Goal: Communication & Community: Answer question/provide support

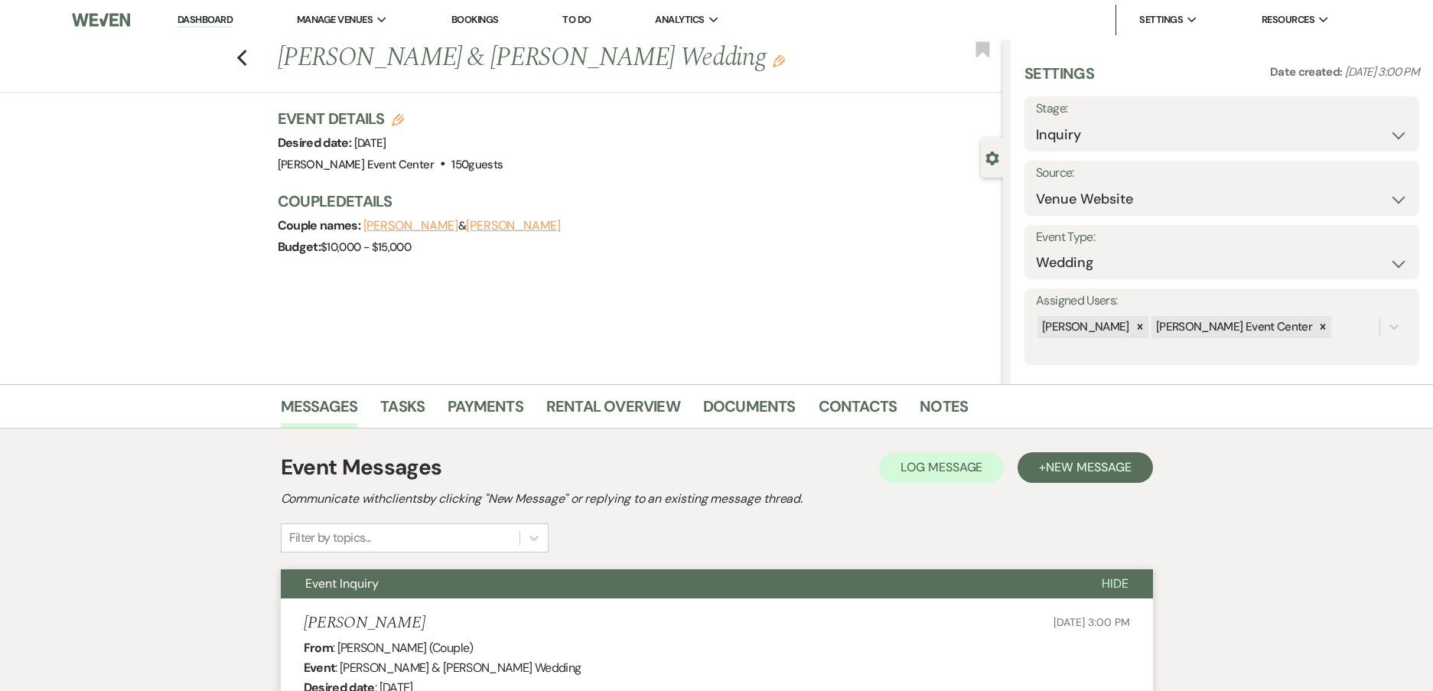
select select "5"
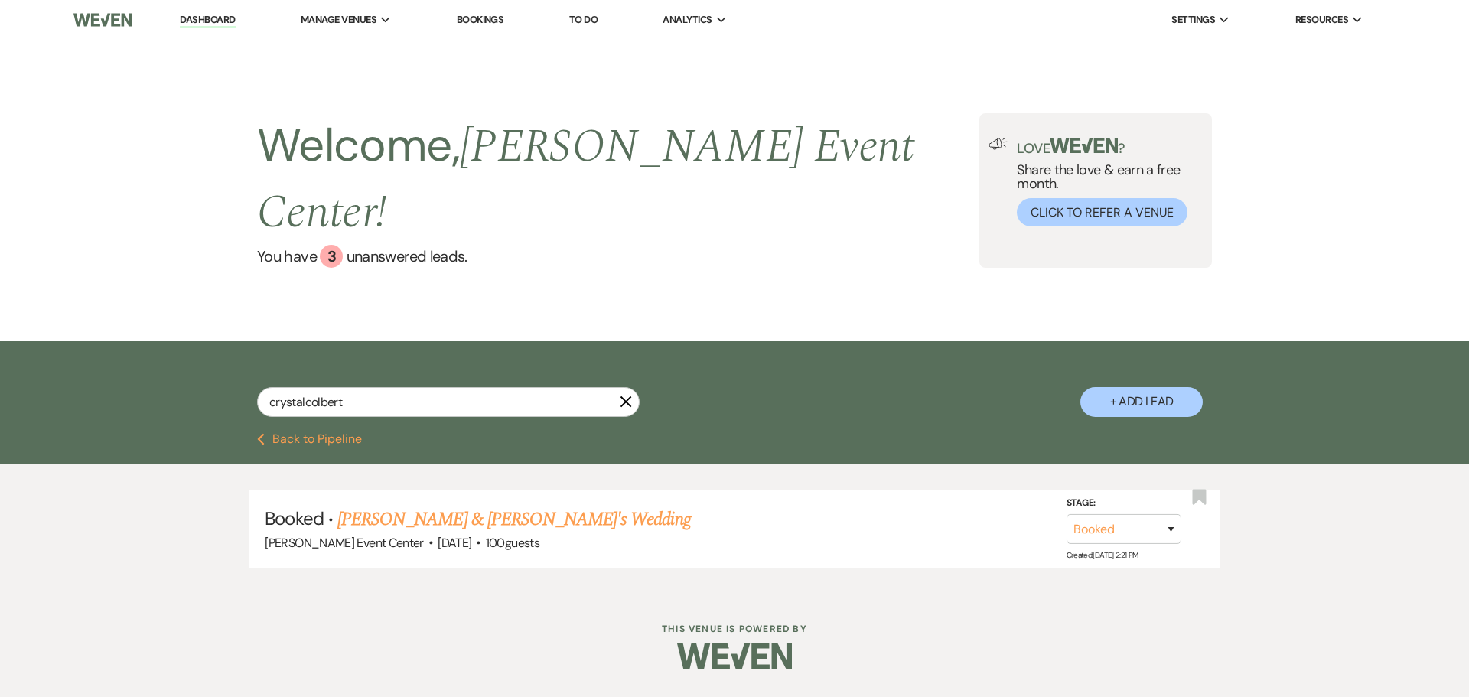
click at [196, 14] on link "Dashboard" at bounding box center [207, 20] width 55 height 15
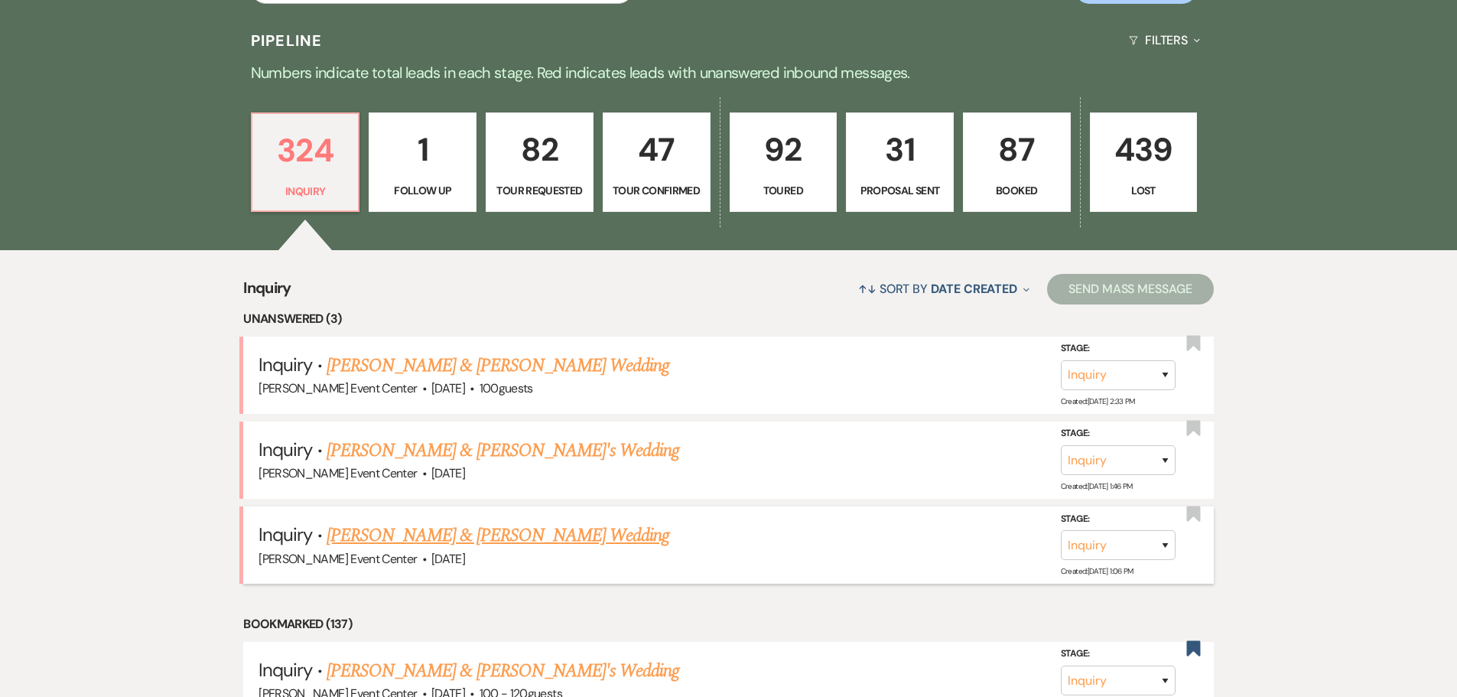
scroll to position [423, 0]
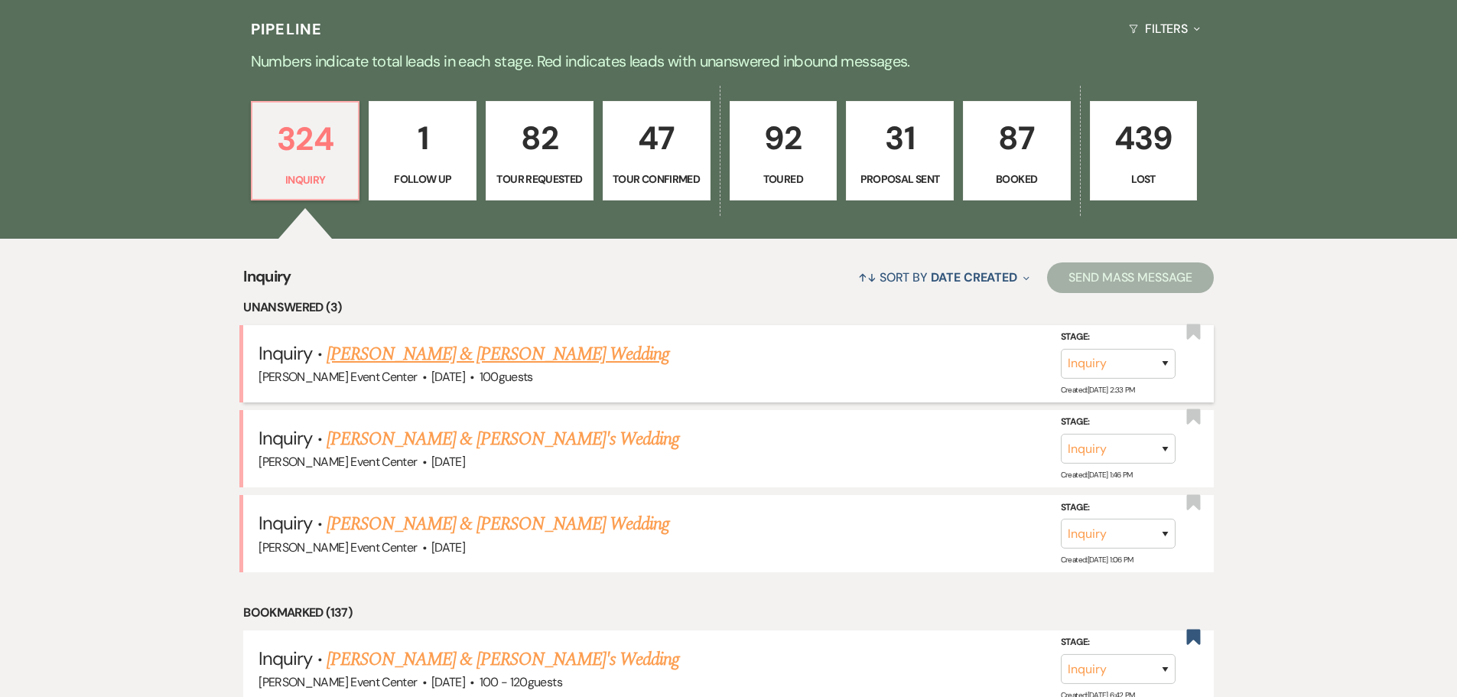
click at [436, 340] on link "[PERSON_NAME] & [PERSON_NAME] Wedding" at bounding box center [498, 354] width 343 height 28
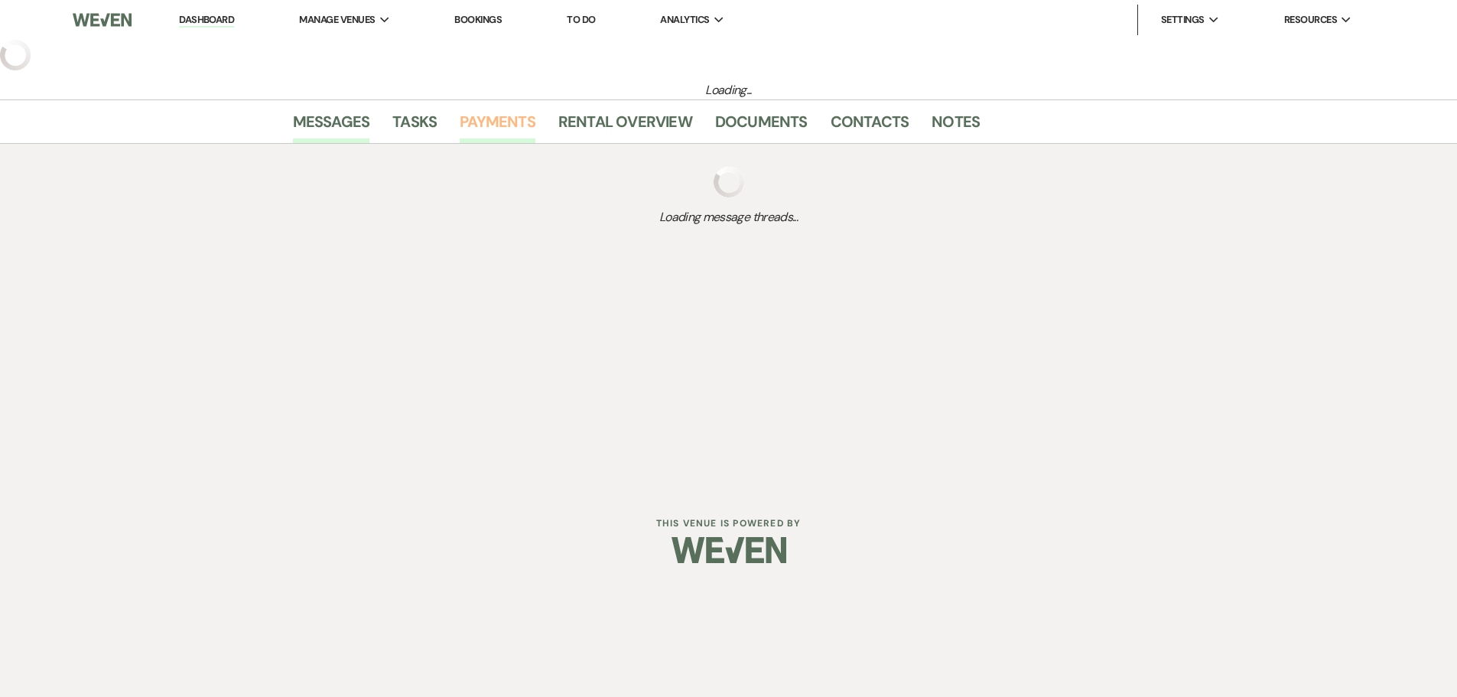
select select "5"
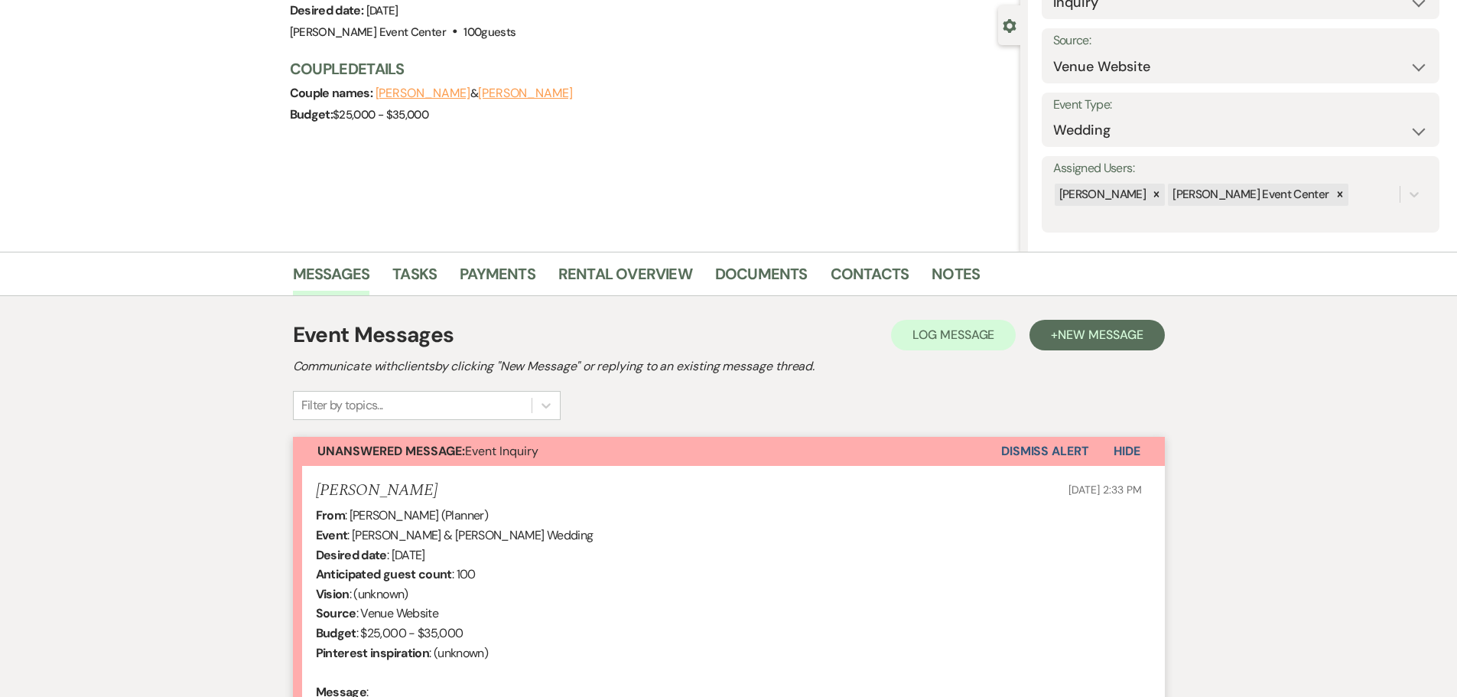
scroll to position [356, 0]
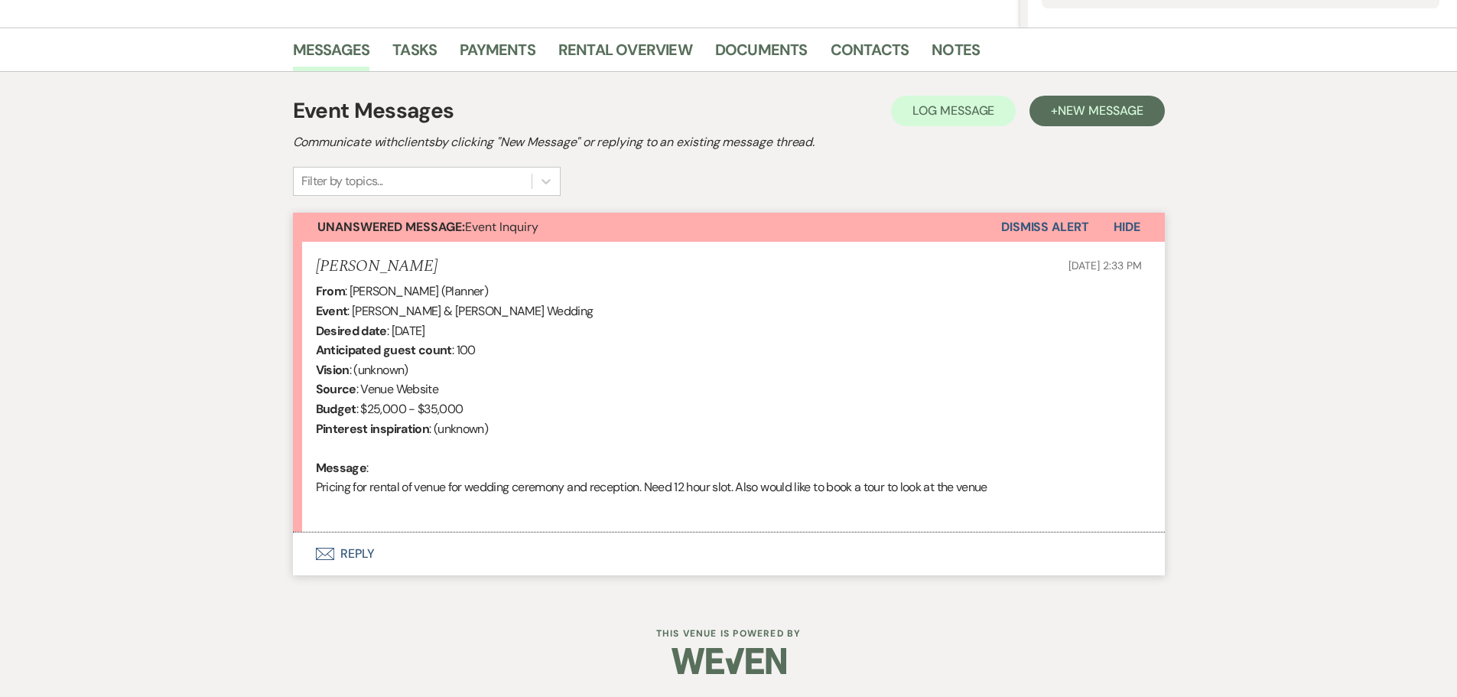
click at [375, 555] on button "Envelope Reply" at bounding box center [729, 553] width 872 height 43
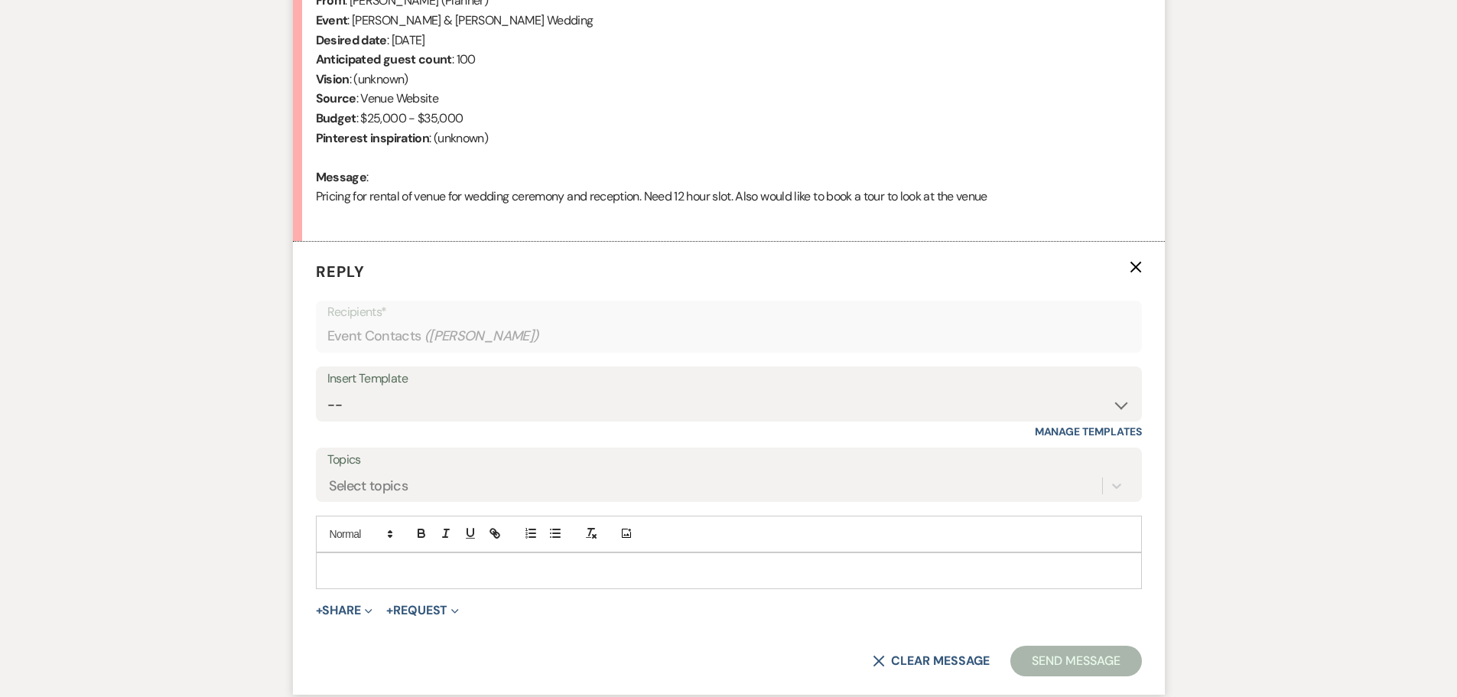
scroll to position [649, 0]
click at [490, 388] on div "Insert Template" at bounding box center [728, 377] width 803 height 22
click at [488, 392] on select "-- Weven Planning Portal Introduction (Booked Events) Initial Inquiry Response …" at bounding box center [728, 404] width 803 height 30
click at [327, 389] on select "-- Weven Planning Portal Introduction (Booked Events) Initial Inquiry Response …" at bounding box center [728, 404] width 803 height 30
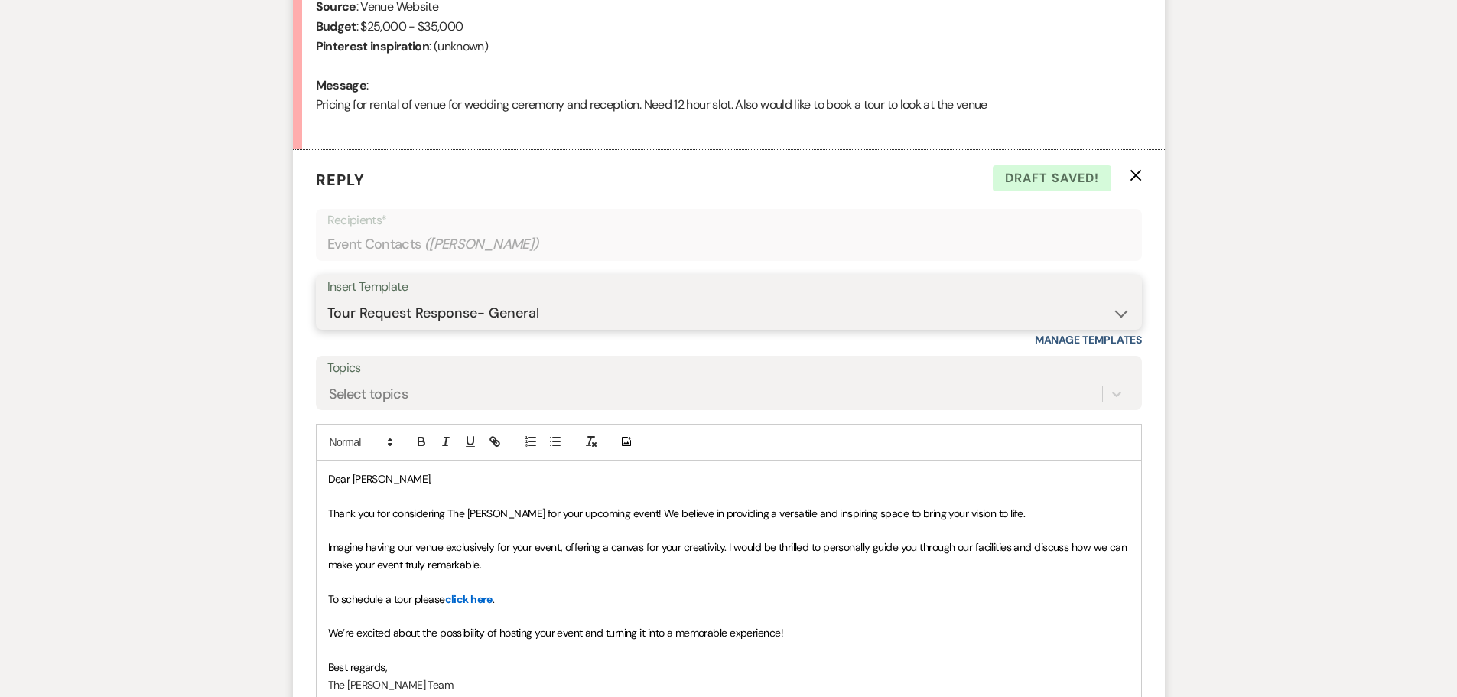
scroll to position [878, 0]
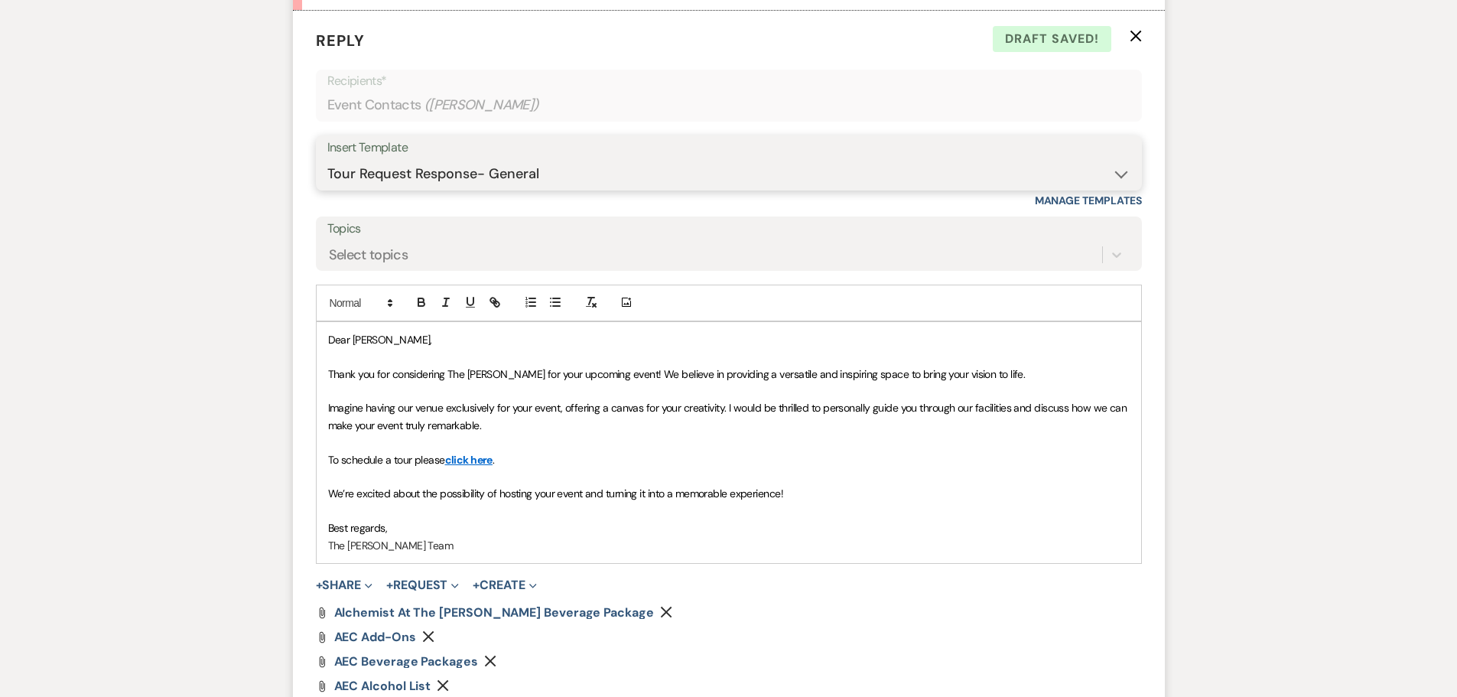
click at [696, 174] on select "-- Weven Planning Portal Introduction (Booked Events) Initial Inquiry Response …" at bounding box center [728, 174] width 803 height 30
select select "2982"
click at [327, 159] on select "-- Weven Planning Portal Introduction (Booked Events) Initial Inquiry Response …" at bounding box center [728, 174] width 803 height 30
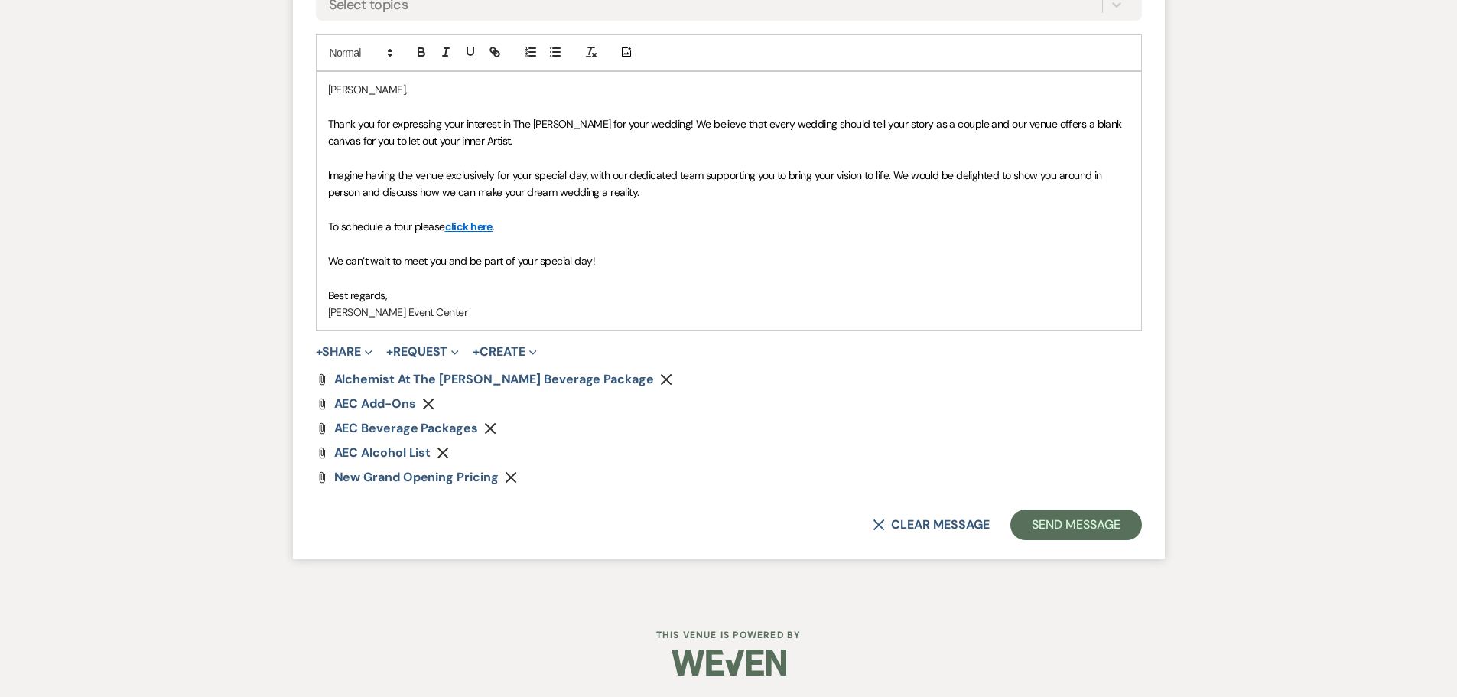
scroll to position [1130, 0]
click at [1052, 528] on button "Send Message" at bounding box center [1075, 523] width 131 height 31
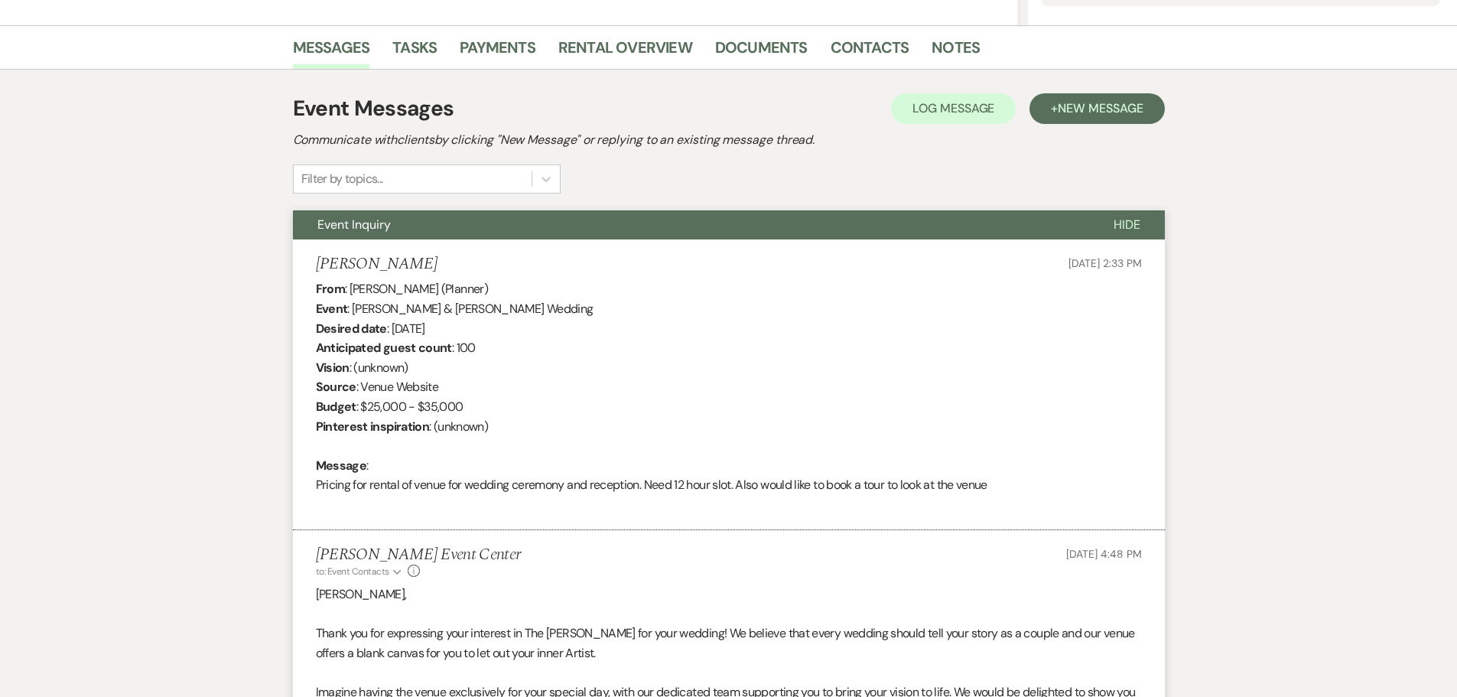
scroll to position [300, 0]
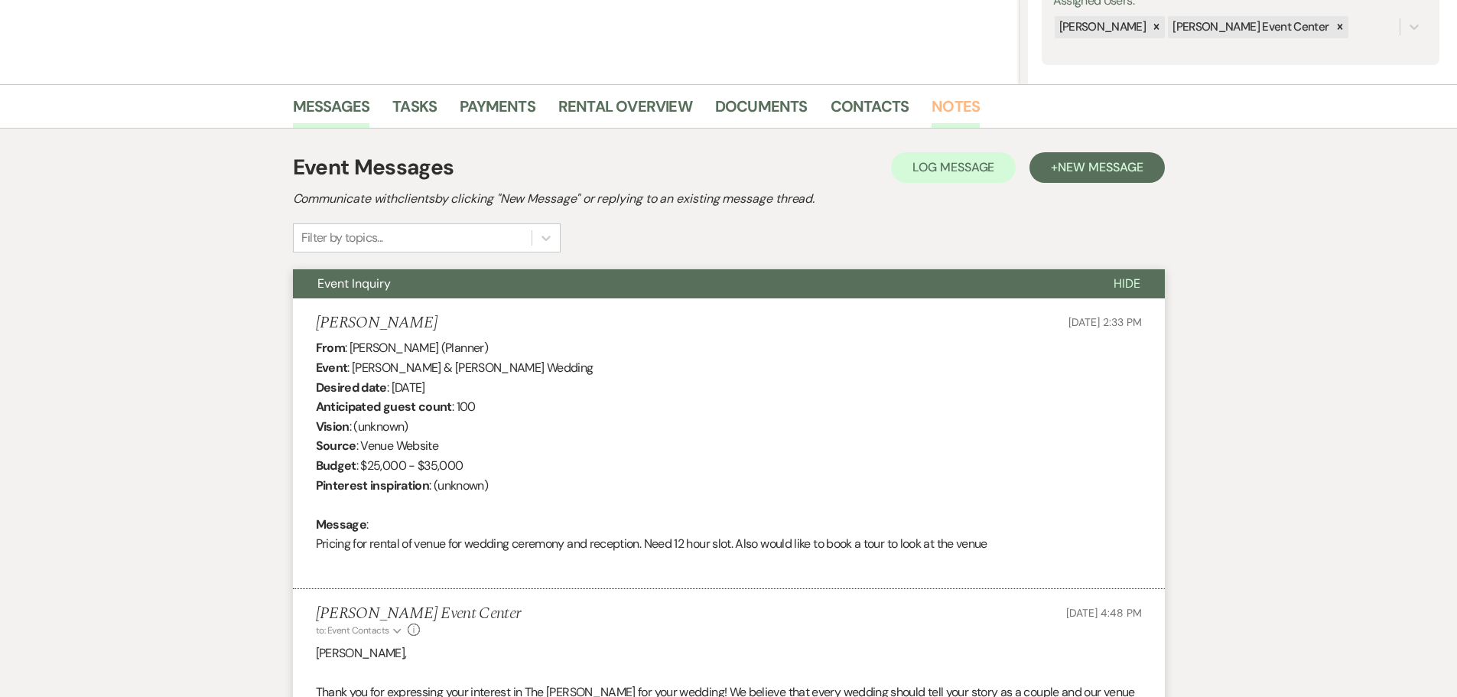
click at [966, 109] on link "Notes" at bounding box center [956, 111] width 48 height 34
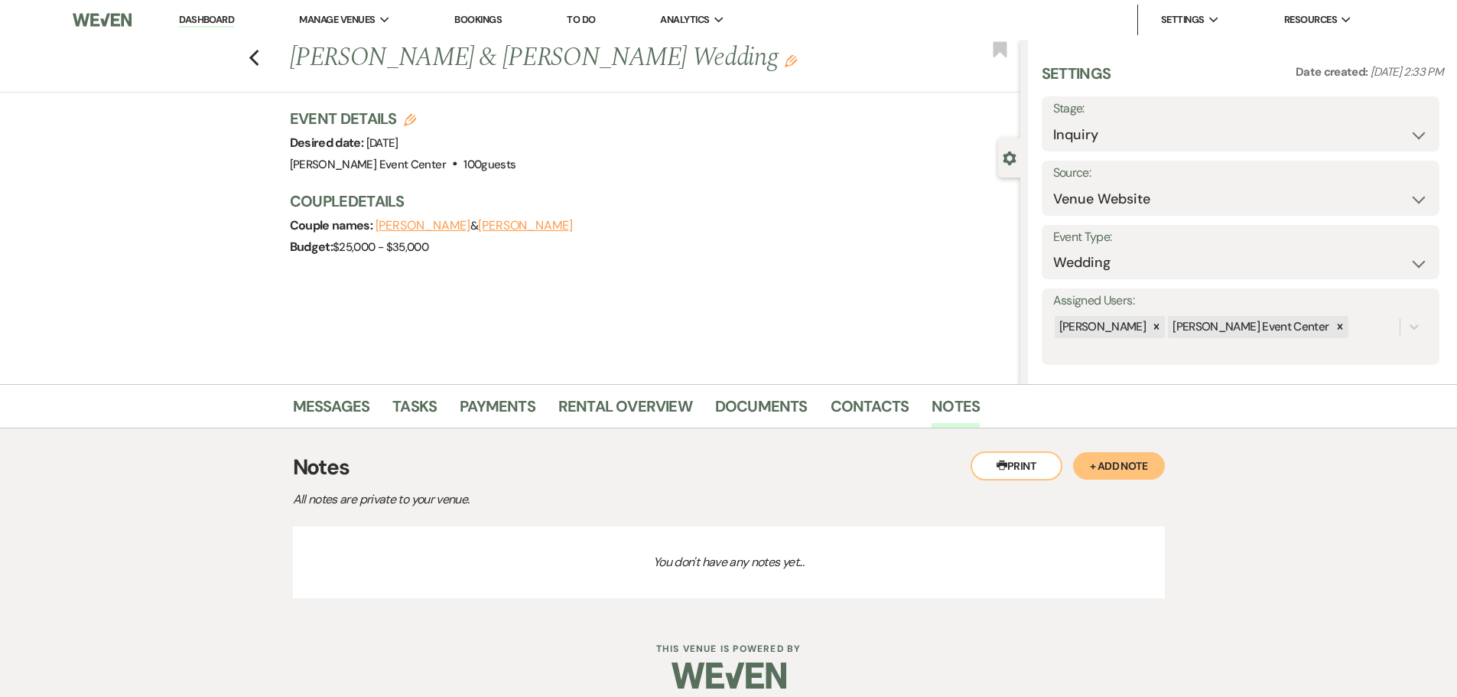
click at [1137, 473] on button "+ Add Note" at bounding box center [1119, 466] width 92 height 28
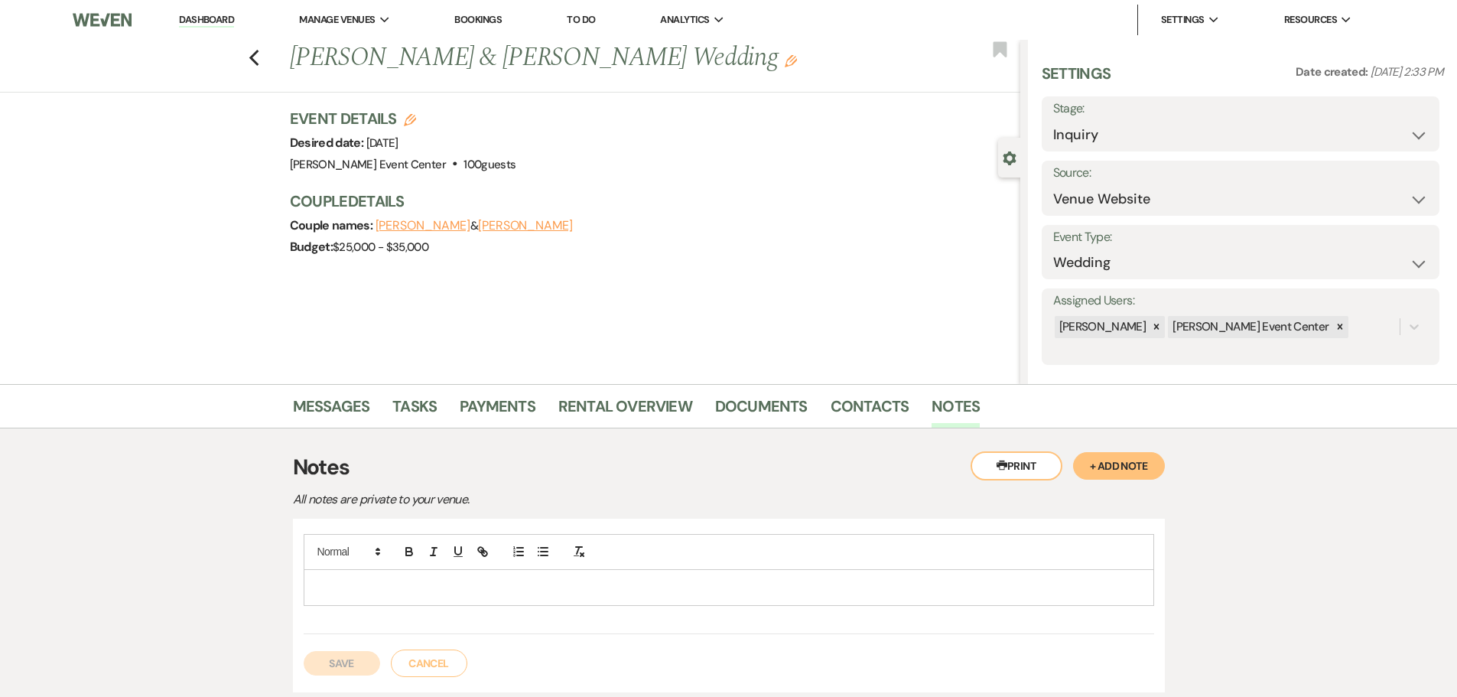
click at [493, 581] on p at bounding box center [729, 587] width 826 height 17
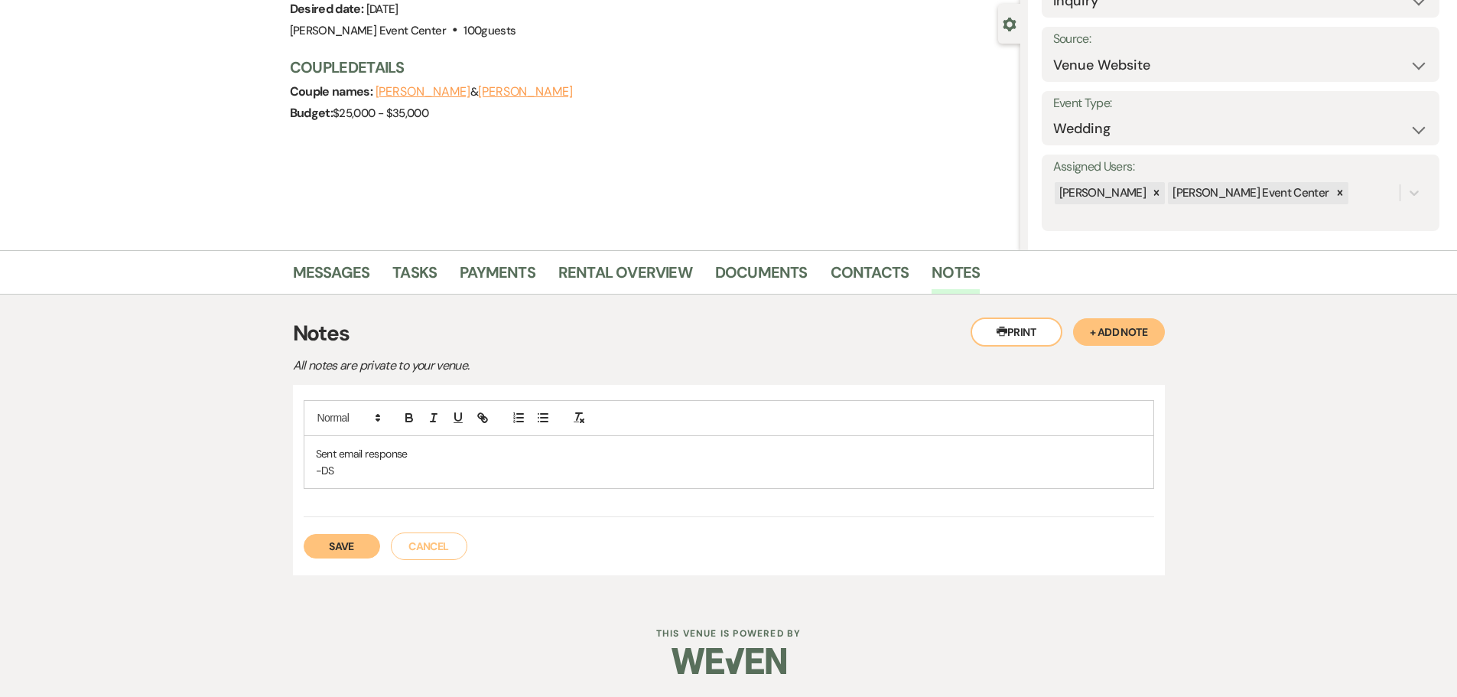
click at [352, 540] on button "Save" at bounding box center [342, 546] width 76 height 24
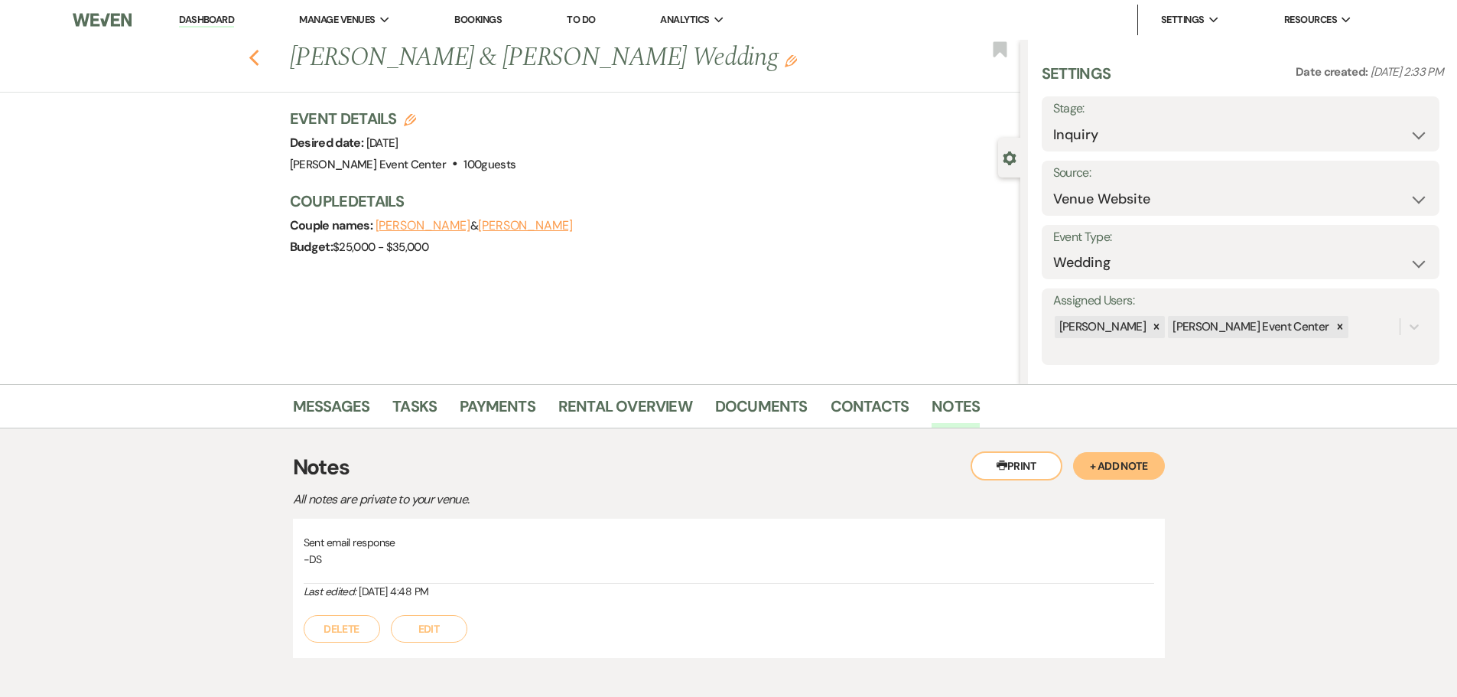
click at [259, 54] on use "button" at bounding box center [254, 58] width 10 height 17
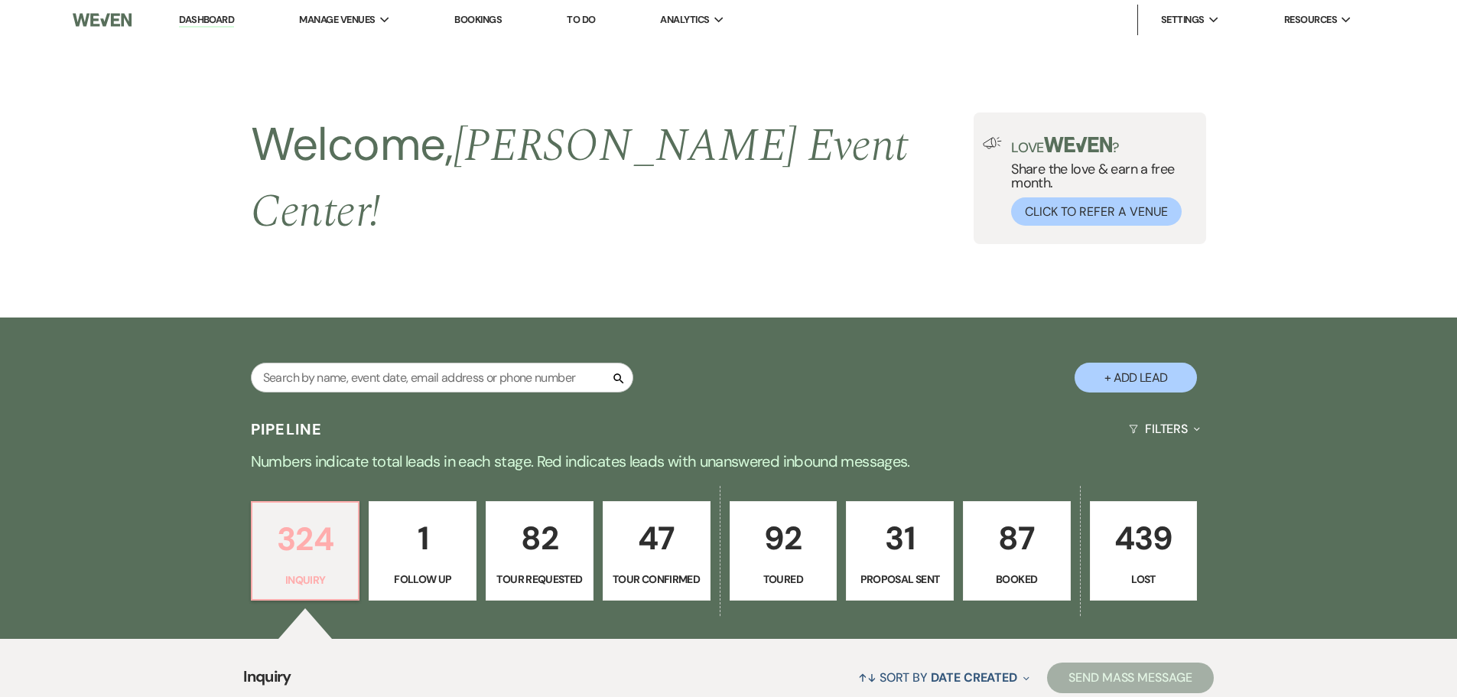
scroll to position [423, 0]
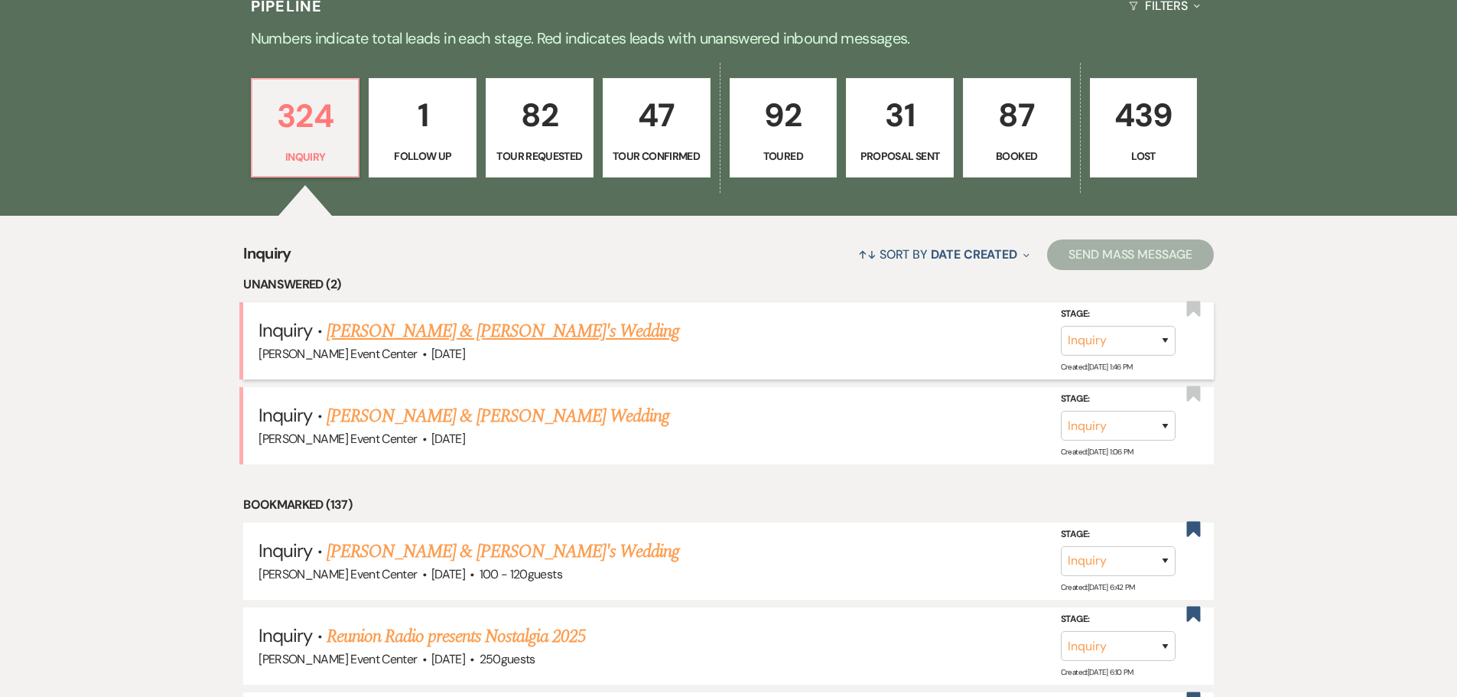
click at [428, 319] on link "[PERSON_NAME] & [PERSON_NAME]'s Wedding" at bounding box center [503, 331] width 353 height 28
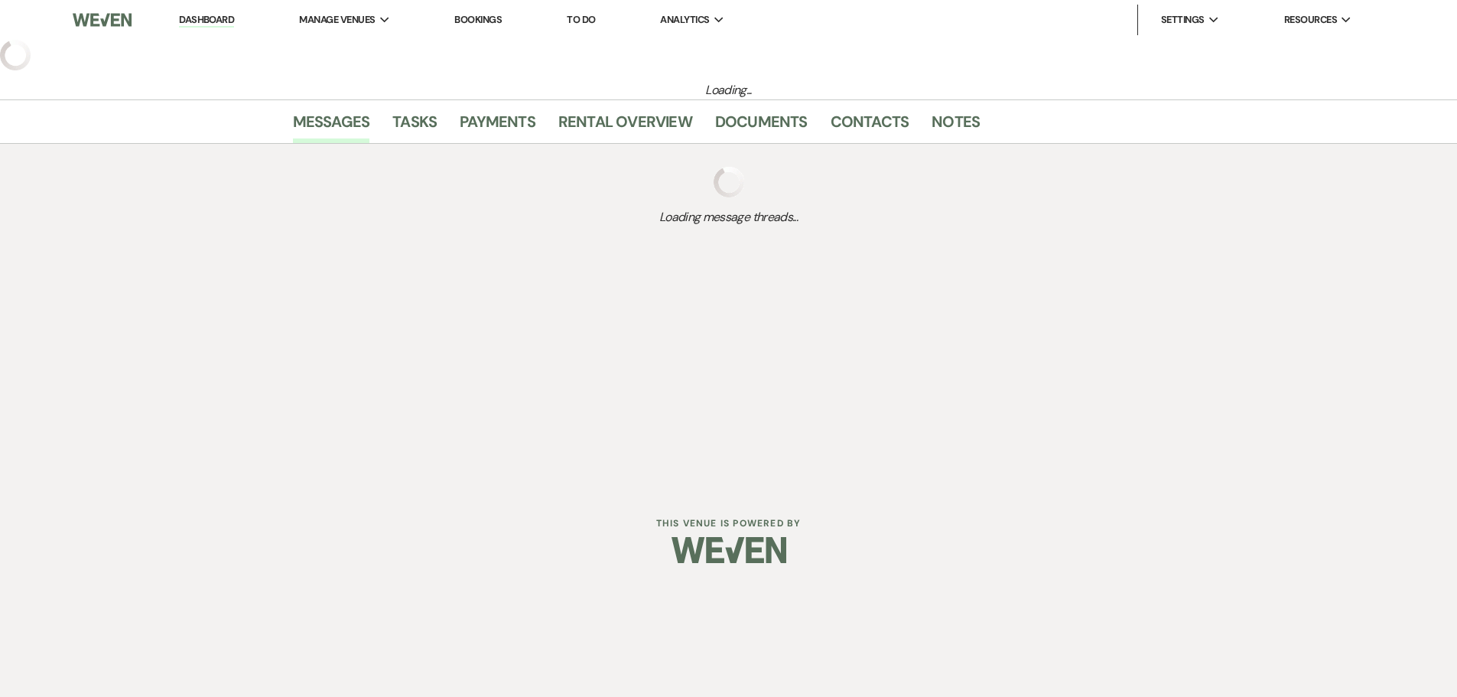
select select "5"
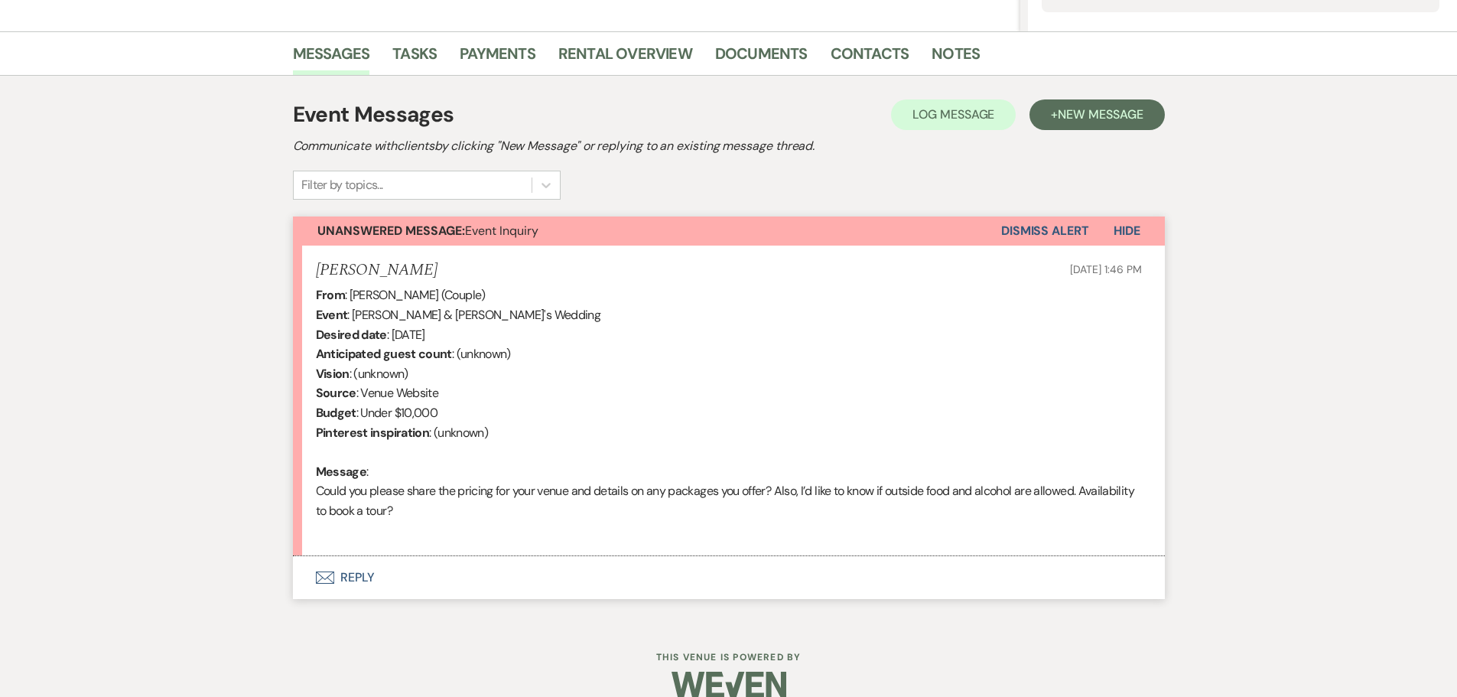
scroll to position [376, 0]
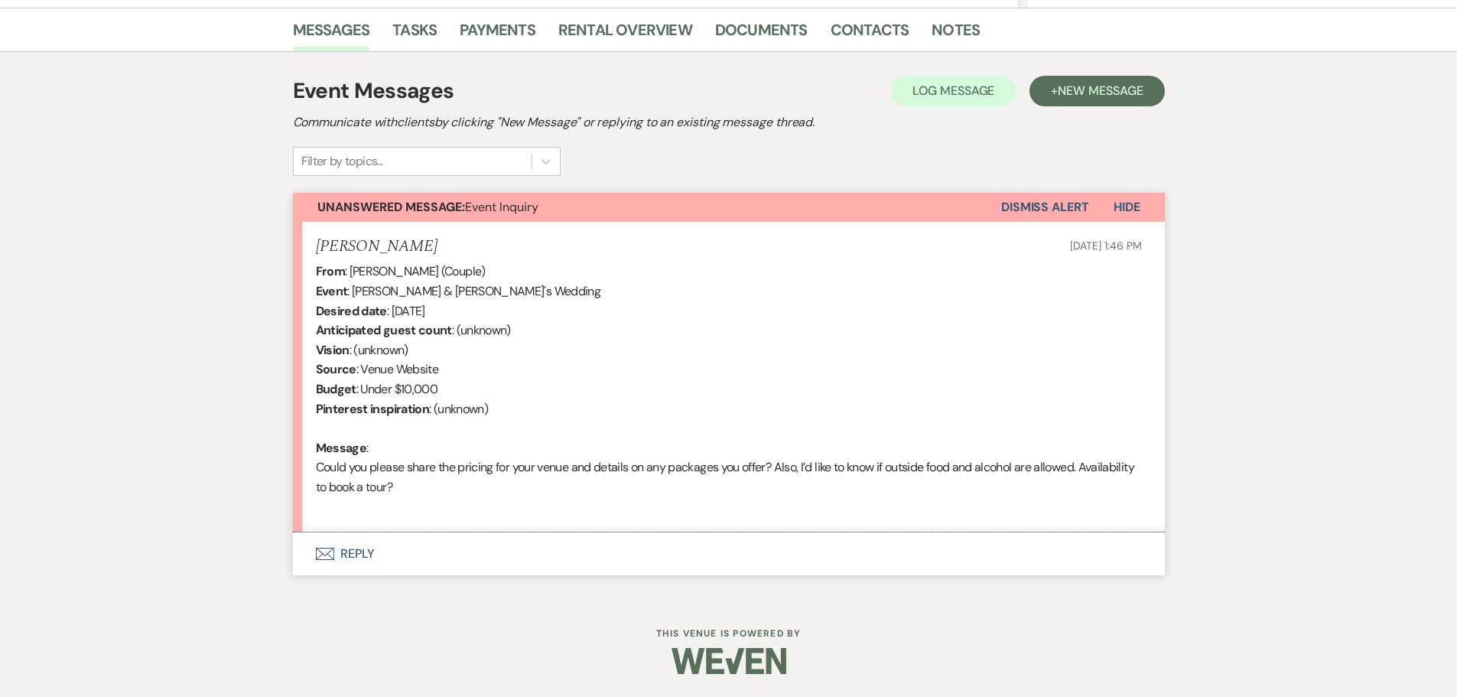
click at [363, 543] on button "Envelope Reply" at bounding box center [729, 553] width 872 height 43
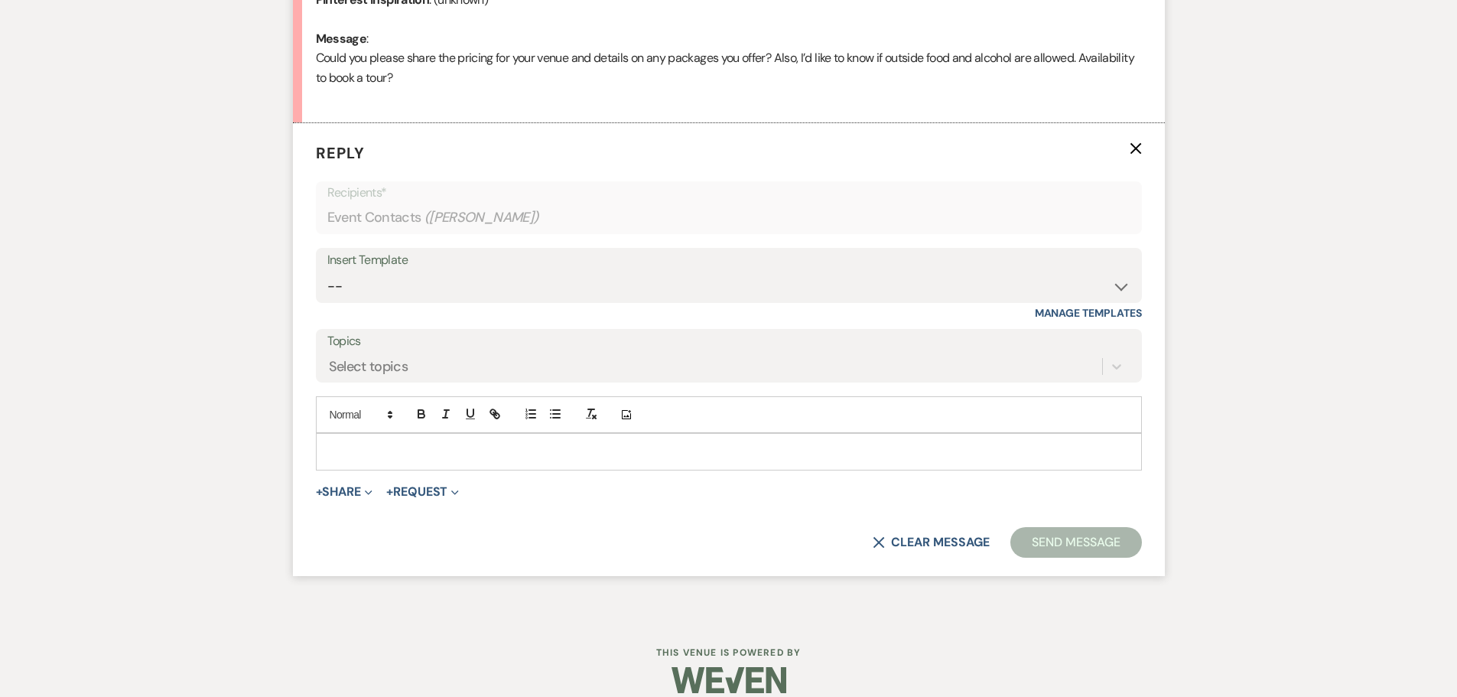
scroll to position [787, 0]
click at [613, 289] on select "-- Weven Planning Portal Introduction (Booked Events) Initial Inquiry Response …" at bounding box center [728, 285] width 803 height 30
select select "2982"
click at [327, 270] on select "-- Weven Planning Portal Introduction (Booked Events) Initial Inquiry Response …" at bounding box center [728, 285] width 803 height 30
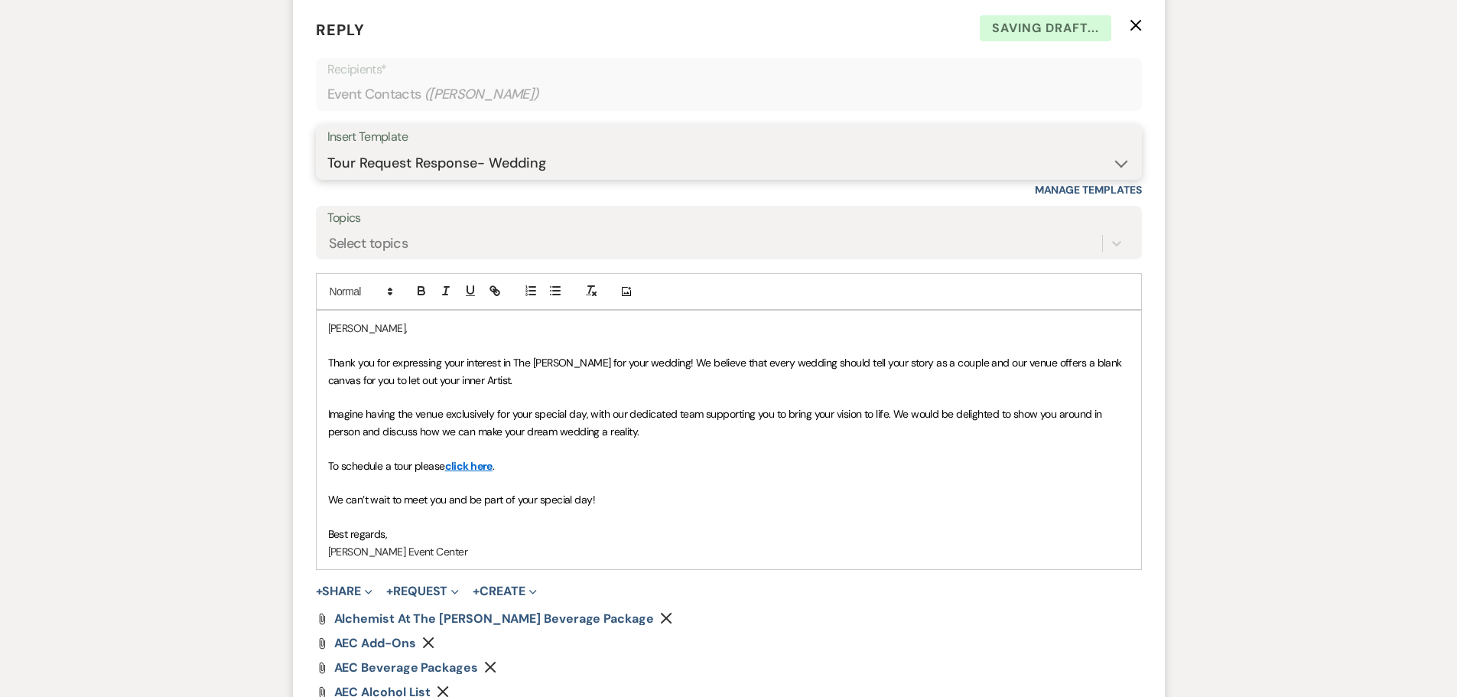
scroll to position [1017, 0]
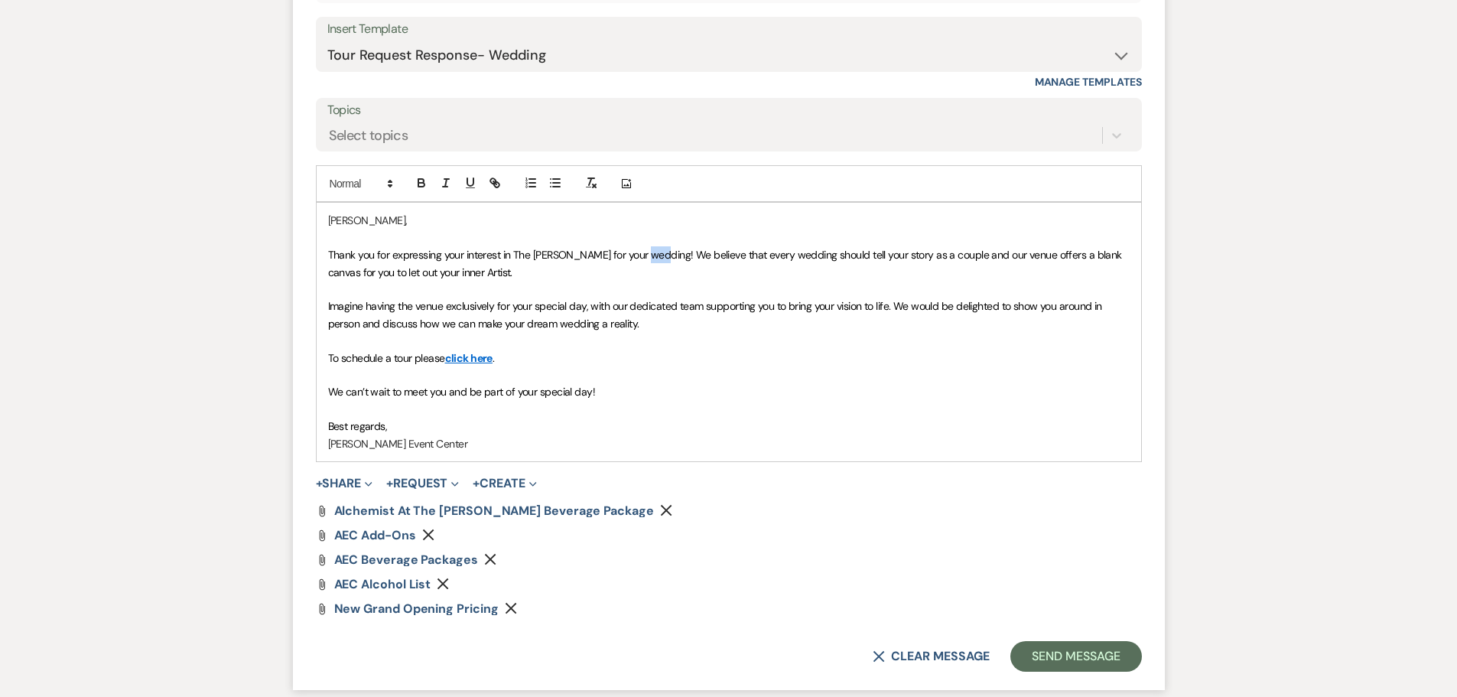
drag, startPoint x: 635, startPoint y: 249, endPoint x: 652, endPoint y: 260, distance: 19.9
click at [652, 260] on span "Thank you for expressing your interest in The [PERSON_NAME] for your wedding! W…" at bounding box center [726, 263] width 797 height 31
click at [645, 252] on span "Thank you for expressing your interest in The [PERSON_NAME] for your wedding! W…" at bounding box center [726, 263] width 797 height 31
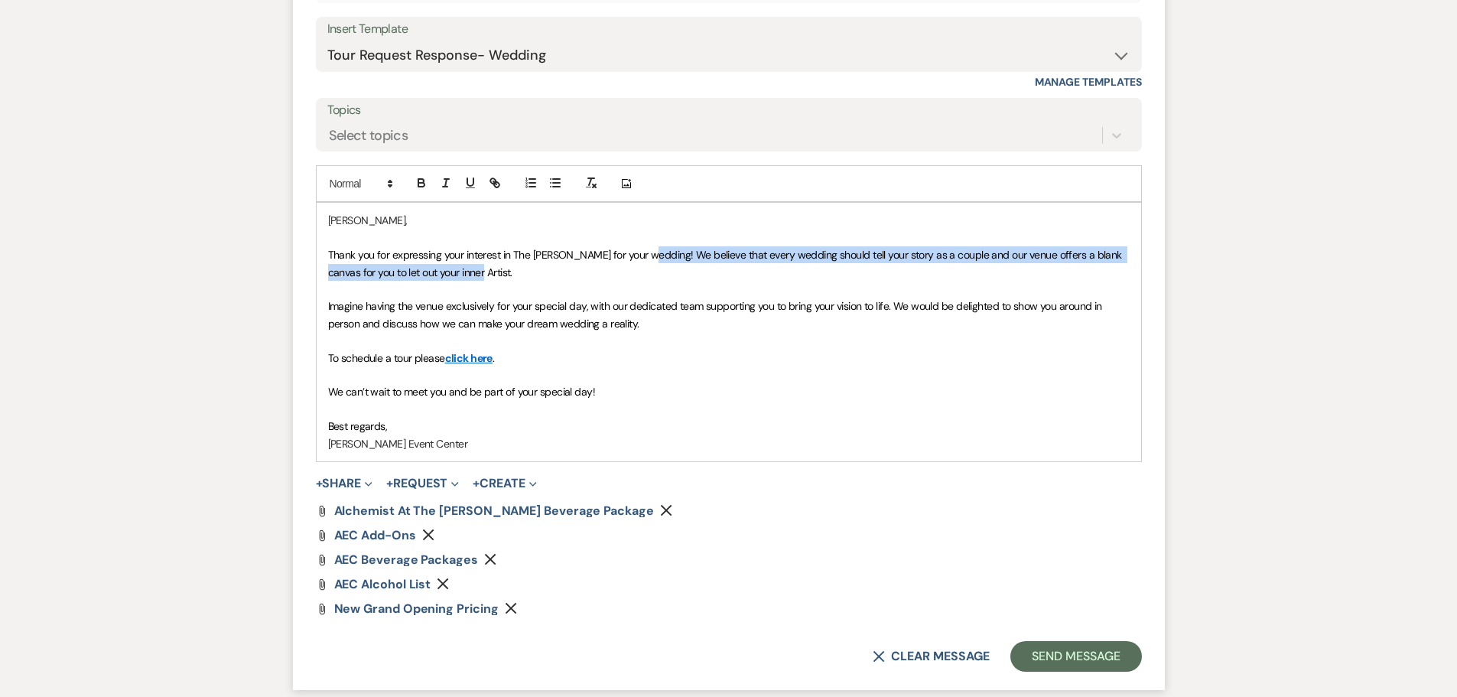
drag, startPoint x: 637, startPoint y: 250, endPoint x: 659, endPoint y: 270, distance: 29.8
click at [659, 270] on p "Thank you for expressing your interest in The [PERSON_NAME] for your wedding! W…" at bounding box center [729, 263] width 802 height 34
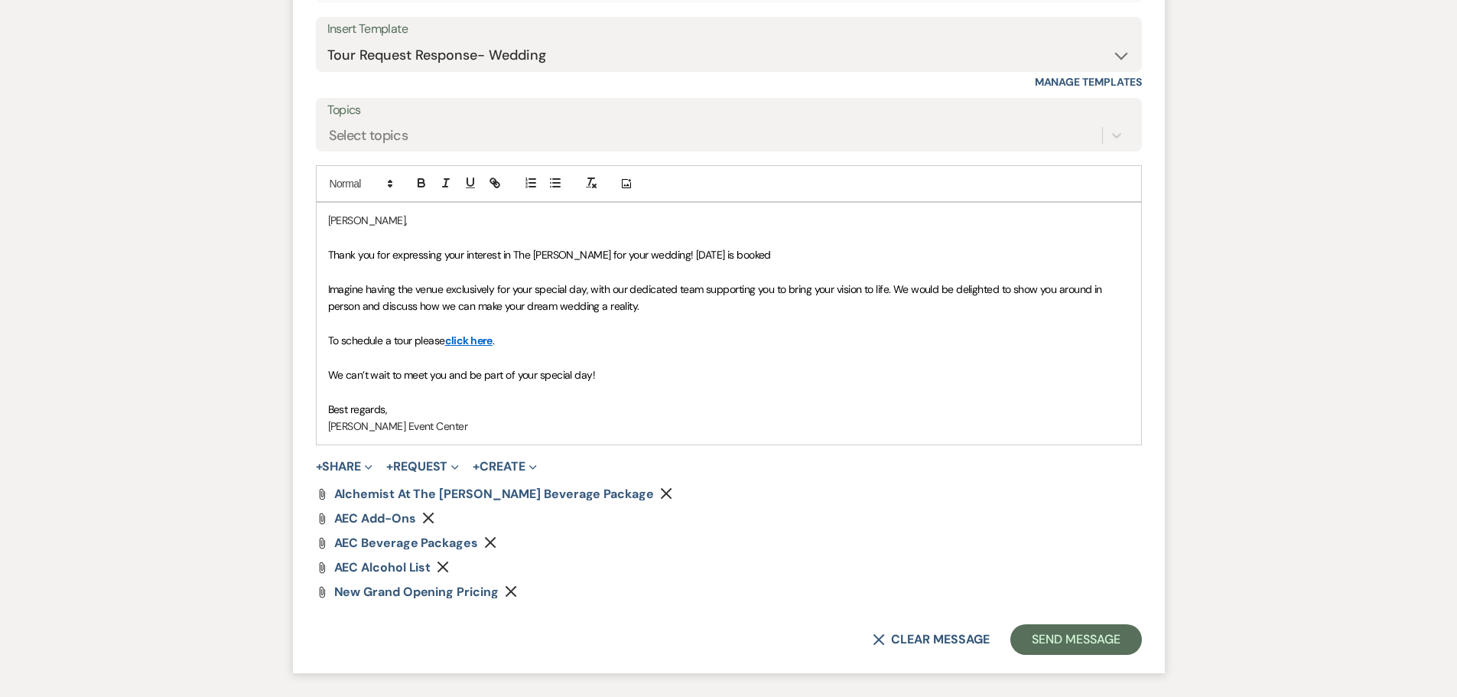
click at [792, 249] on p "Thank you for expressing your interest in The [PERSON_NAME] for your wedding! […" at bounding box center [729, 254] width 802 height 17
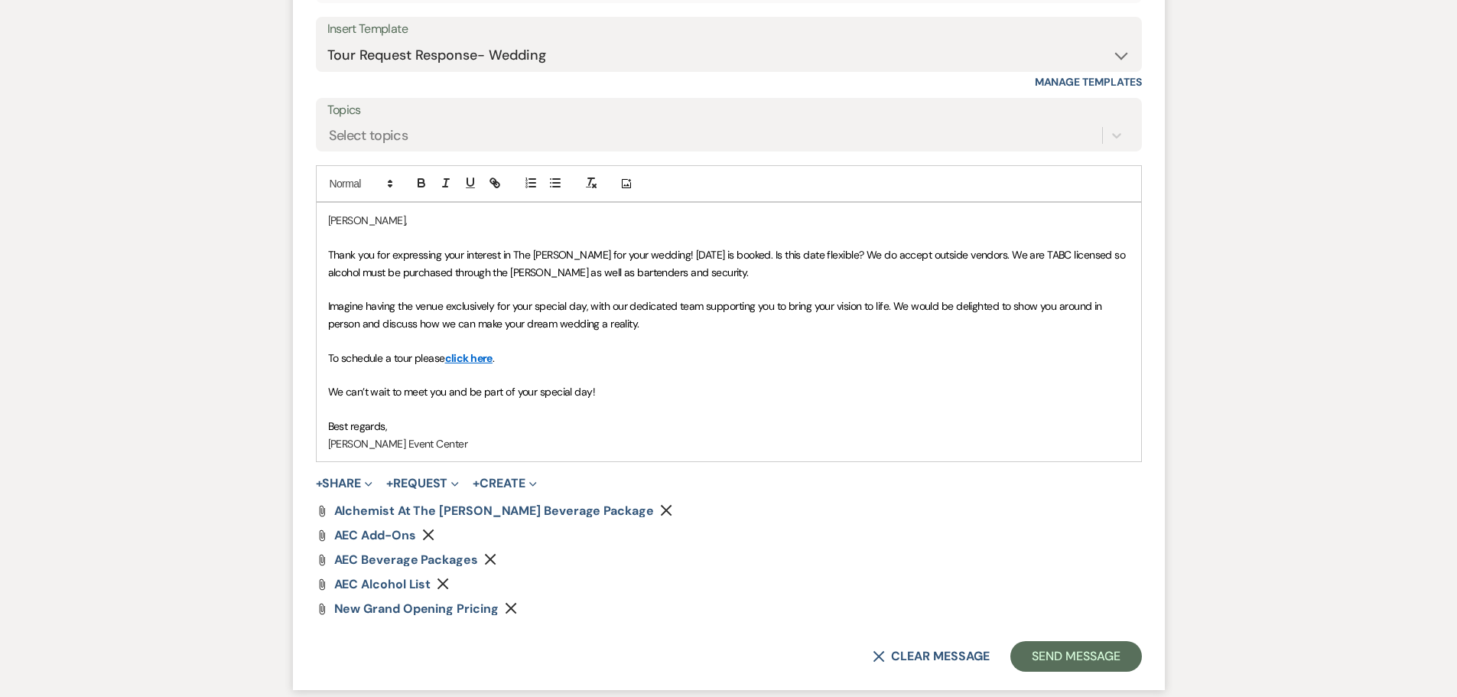
click at [512, 270] on span "Thank you for expressing your interest in The [PERSON_NAME] for your wedding! […" at bounding box center [728, 263] width 800 height 31
click at [532, 270] on span "Thank you for expressing your interest in The [PERSON_NAME] for your wedding! […" at bounding box center [728, 263] width 800 height 31
click at [788, 278] on p "Thank you for expressing your interest in The [PERSON_NAME] for your wedding! […" at bounding box center [729, 263] width 802 height 34
click at [1063, 660] on button "Send Message" at bounding box center [1075, 656] width 131 height 31
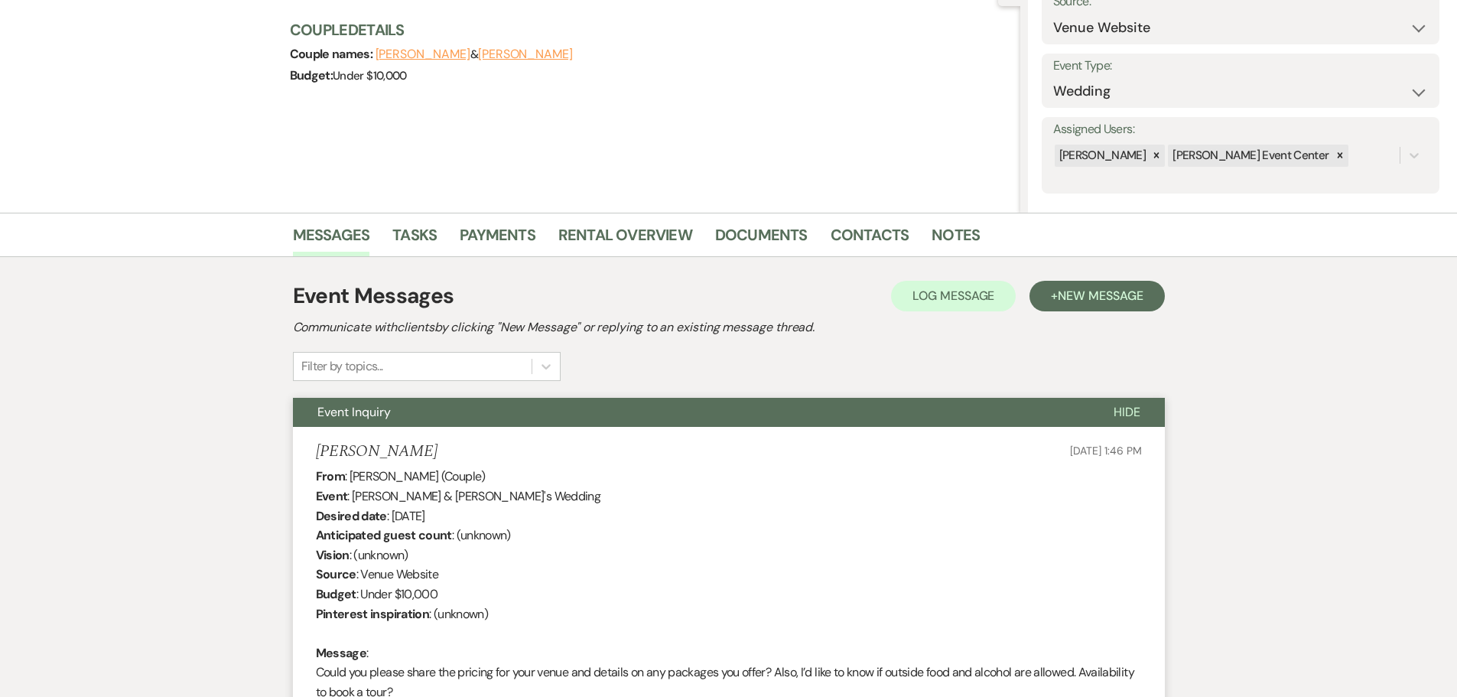
scroll to position [0, 0]
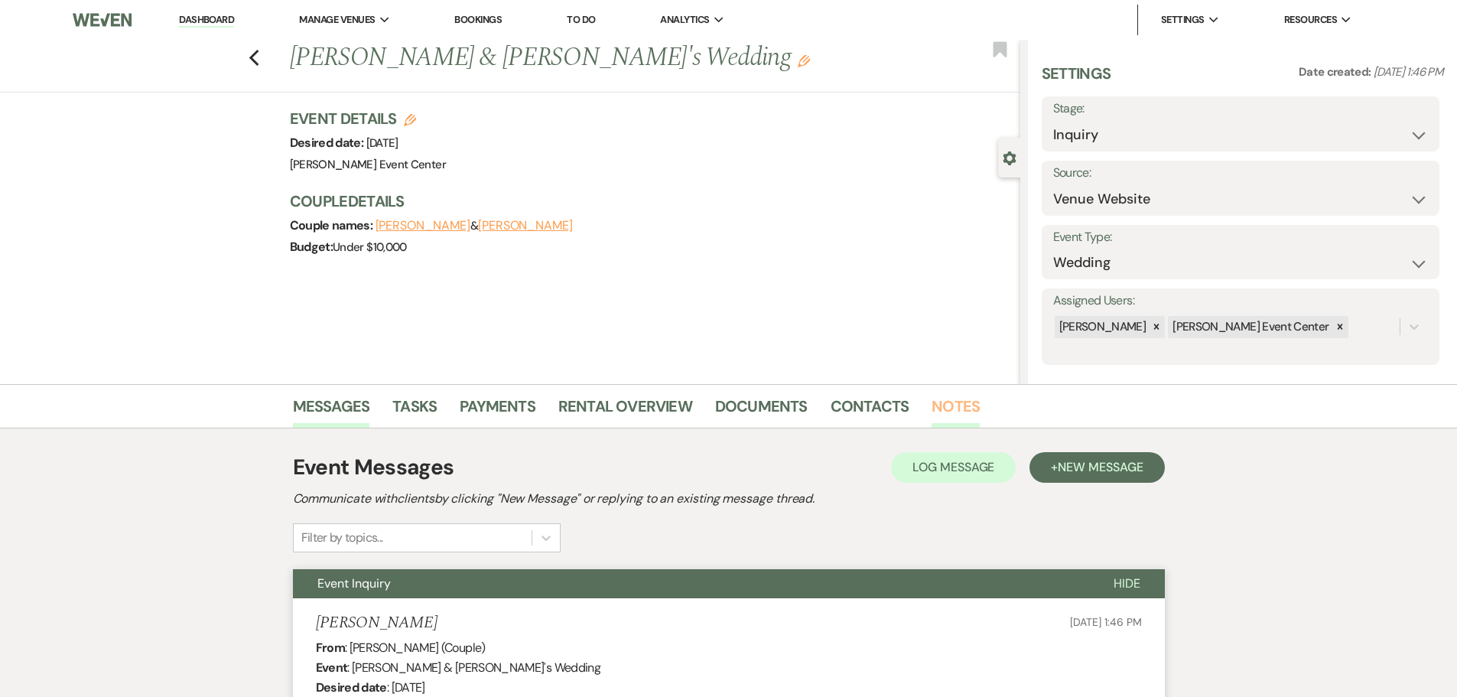
click at [958, 396] on link "Notes" at bounding box center [956, 411] width 48 height 34
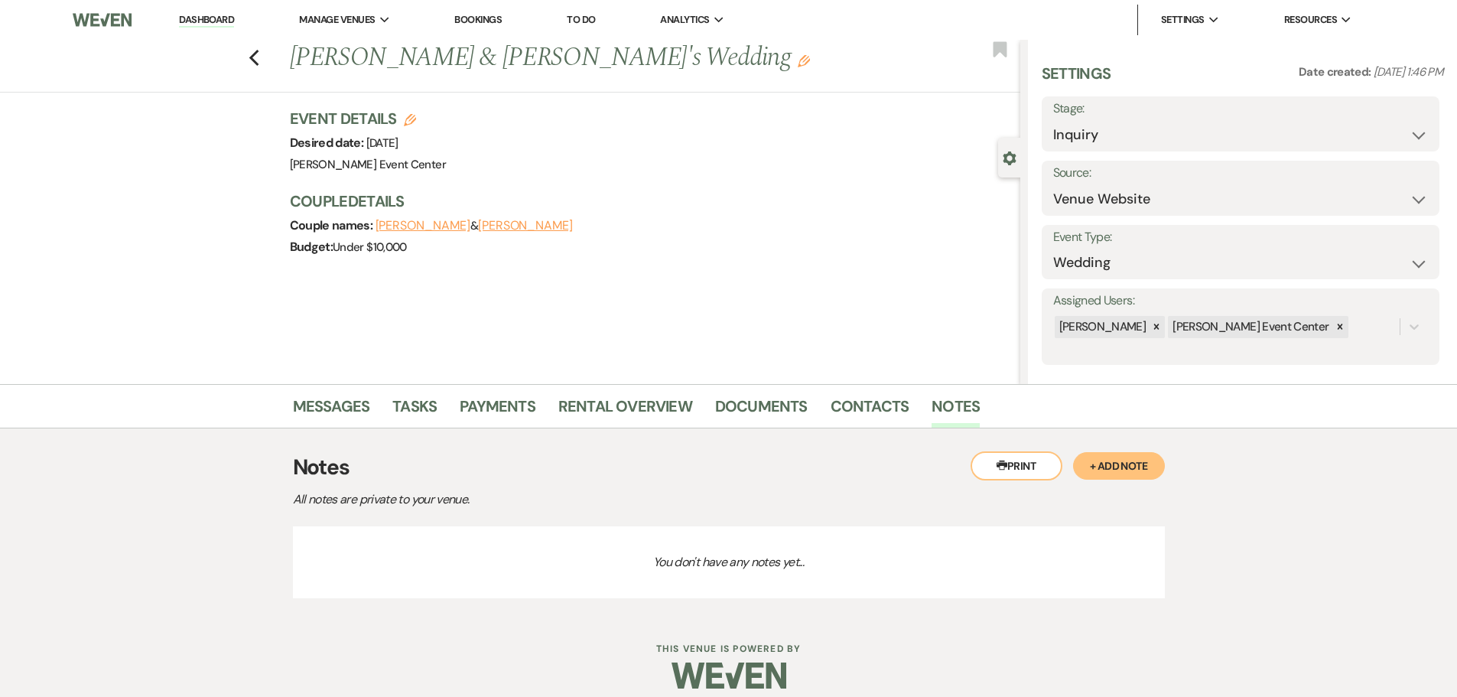
click at [1108, 464] on button "+ Add Note" at bounding box center [1119, 466] width 92 height 28
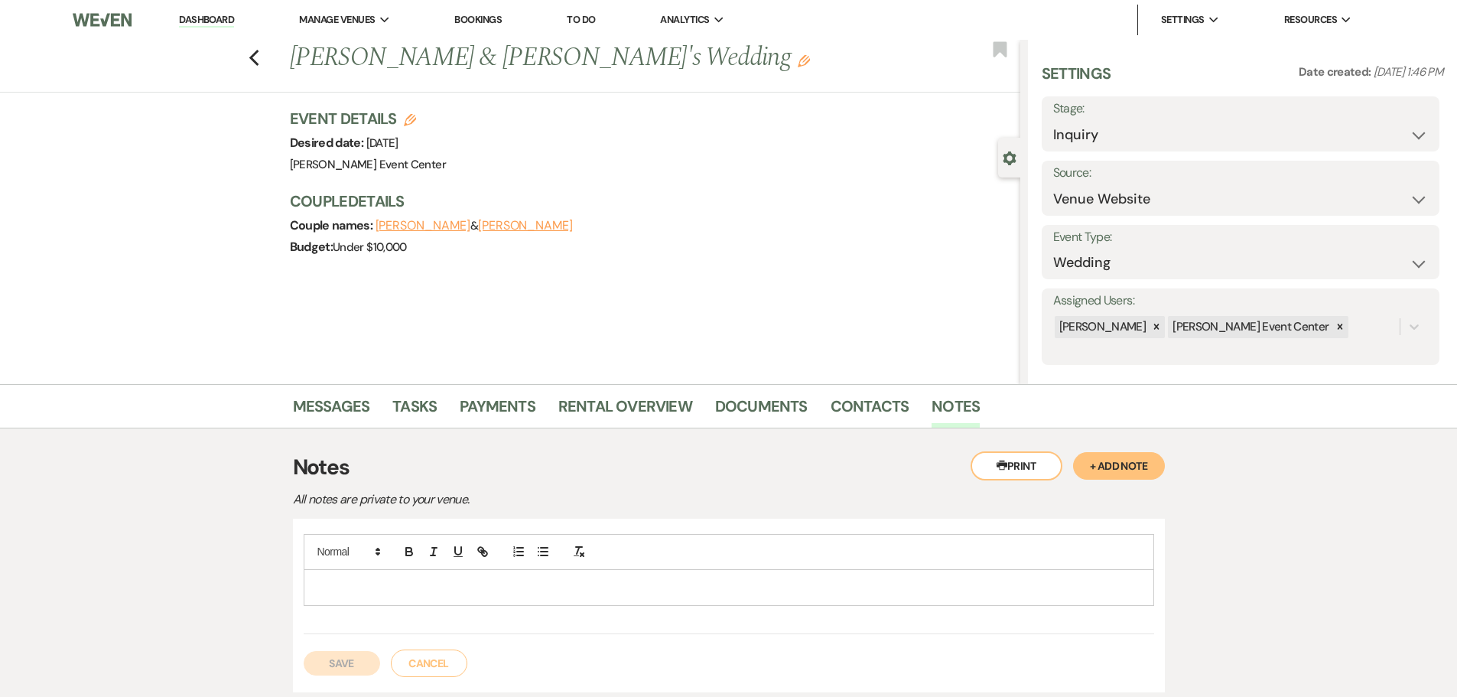
click at [613, 606] on div at bounding box center [729, 584] width 851 height 100
click at [613, 599] on div at bounding box center [728, 587] width 849 height 35
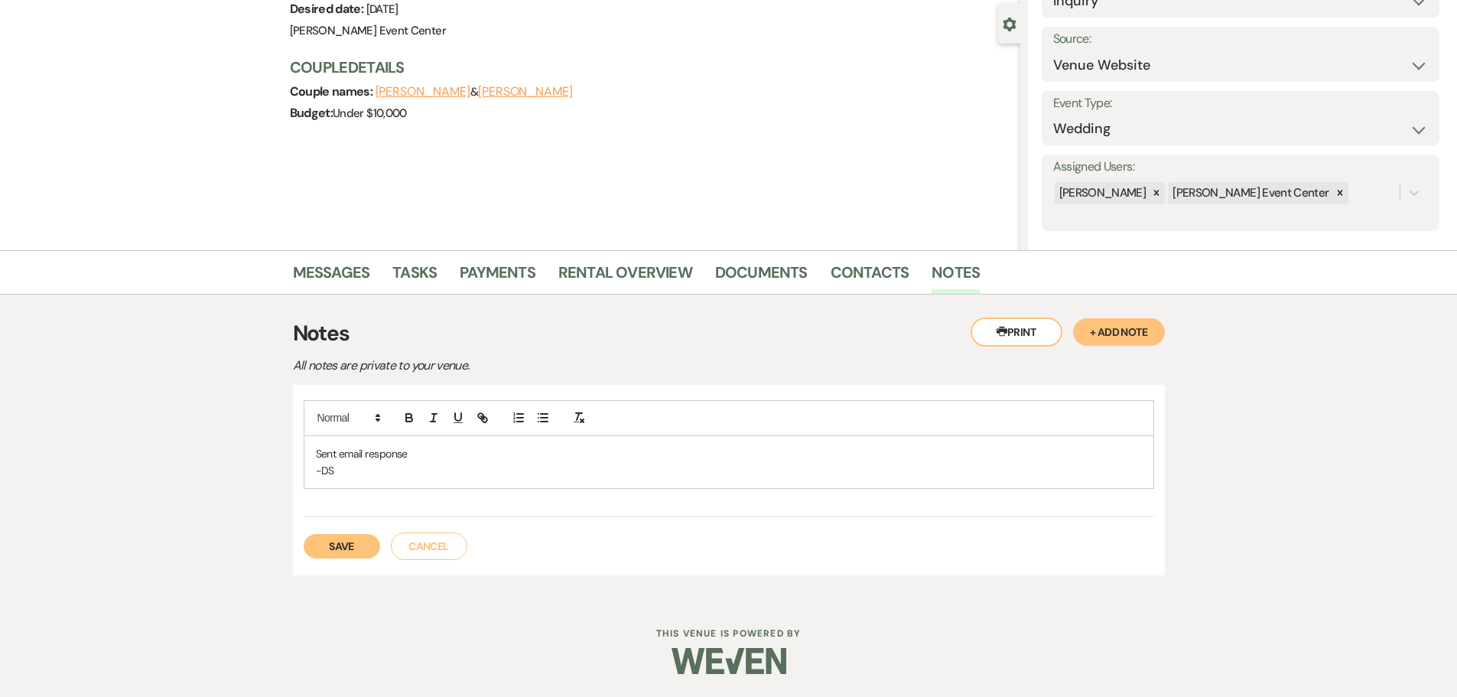
click at [346, 544] on button "Save" at bounding box center [342, 546] width 76 height 24
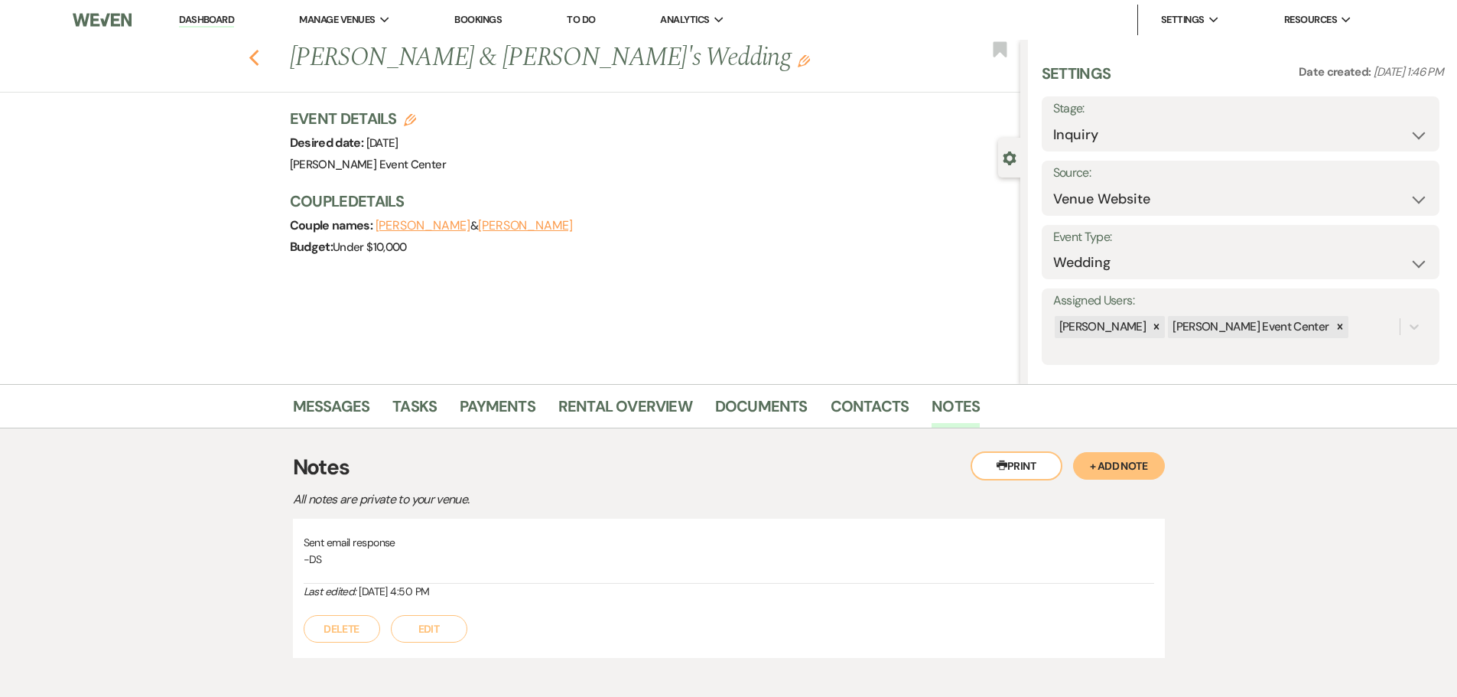
click at [260, 53] on icon "Previous" at bounding box center [254, 58] width 11 height 18
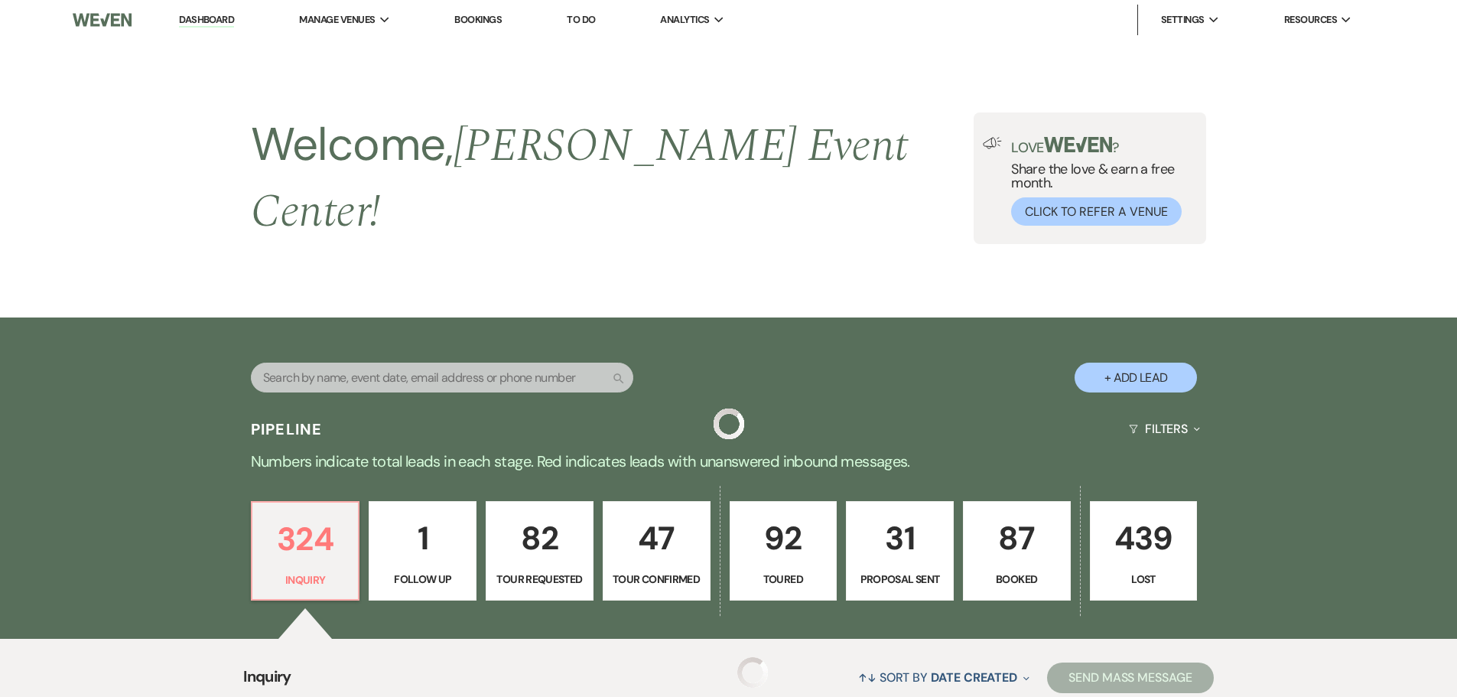
scroll to position [423, 0]
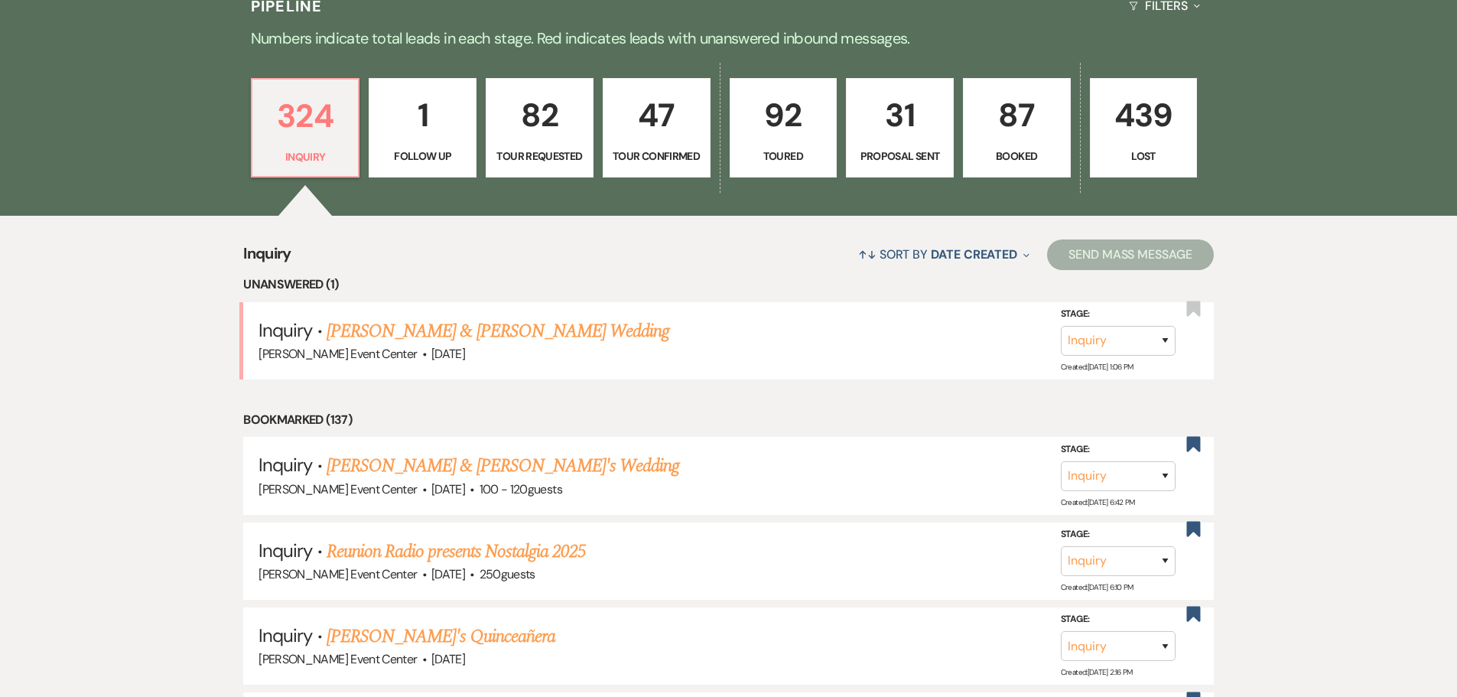
drag, startPoint x: 458, startPoint y: 313, endPoint x: 1465, endPoint y: 386, distance: 1010.0
click at [458, 317] on link "[PERSON_NAME] & [PERSON_NAME] Wedding" at bounding box center [498, 331] width 343 height 28
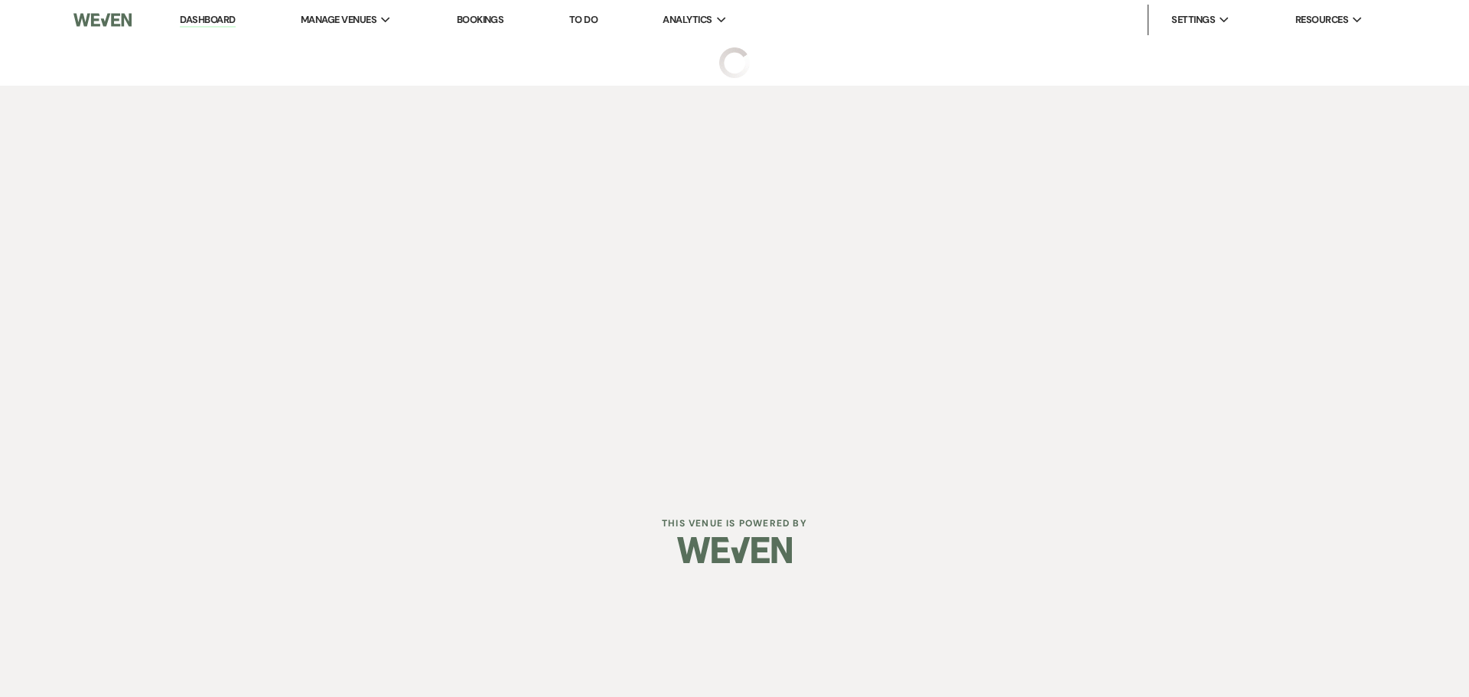
select select "5"
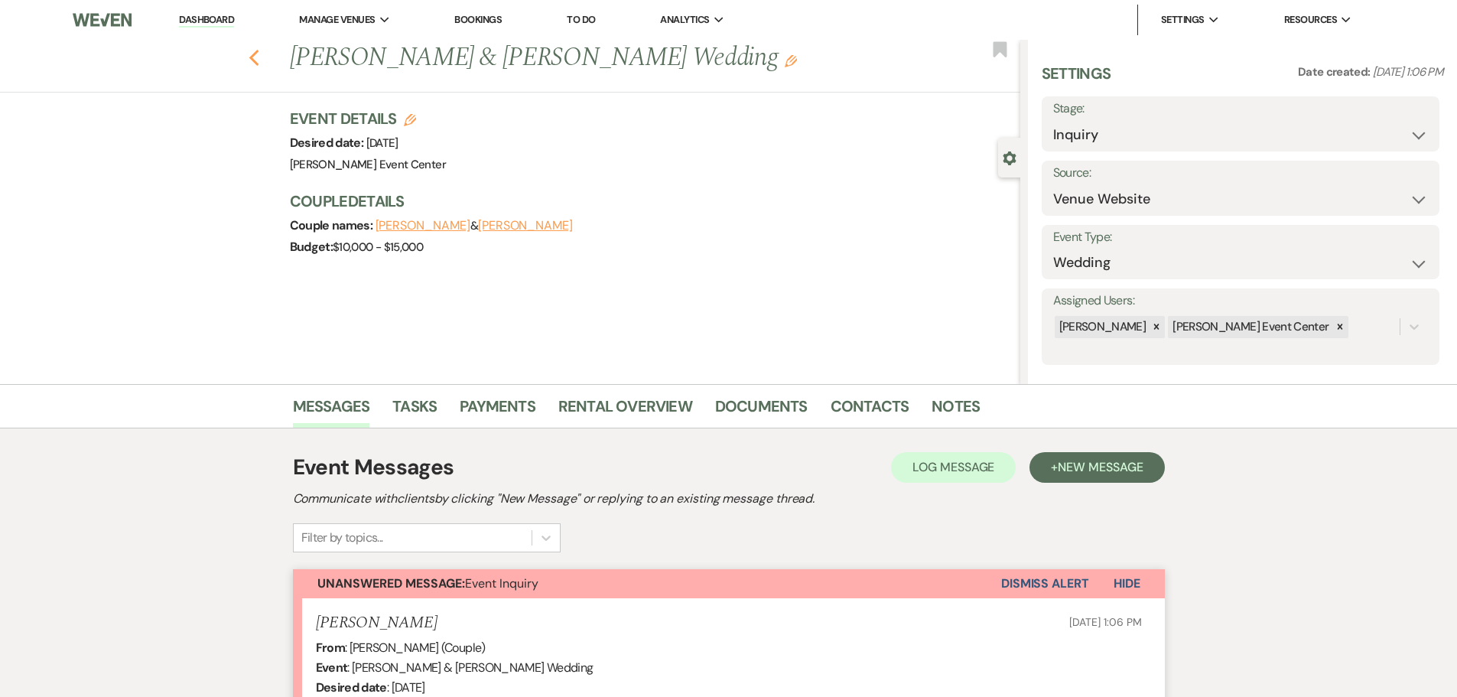
click at [260, 60] on icon "Previous" at bounding box center [254, 58] width 11 height 18
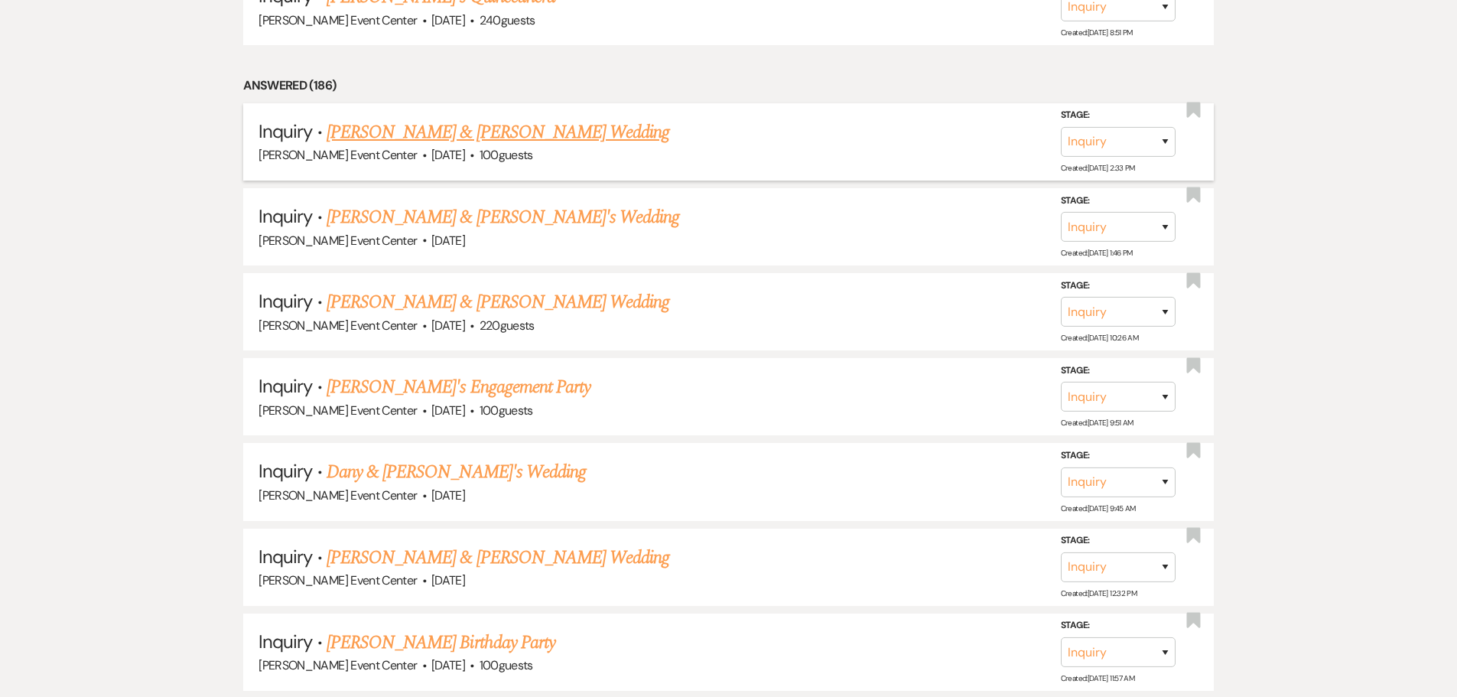
scroll to position [12431, 0]
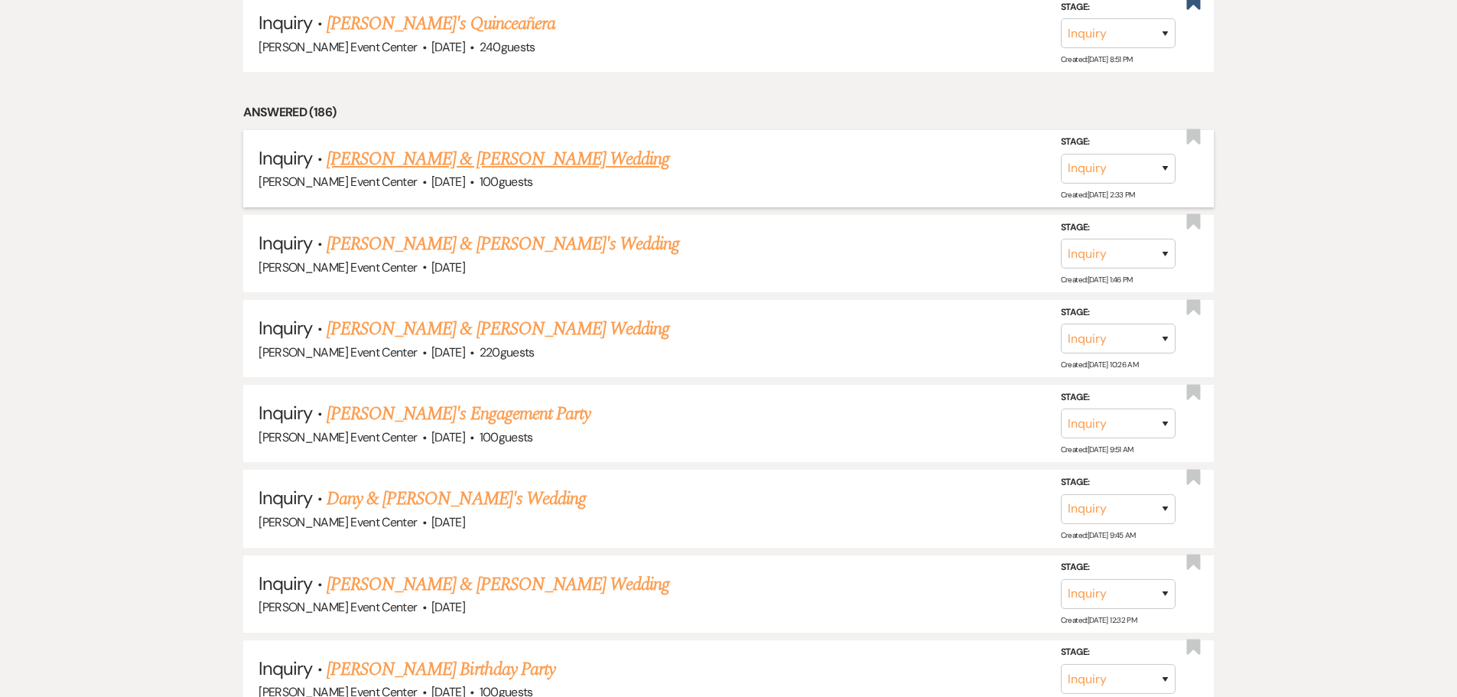
click at [401, 151] on link "[PERSON_NAME] & [PERSON_NAME] Wedding" at bounding box center [498, 159] width 343 height 28
select select "5"
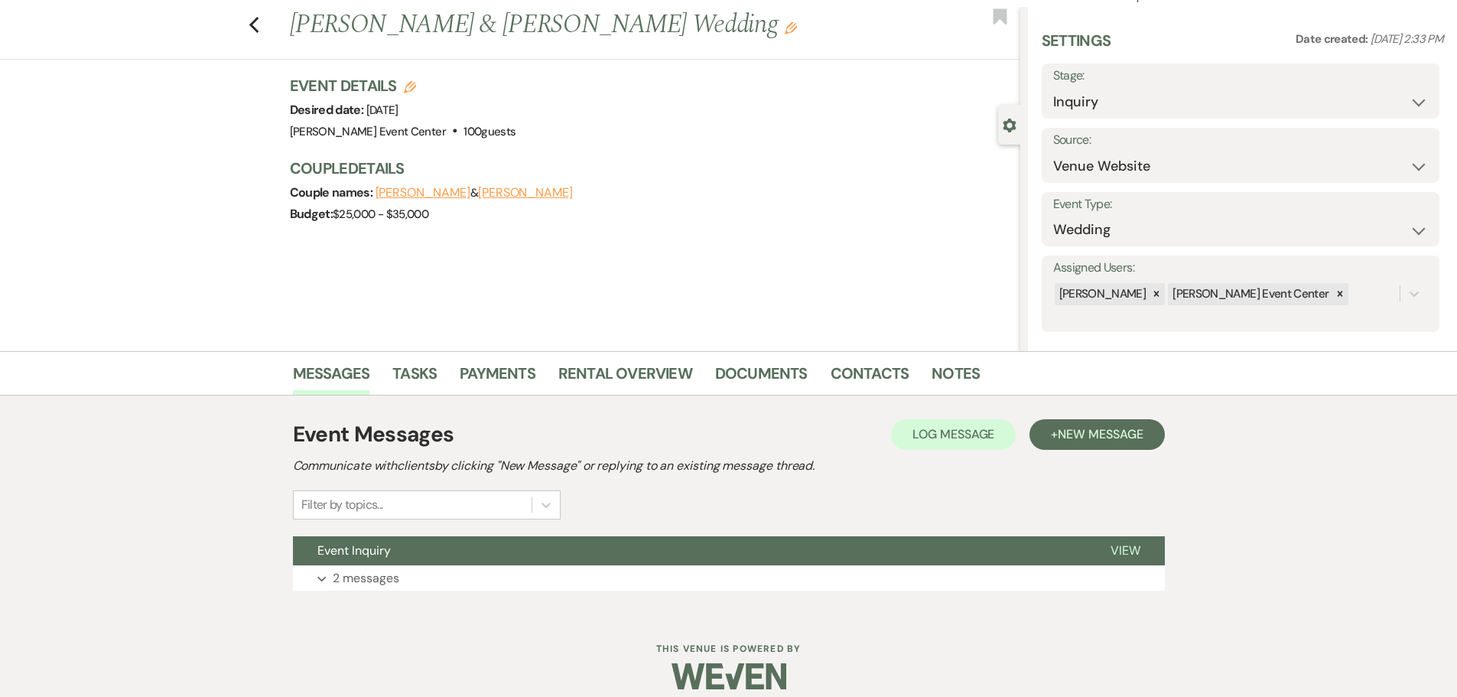
scroll to position [48, 0]
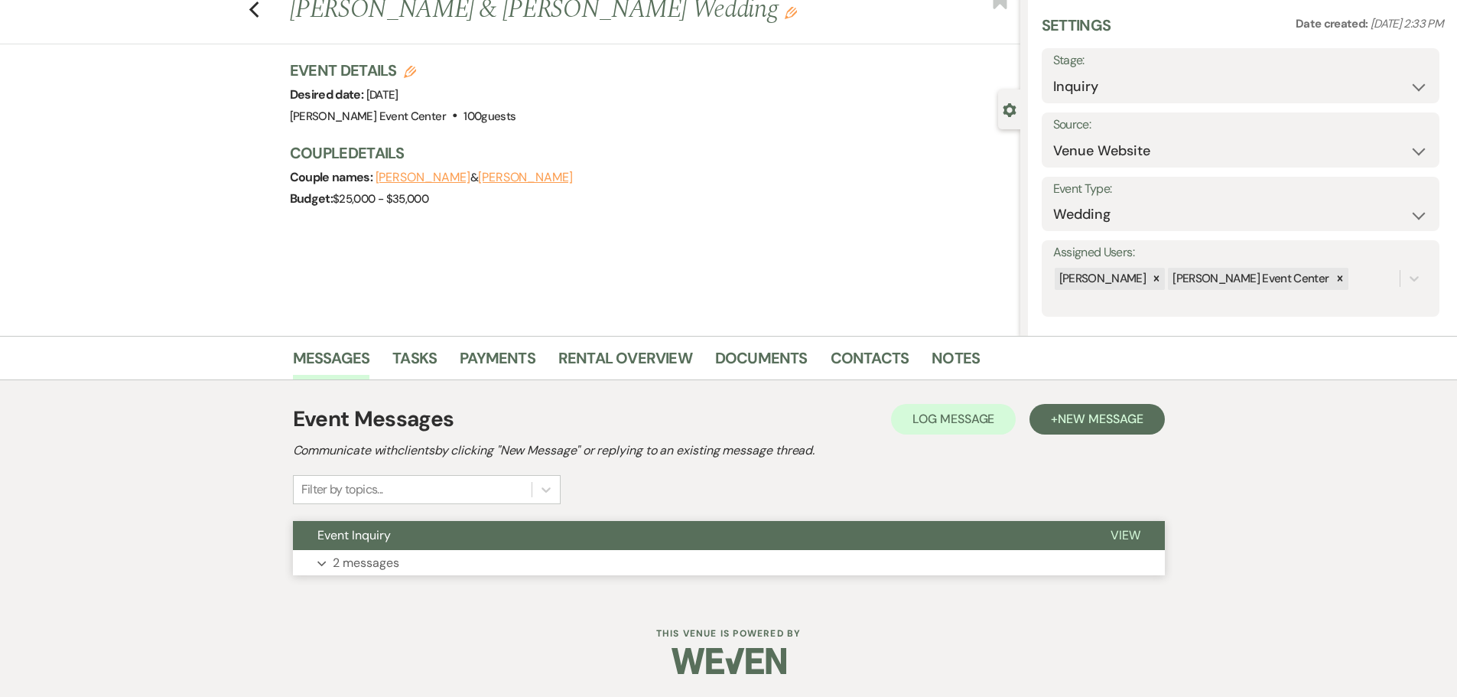
click at [413, 561] on button "Expand 2 messages" at bounding box center [729, 563] width 872 height 26
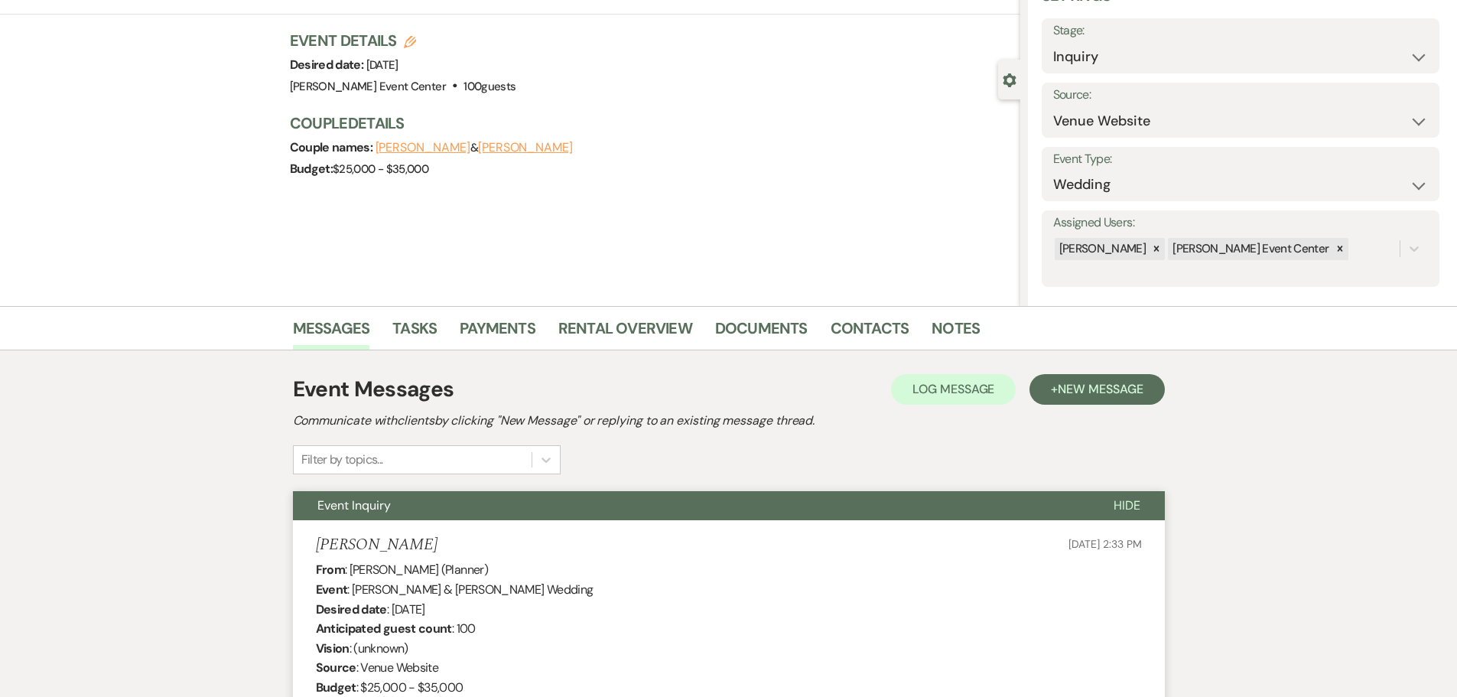
scroll to position [0, 0]
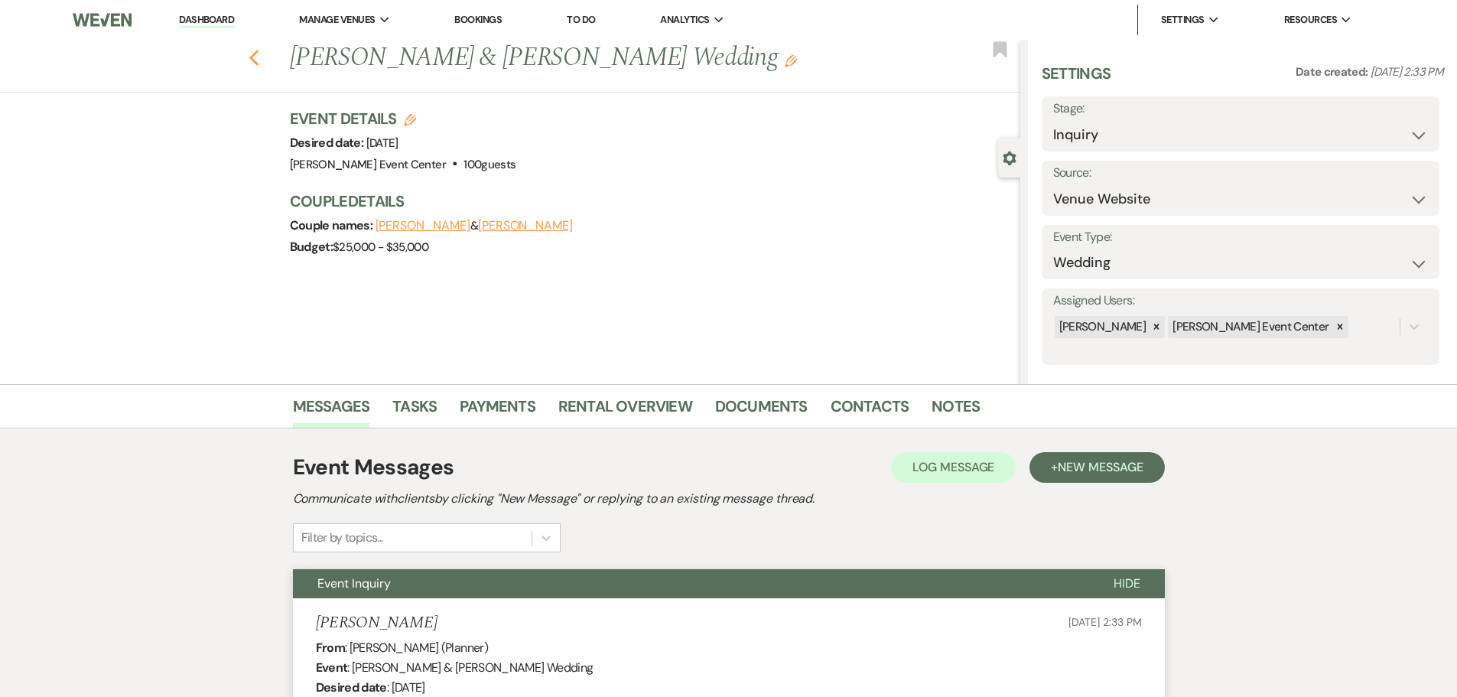
click at [255, 58] on use "button" at bounding box center [254, 58] width 10 height 17
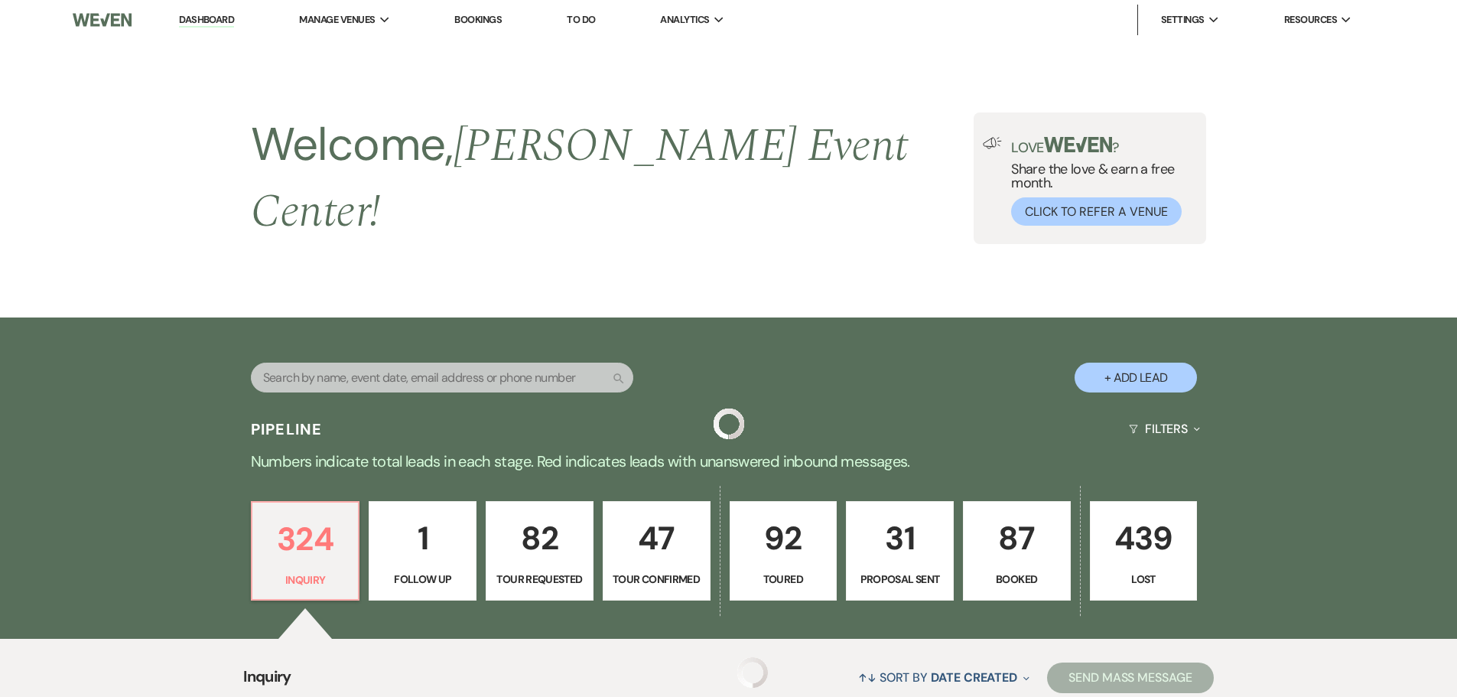
scroll to position [12431, 0]
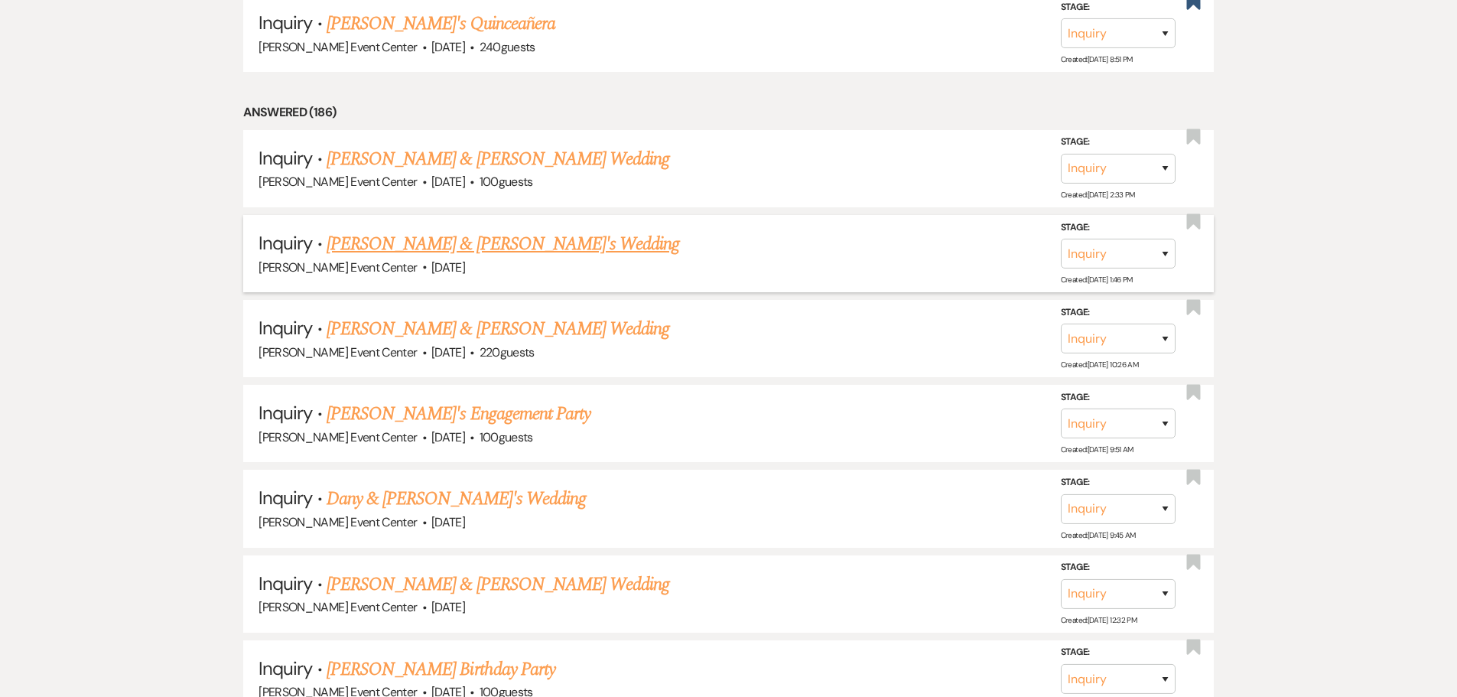
click at [445, 233] on link "[PERSON_NAME] & [PERSON_NAME]'s Wedding" at bounding box center [503, 244] width 353 height 28
select select "5"
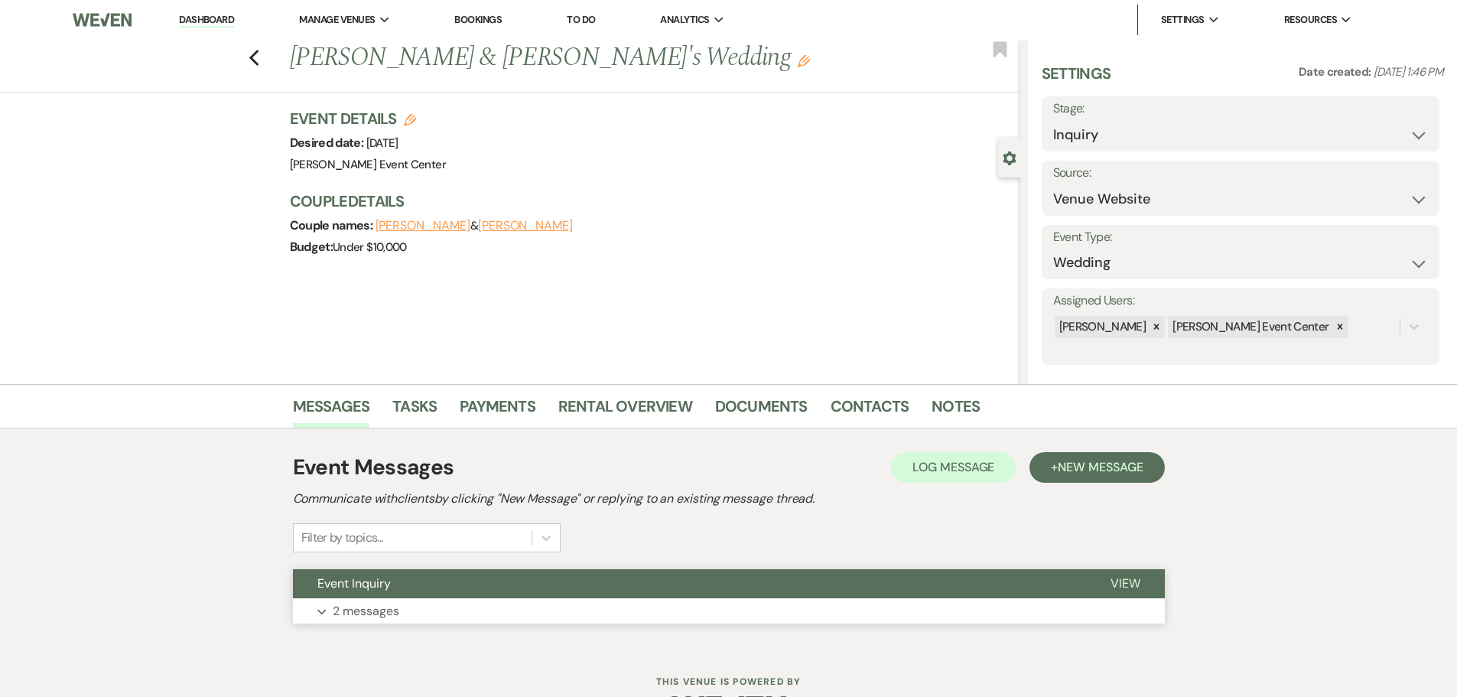
click at [493, 608] on button "Expand 2 messages" at bounding box center [729, 611] width 872 height 26
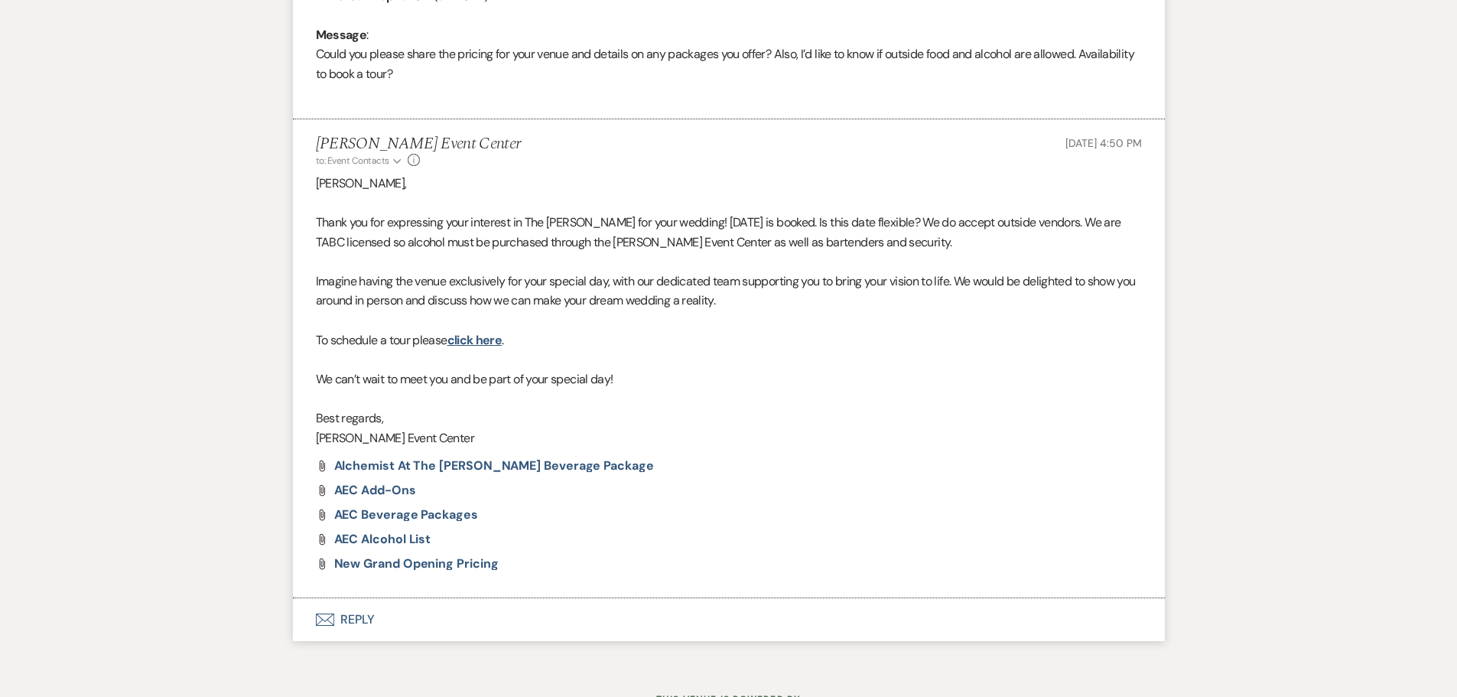
scroll to position [841, 0]
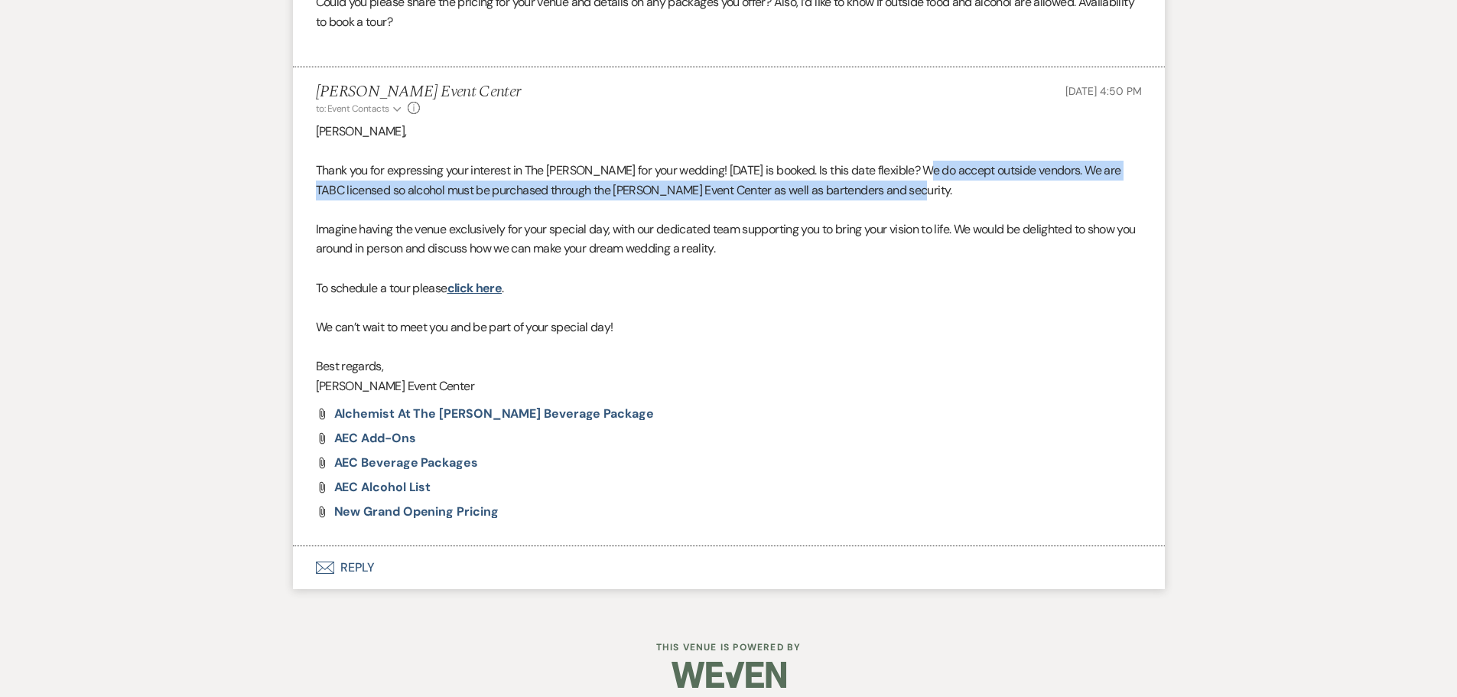
drag, startPoint x: 919, startPoint y: 166, endPoint x: 924, endPoint y: 187, distance: 21.9
click at [924, 187] on p "Thank you for expressing your interest in The [PERSON_NAME] for your wedding! […" at bounding box center [729, 180] width 826 height 39
copy span "We do accept outside vendors. We are TABC licensed so alcohol must be purchased…"
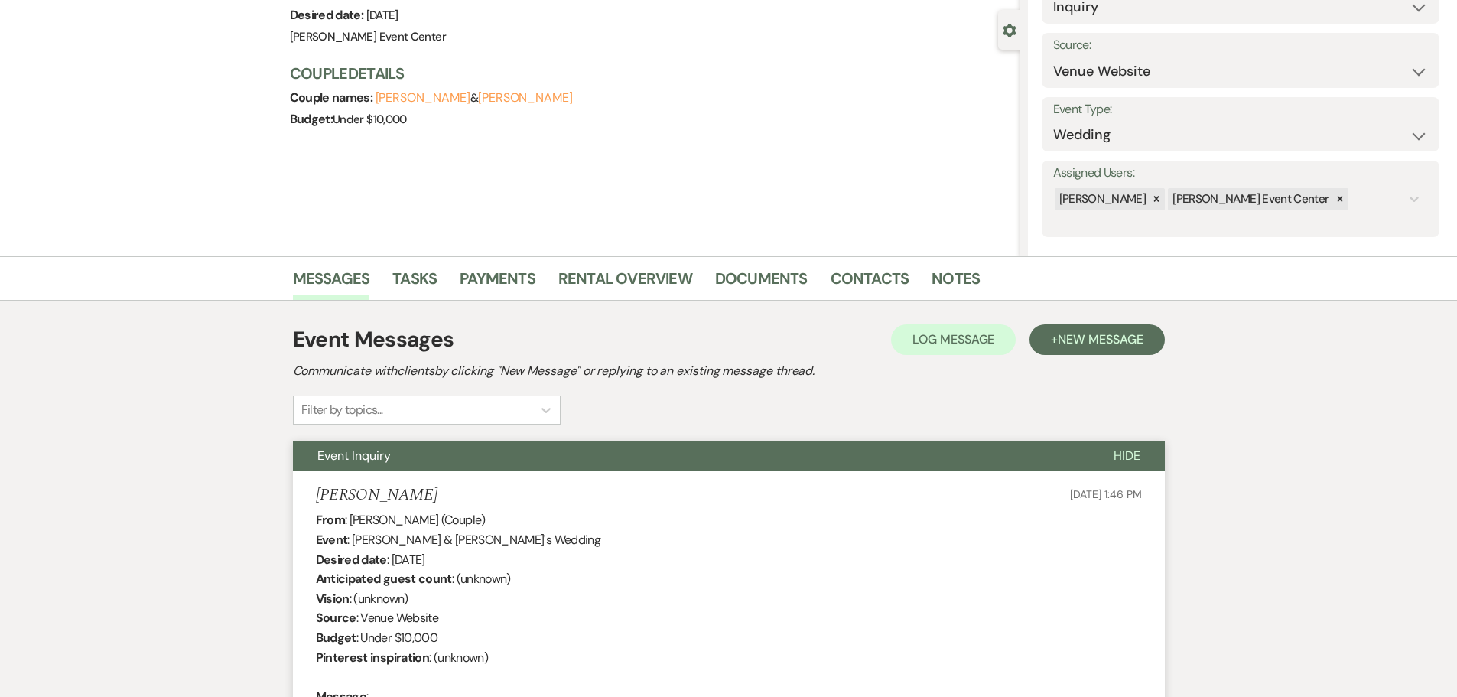
scroll to position [0, 0]
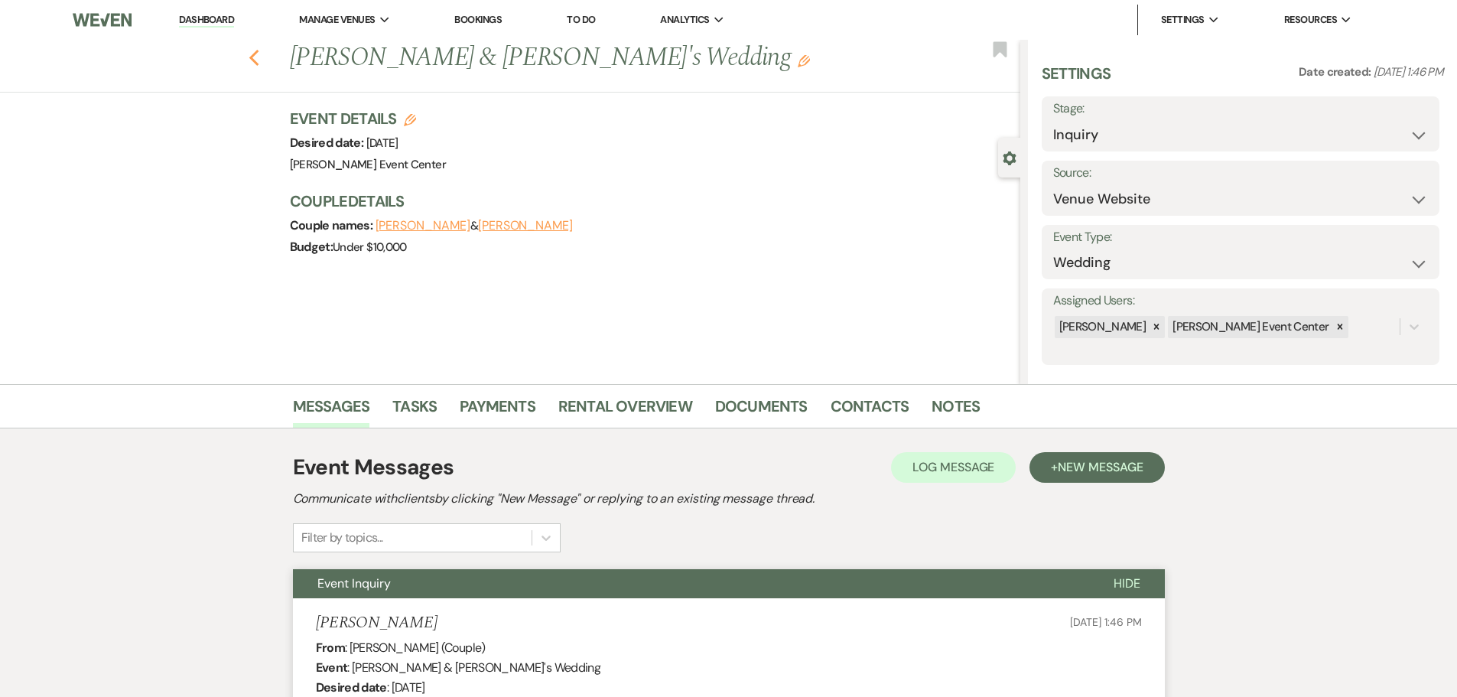
click at [260, 59] on icon "Previous" at bounding box center [254, 58] width 11 height 18
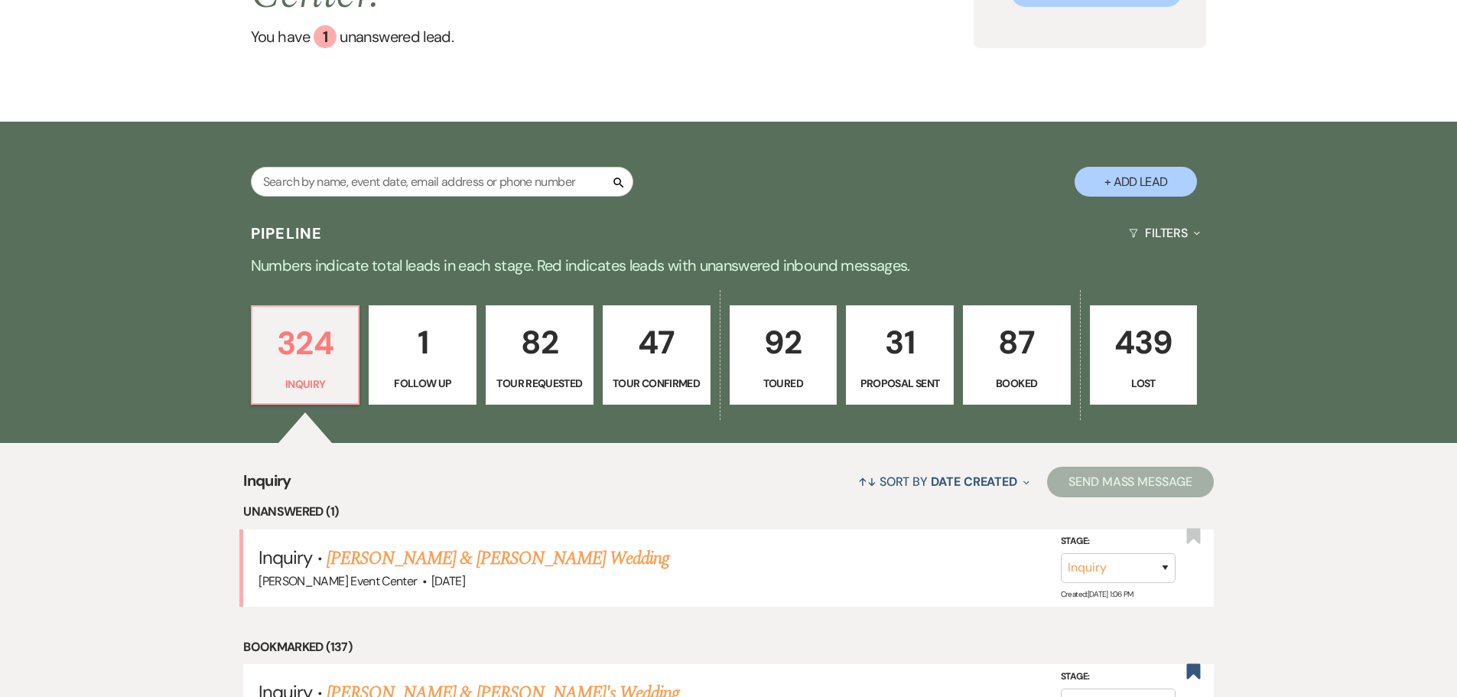
scroll to position [459, 0]
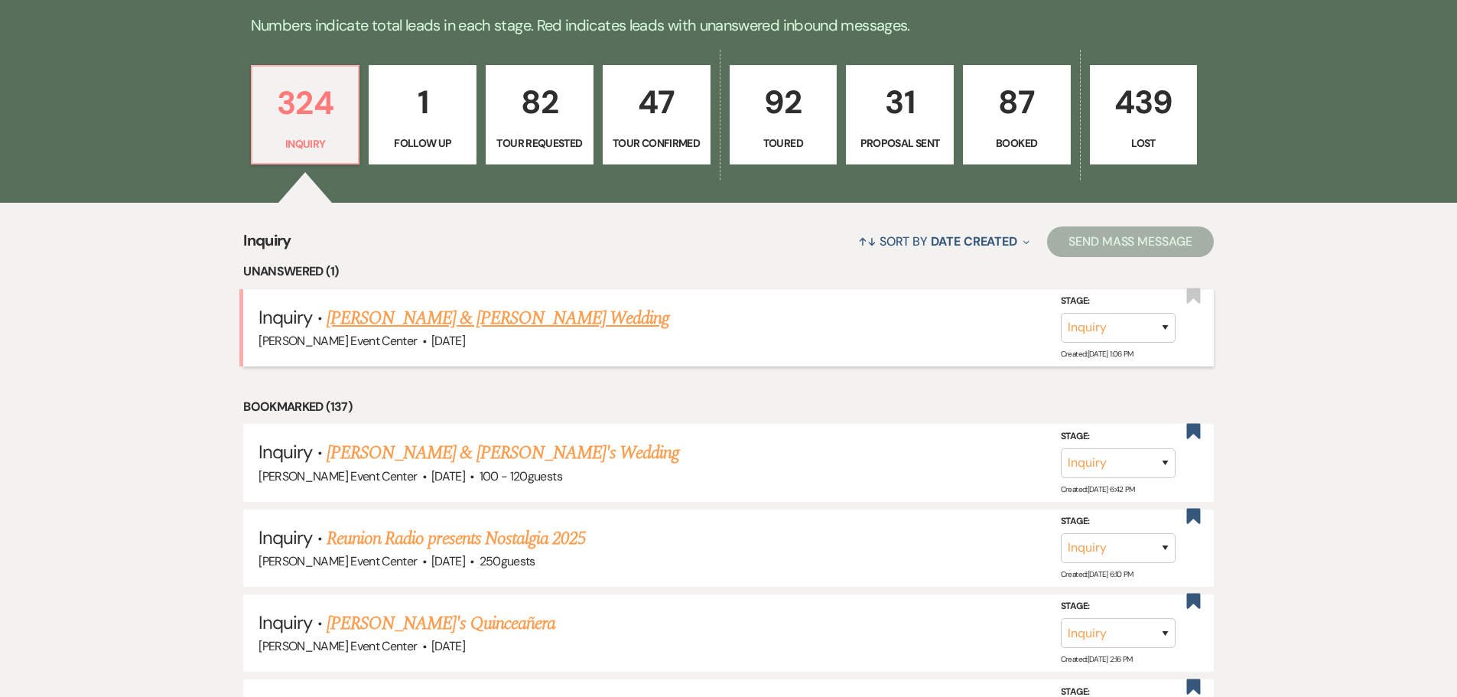
drag, startPoint x: 422, startPoint y: 260, endPoint x: 438, endPoint y: 272, distance: 19.7
click at [423, 289] on li "Inquiry · [PERSON_NAME] & [PERSON_NAME] Wedding [PERSON_NAME] Event Center · [D…" at bounding box center [728, 327] width 971 height 77
click at [438, 304] on link "[PERSON_NAME] & [PERSON_NAME] Wedding" at bounding box center [498, 318] width 343 height 28
select select "5"
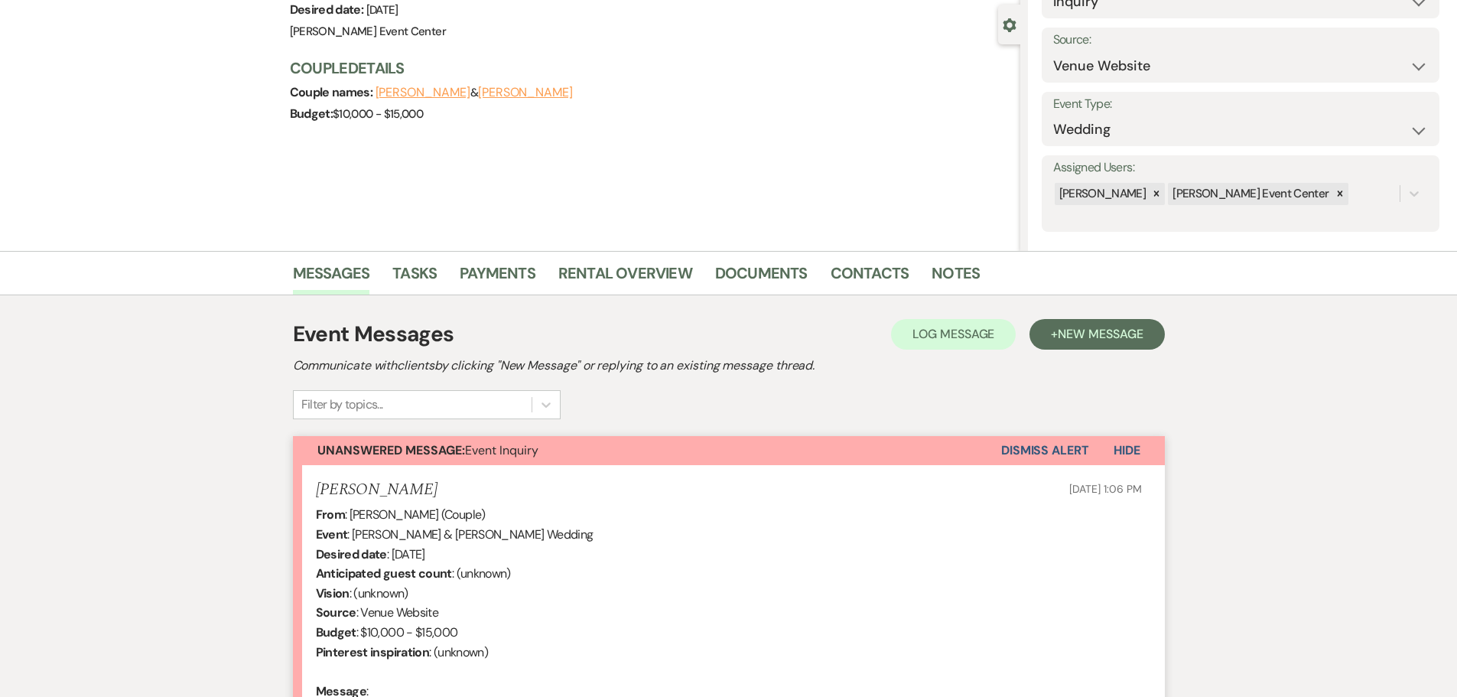
scroll to position [356, 0]
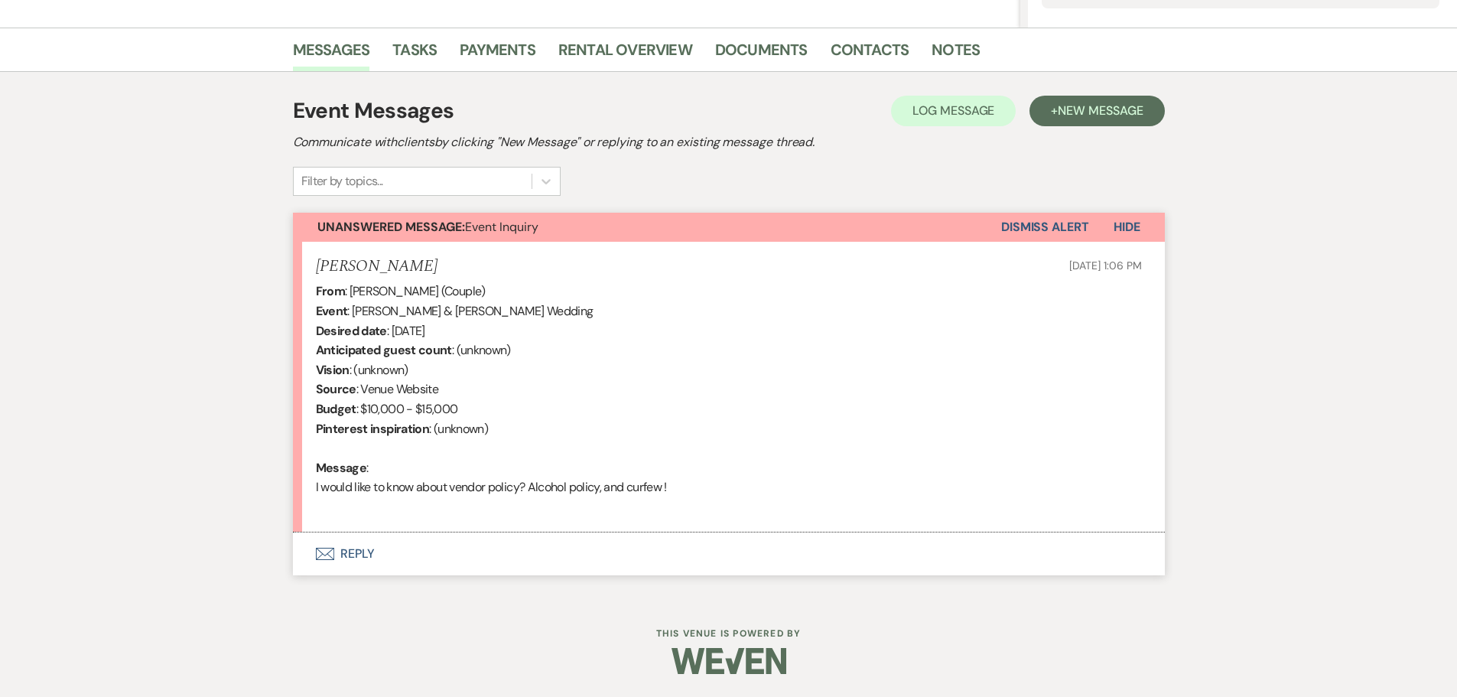
click at [363, 548] on button "Envelope Reply" at bounding box center [729, 553] width 872 height 43
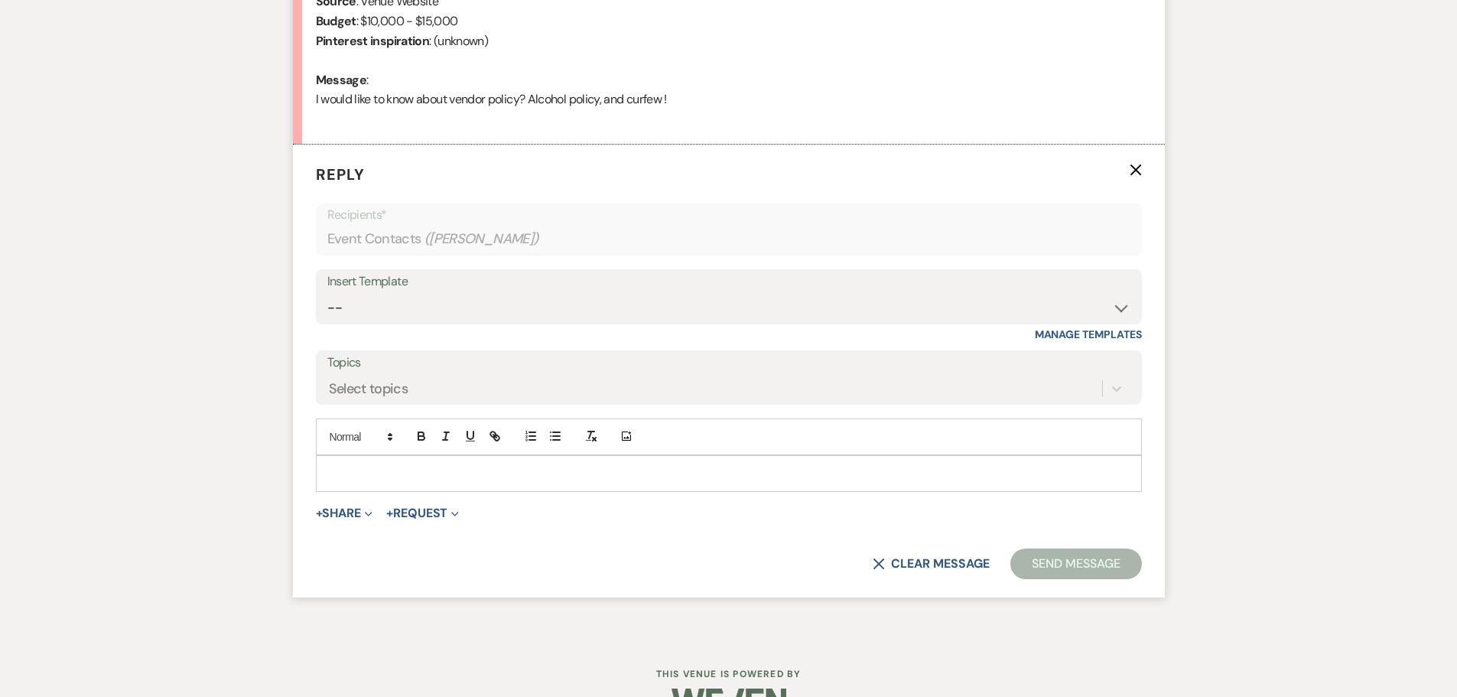
scroll to position [767, 0]
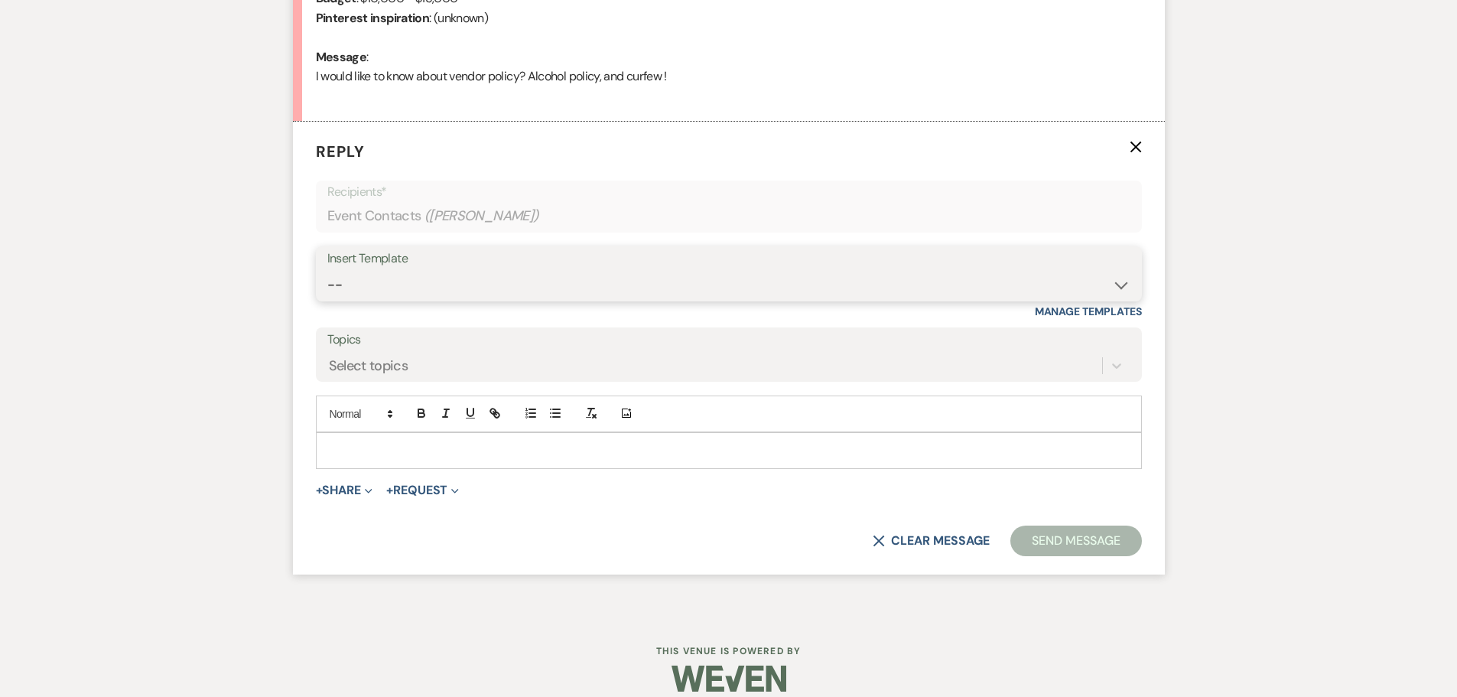
click at [523, 275] on select "-- Weven Planning Portal Introduction (Booked Events) Initial Inquiry Response …" at bounding box center [728, 285] width 803 height 30
select select "2982"
click at [327, 270] on select "-- Weven Planning Portal Introduction (Booked Events) Initial Inquiry Response …" at bounding box center [728, 285] width 803 height 30
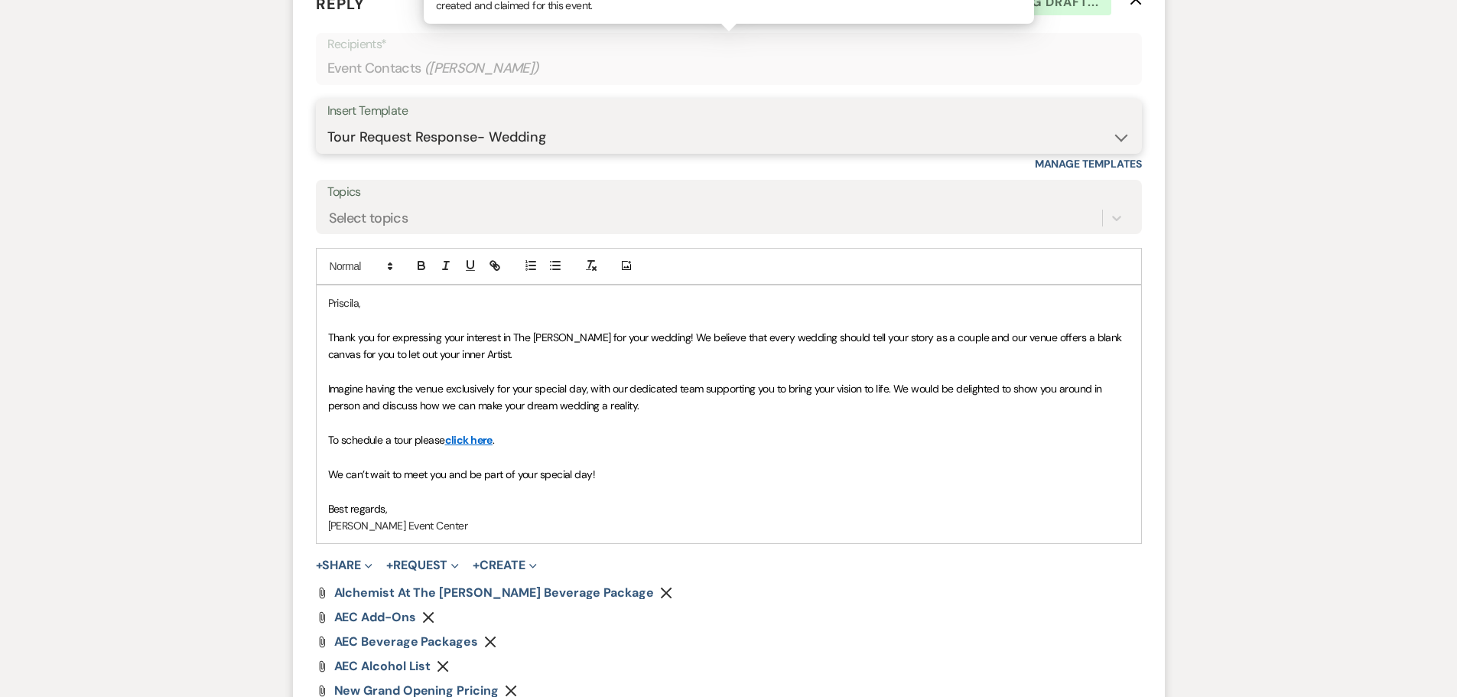
scroll to position [1073, 0]
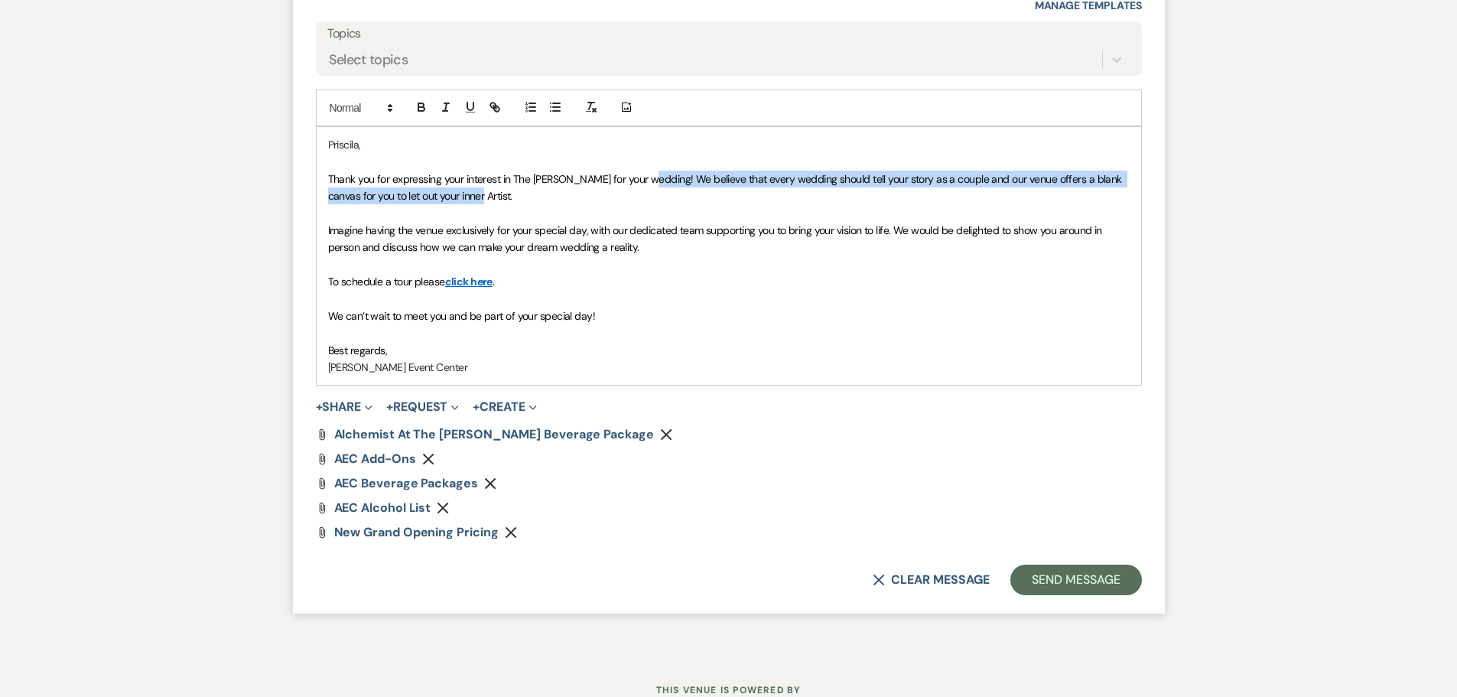
drag, startPoint x: 637, startPoint y: 179, endPoint x: 651, endPoint y: 195, distance: 21.2
click at [651, 195] on p "Thank you for expressing your interest in The [PERSON_NAME] for your wedding! W…" at bounding box center [729, 188] width 802 height 34
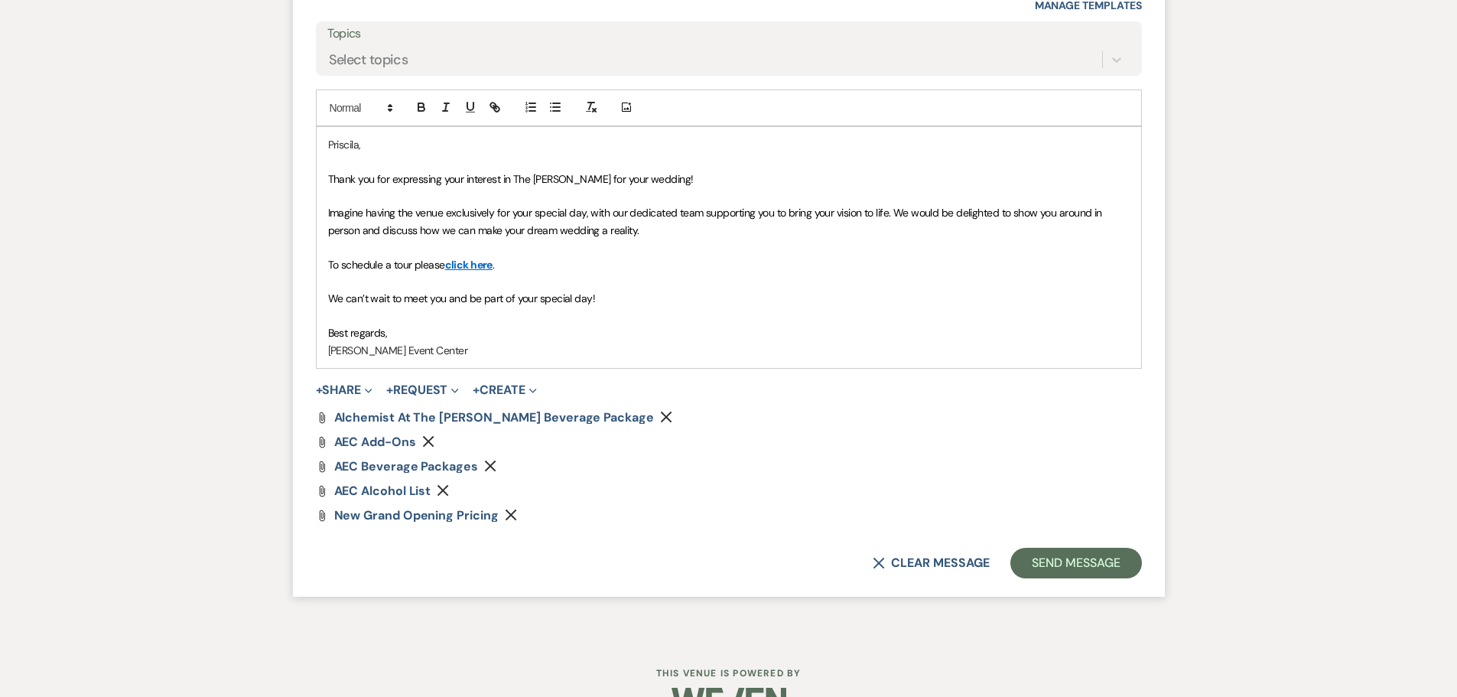
paste div
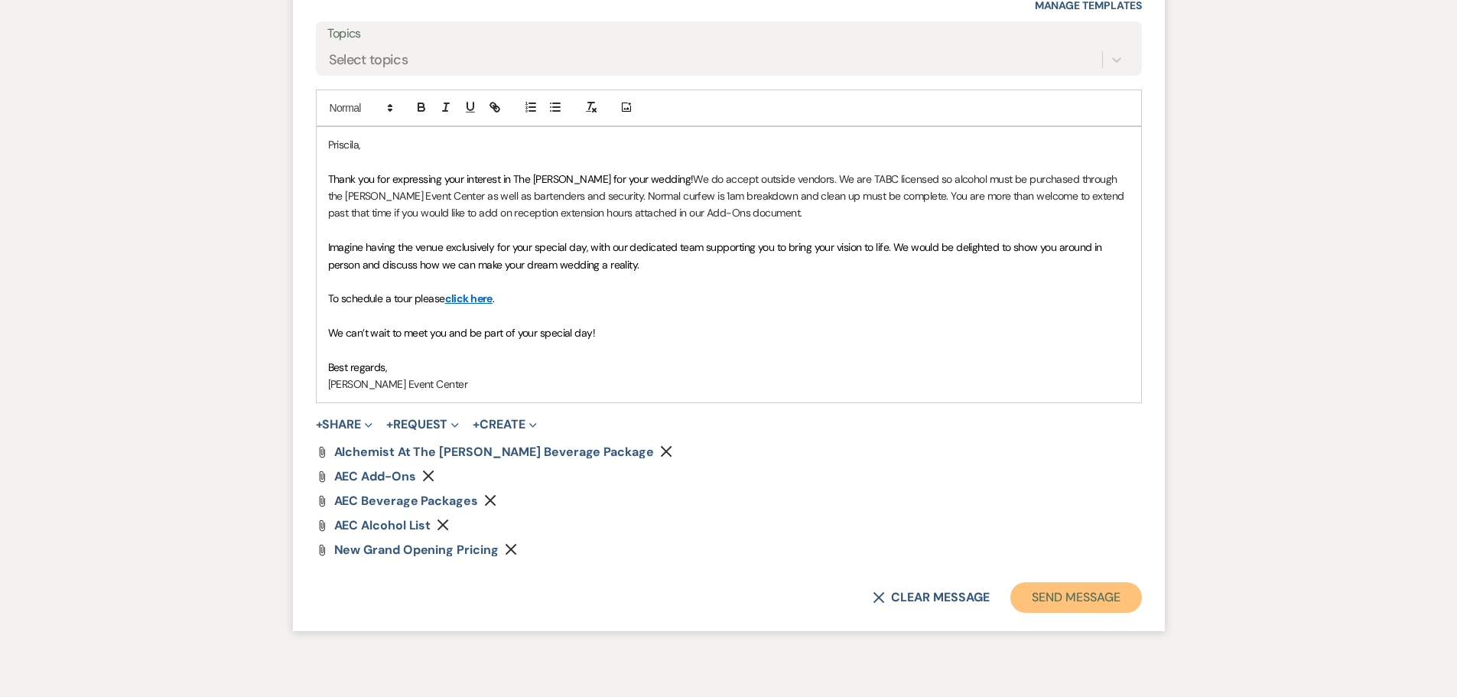
click at [1065, 594] on button "Send Message" at bounding box center [1075, 597] width 131 height 31
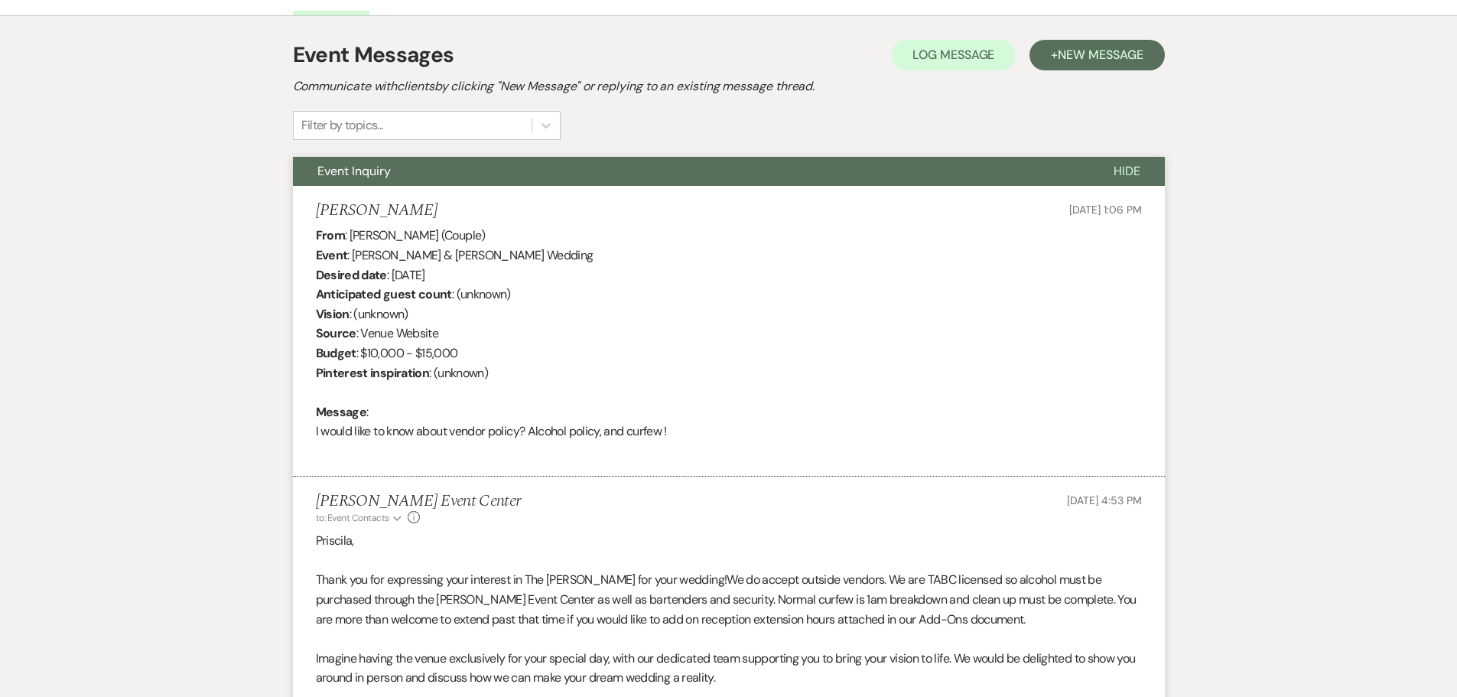
scroll to position [263, 0]
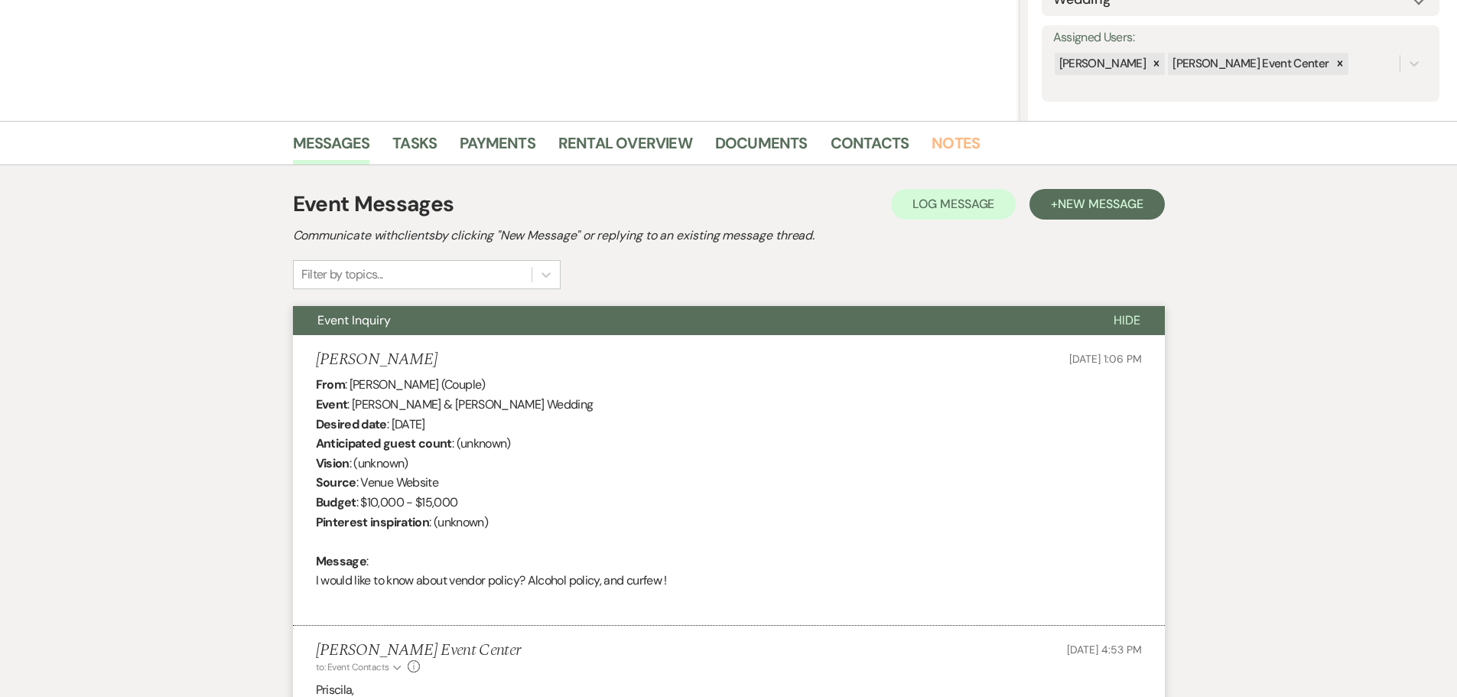
click at [949, 155] on link "Notes" at bounding box center [956, 148] width 48 height 34
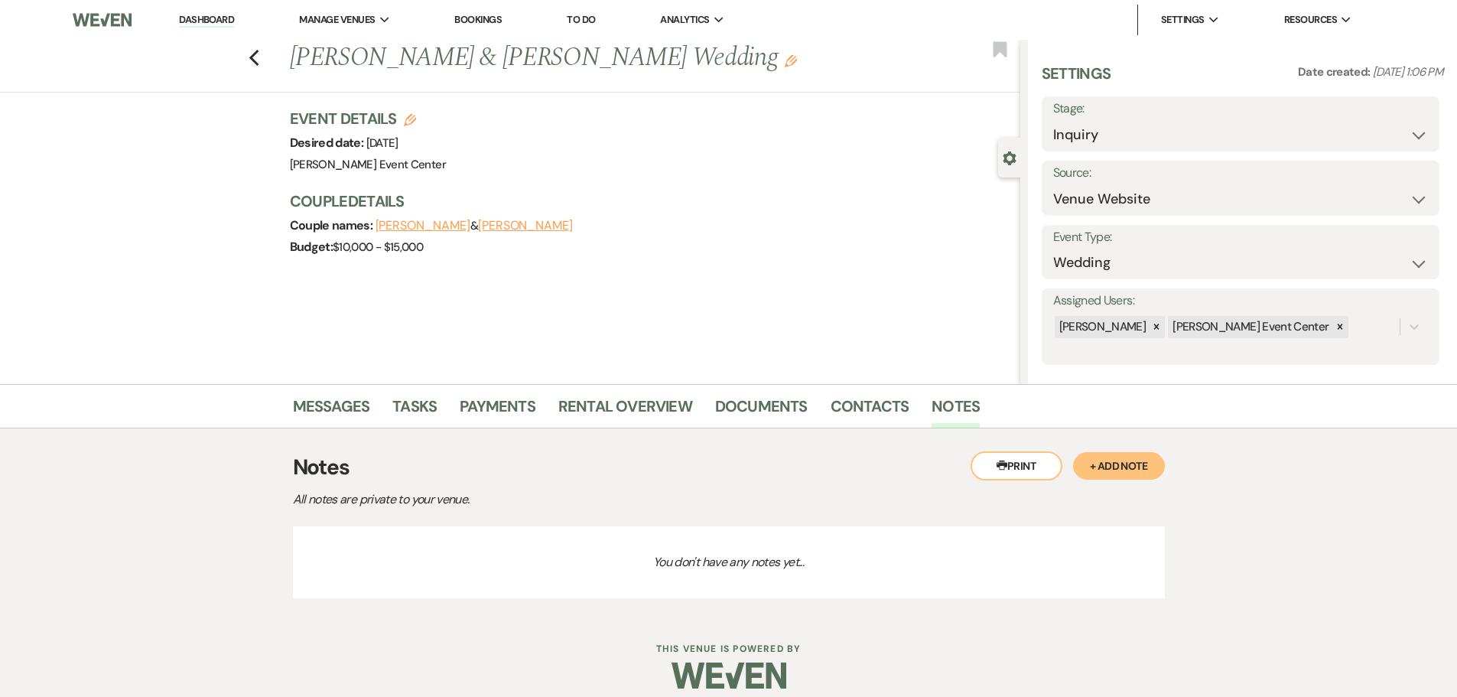
click at [1094, 470] on button "+ Add Note" at bounding box center [1119, 466] width 92 height 28
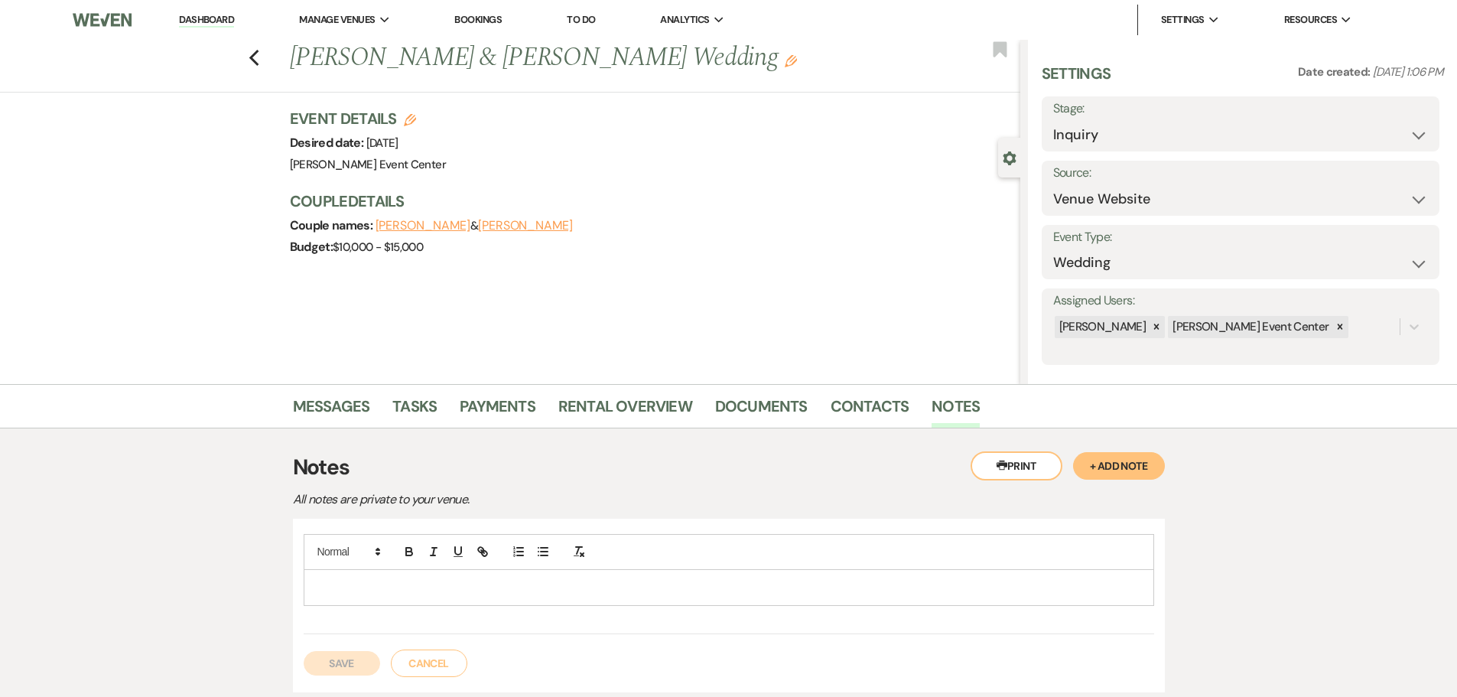
click at [494, 594] on p at bounding box center [729, 587] width 826 height 17
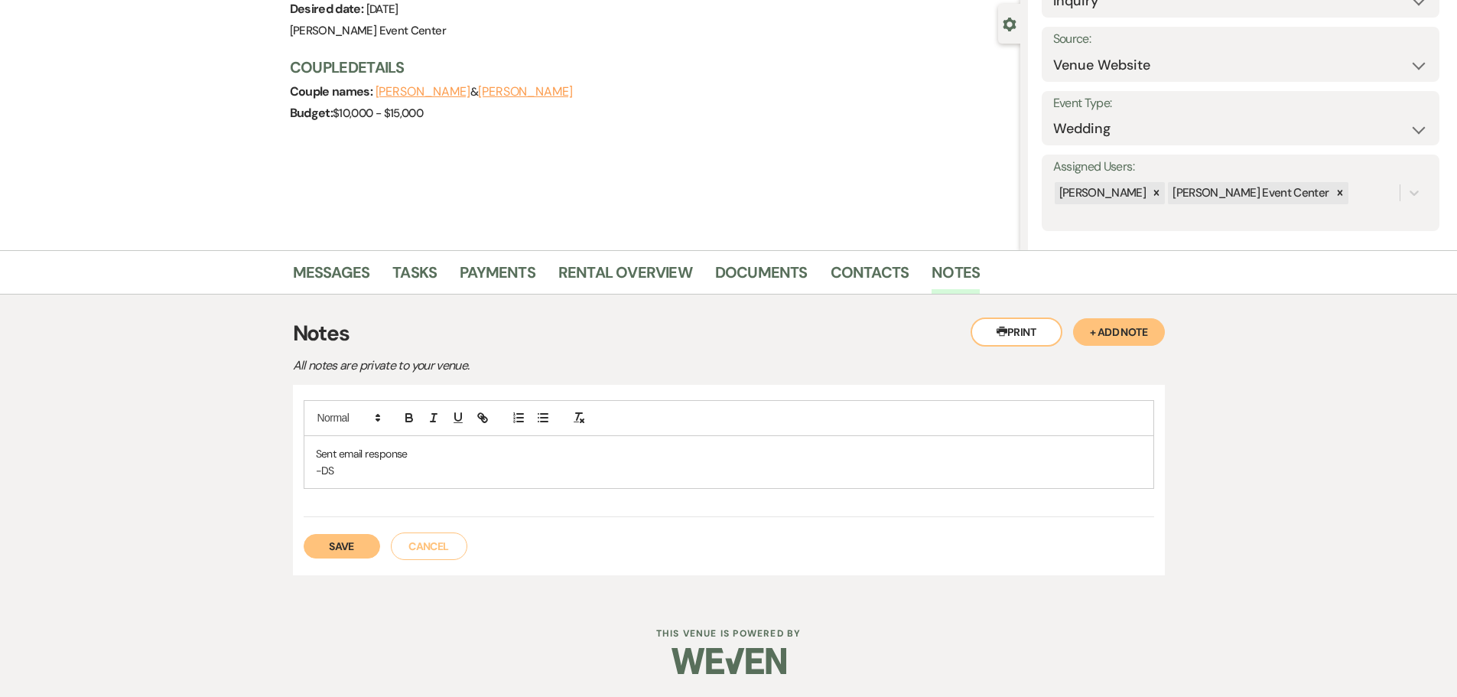
click at [375, 545] on button "Save" at bounding box center [342, 546] width 76 height 24
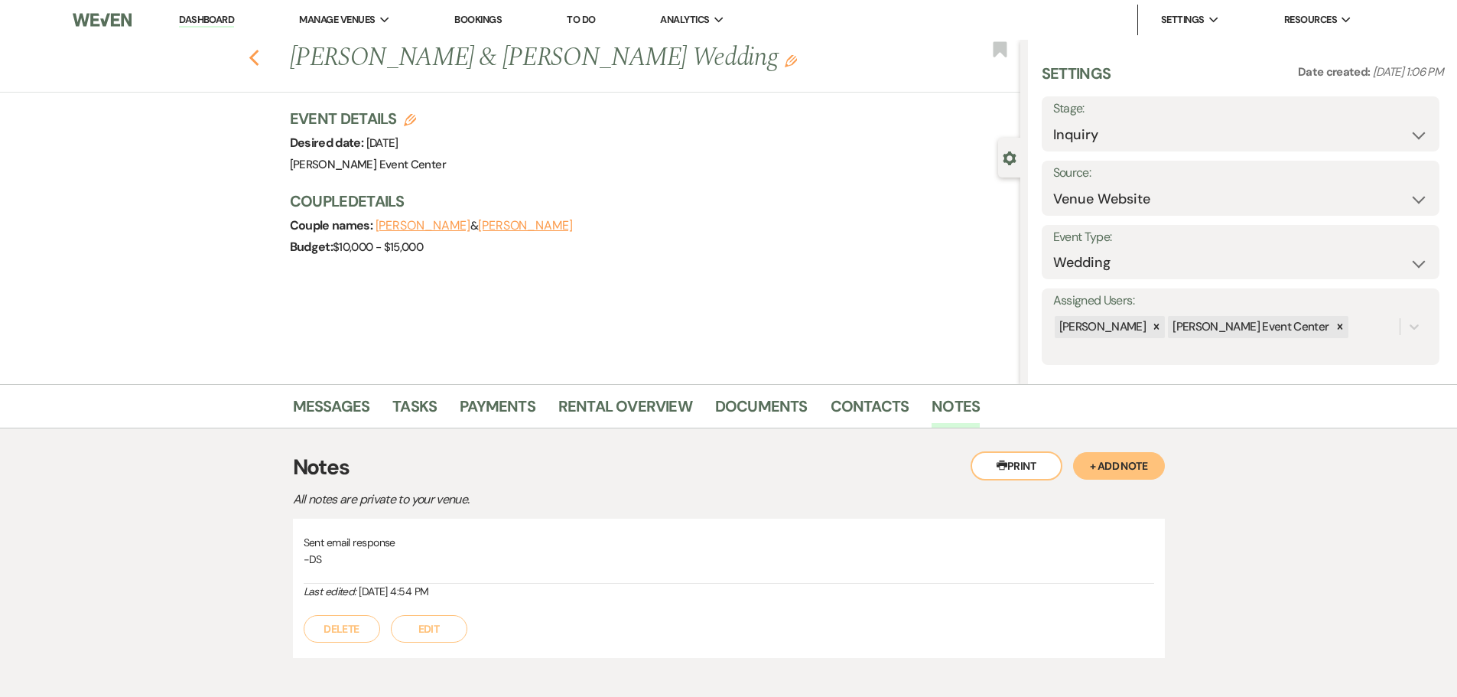
click at [259, 51] on icon "Previous" at bounding box center [254, 58] width 11 height 18
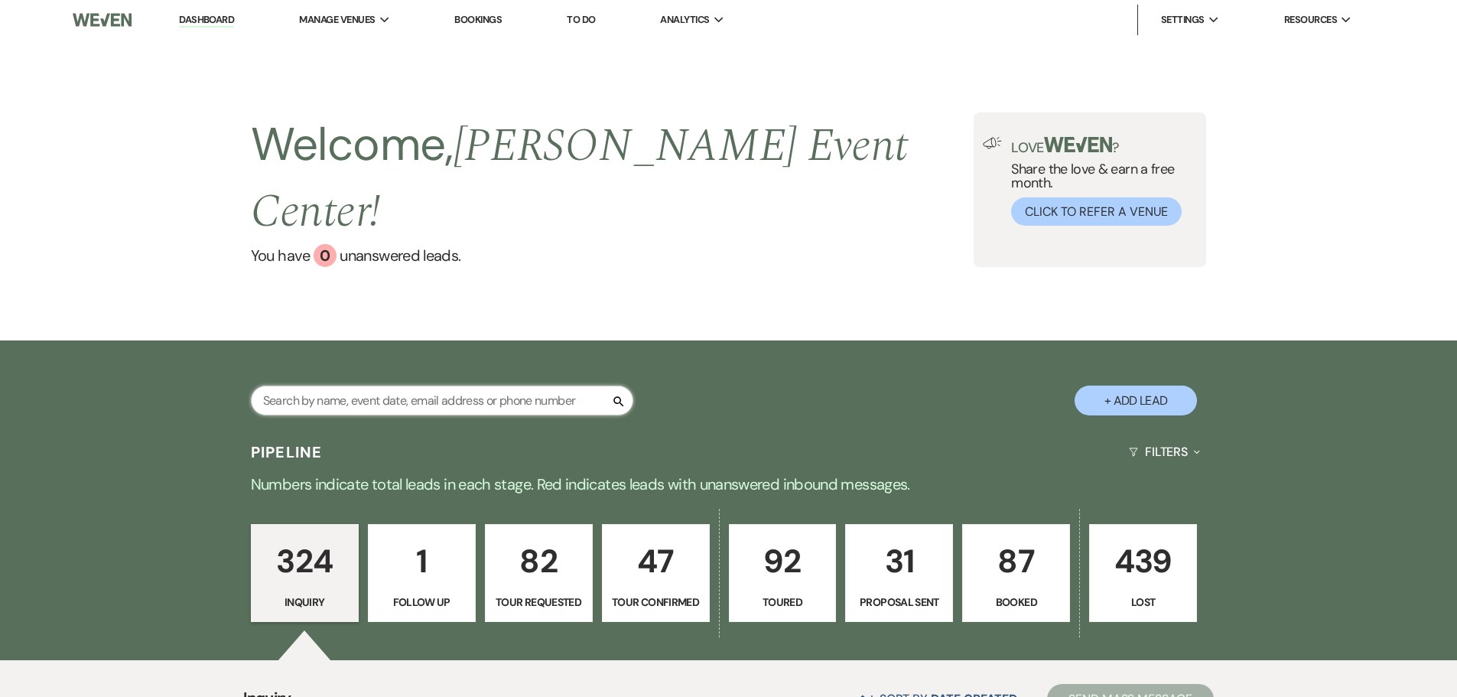
click at [381, 385] on input "text" at bounding box center [442, 400] width 382 height 30
type input "[PERSON_NAME]"
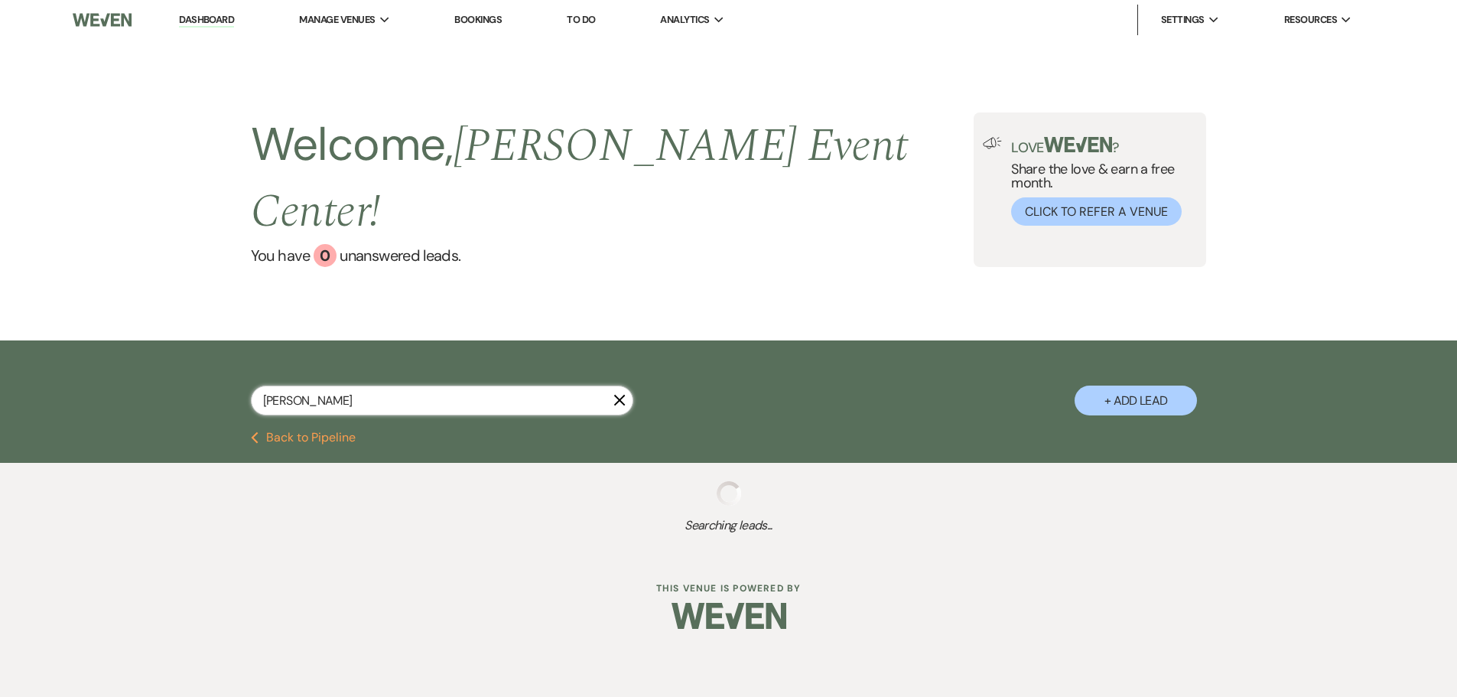
select select "6"
select select "8"
select select "4"
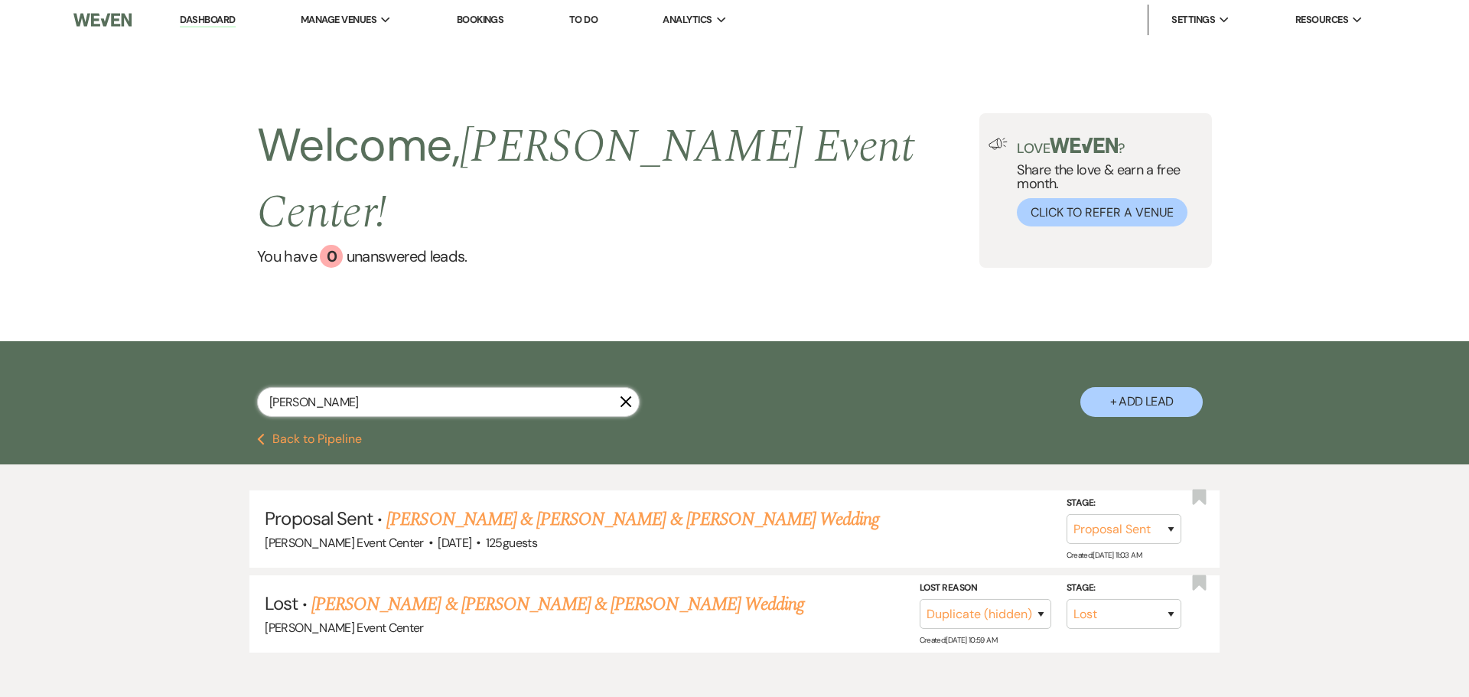
select select "6"
select select "8"
select select "4"
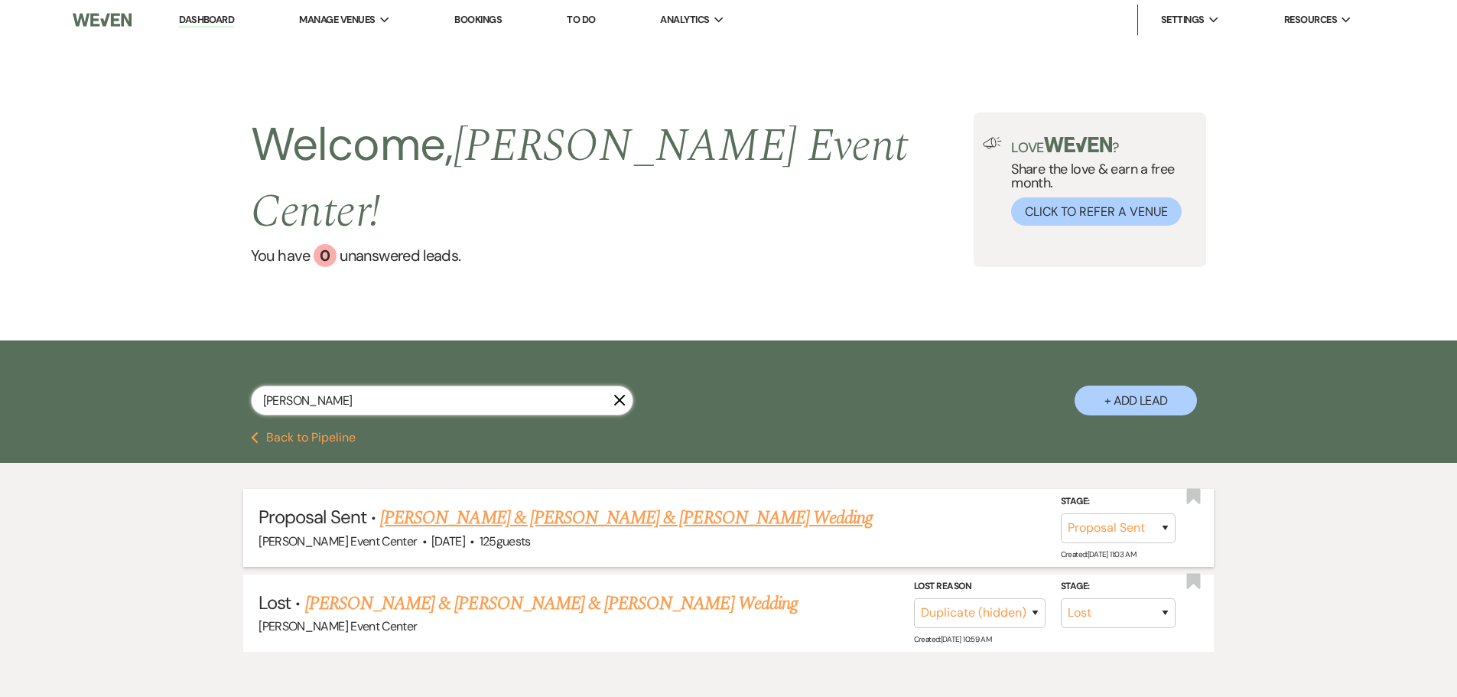
type input "[PERSON_NAME]"
click at [485, 504] on link "[PERSON_NAME] & [PERSON_NAME] & [PERSON_NAME] Wedding" at bounding box center [626, 518] width 493 height 28
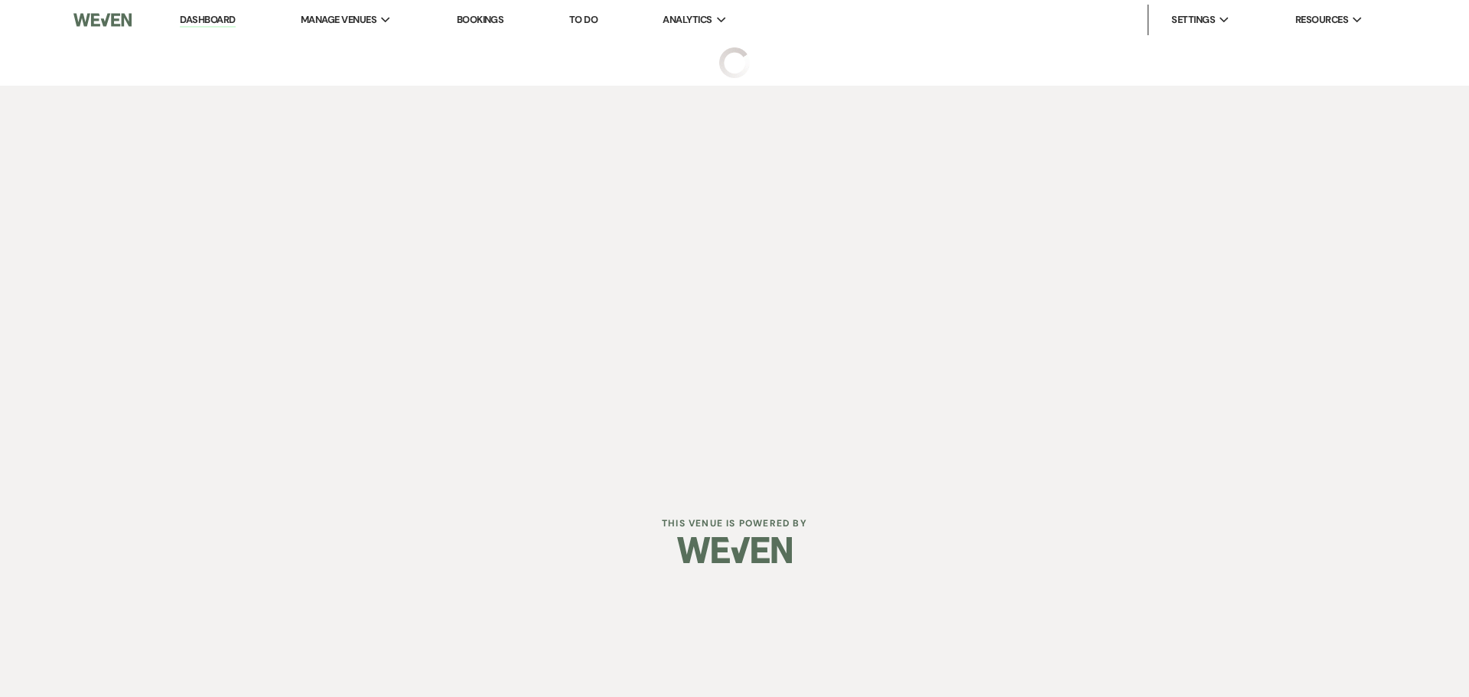
select select "6"
select select "23"
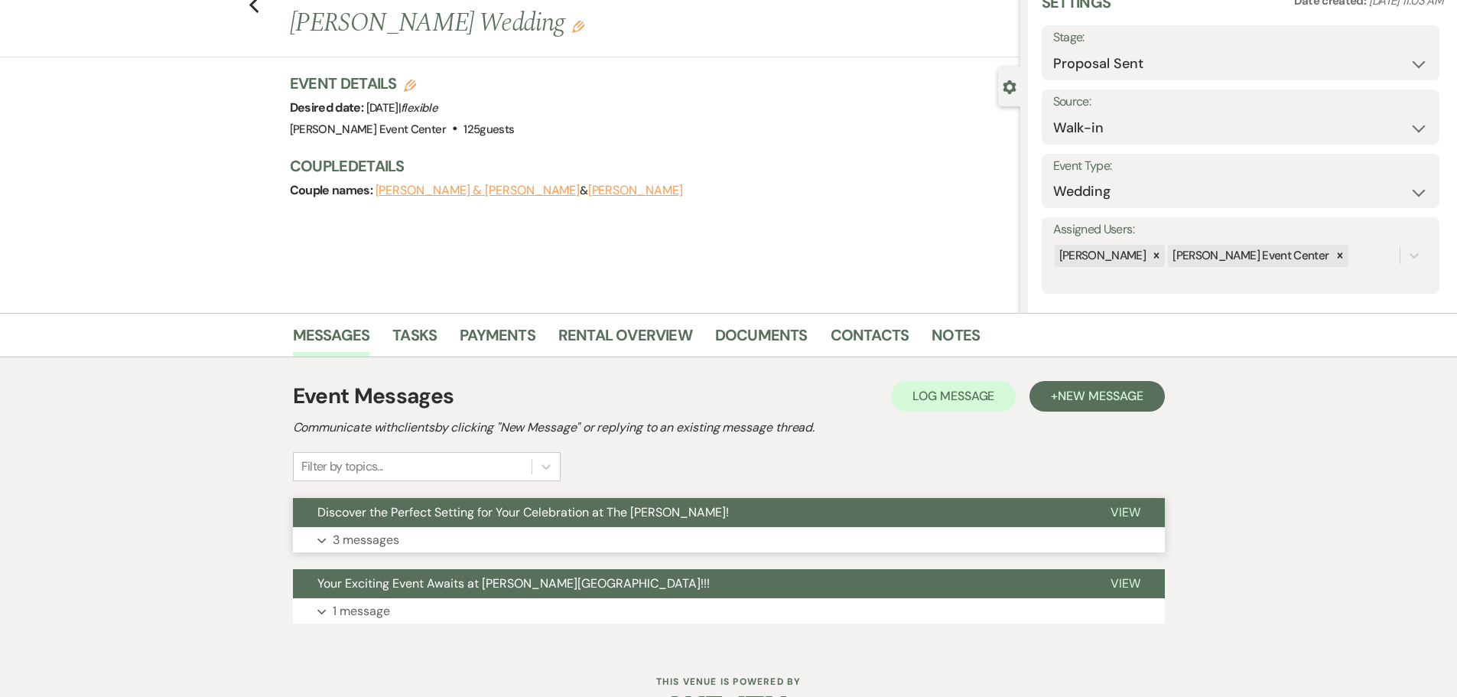
scroll to position [119, 0]
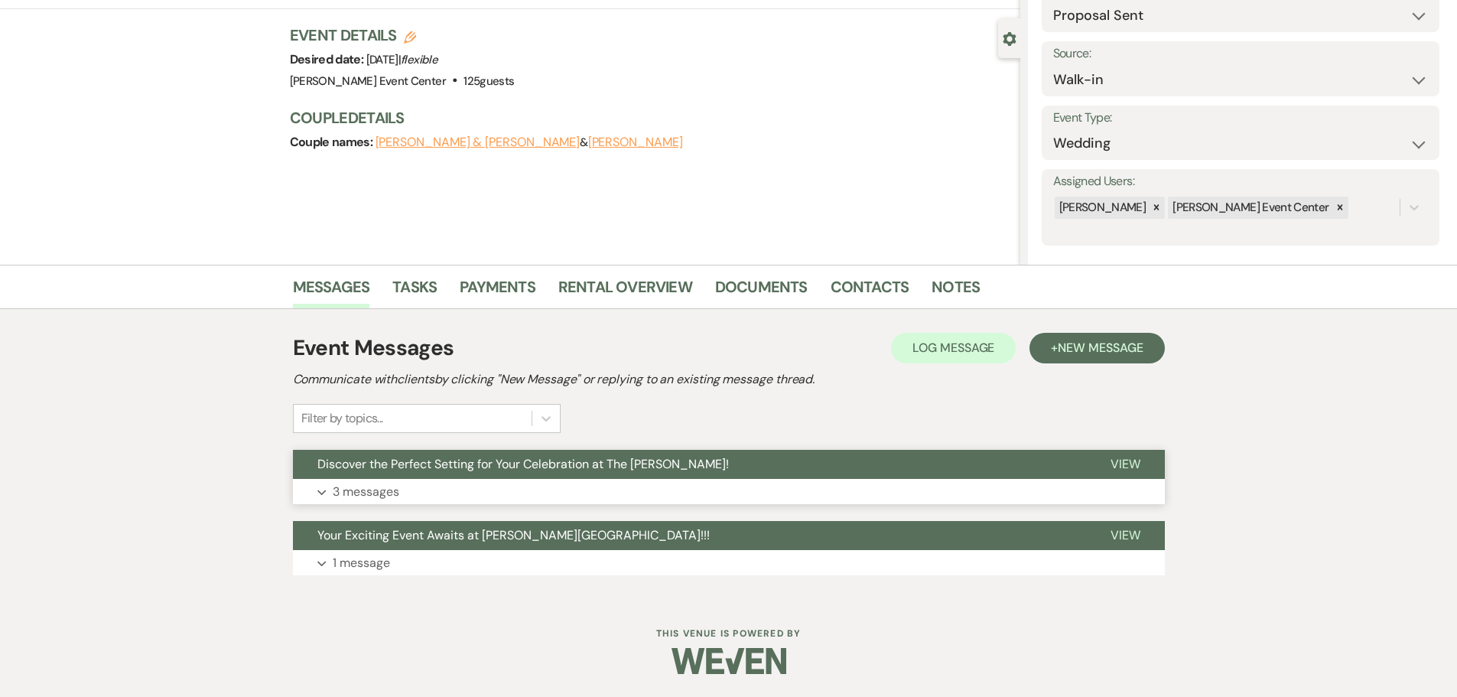
click at [383, 487] on p "3 messages" at bounding box center [366, 492] width 67 height 20
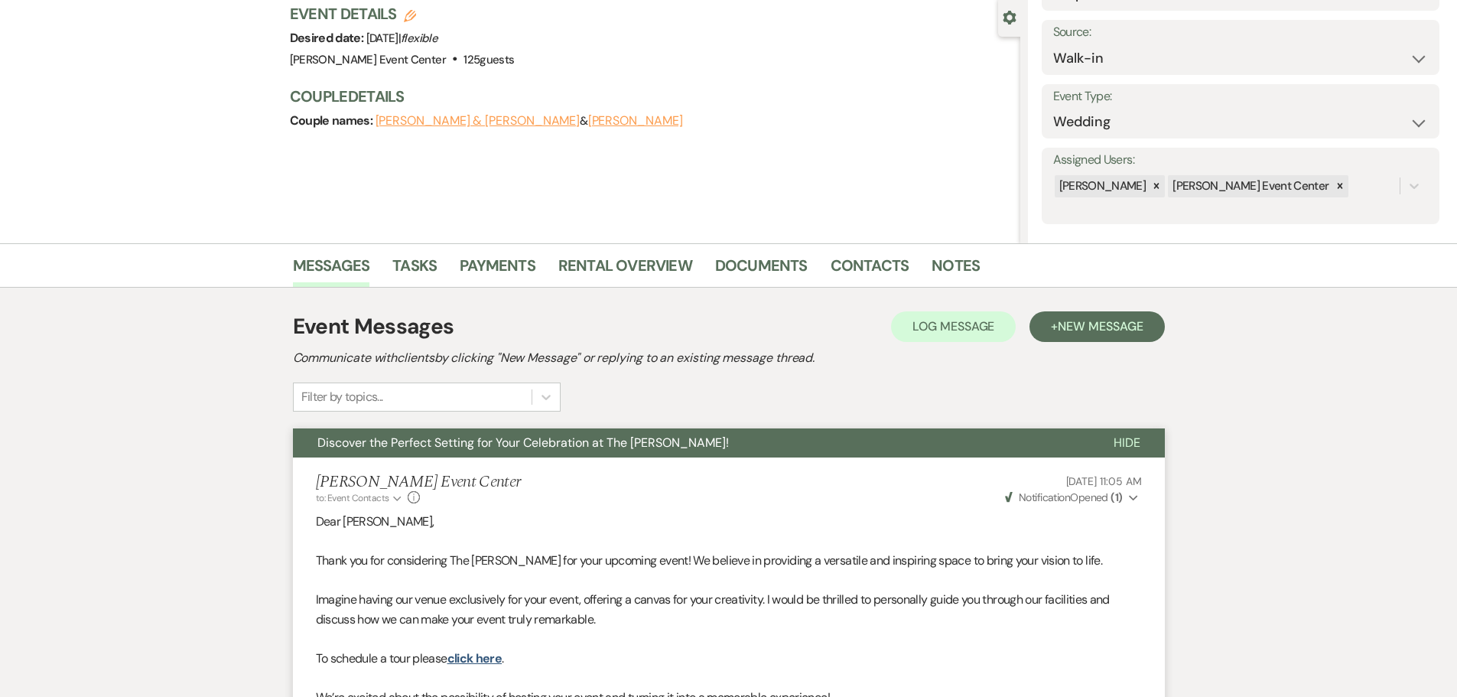
scroll to position [0, 0]
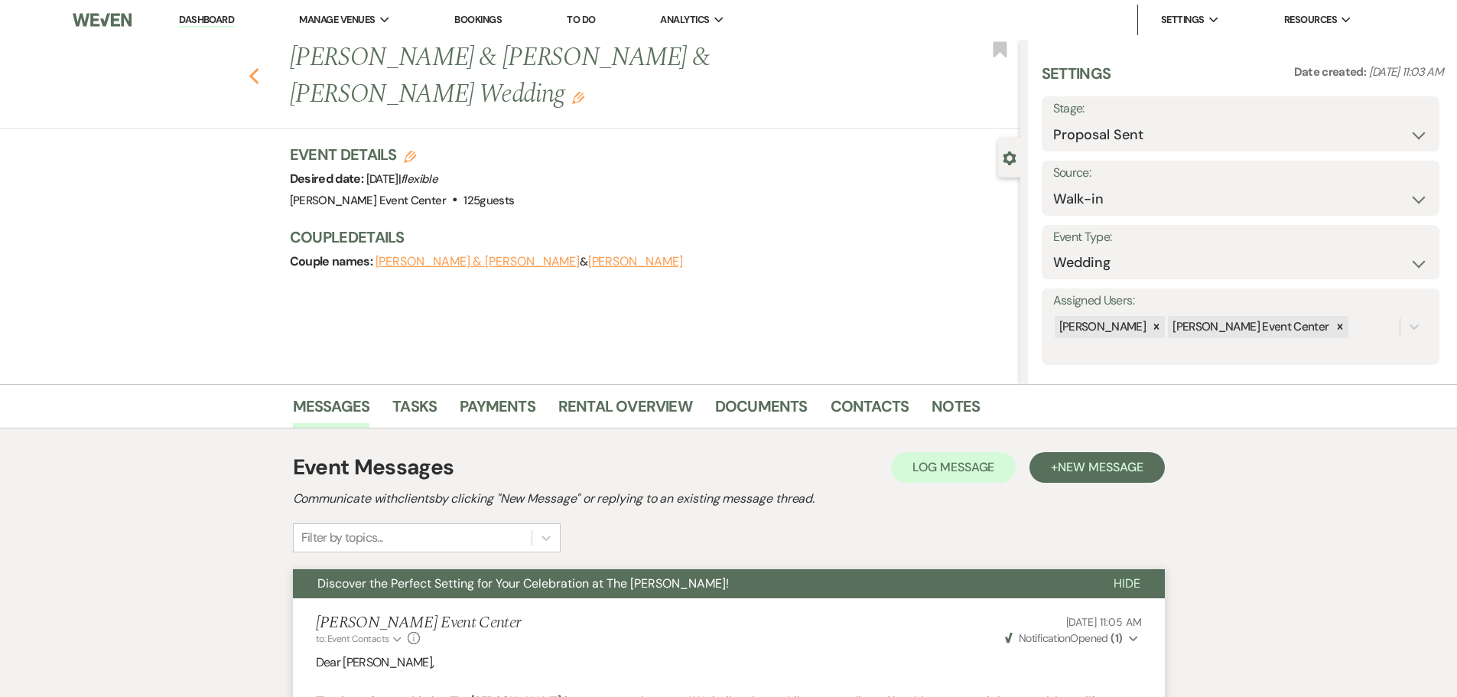
click at [259, 80] on use "button" at bounding box center [254, 76] width 10 height 17
select select "6"
select select "8"
select select "4"
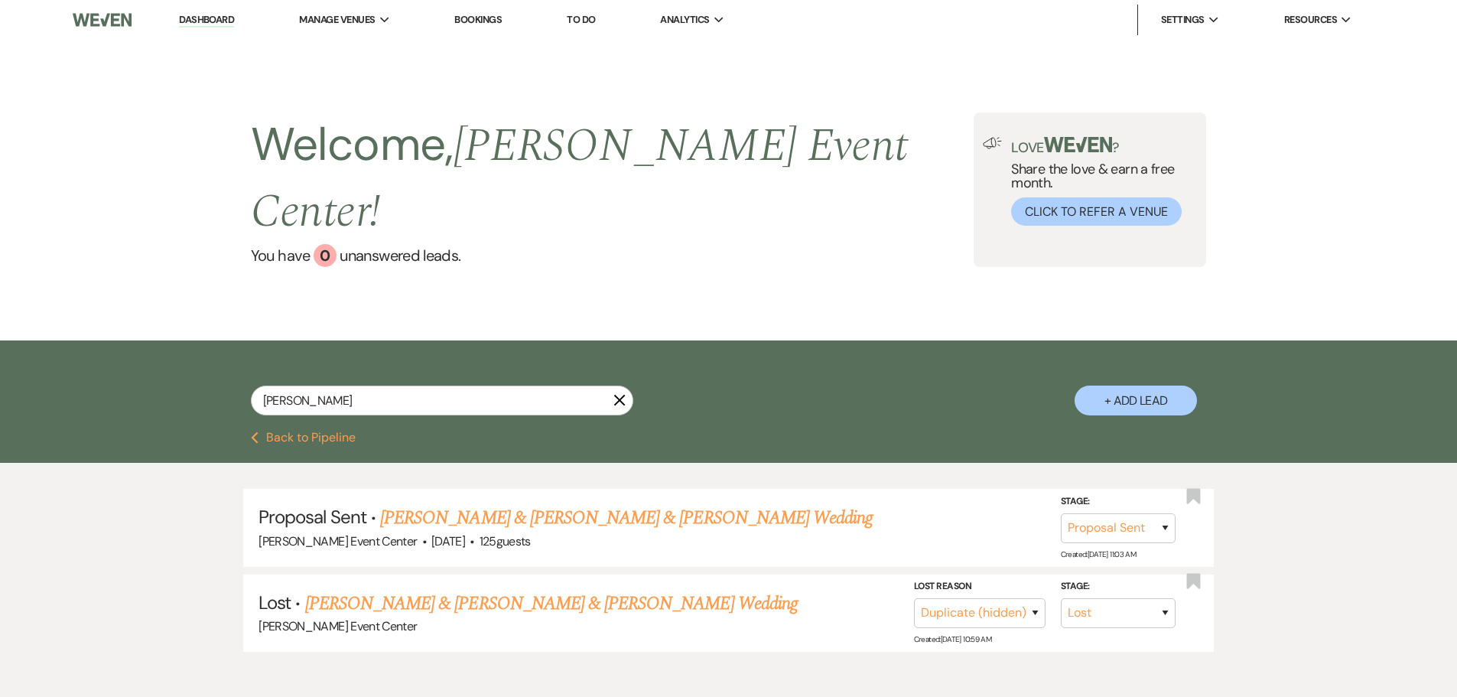
drag, startPoint x: 265, startPoint y: 342, endPoint x: 183, endPoint y: 331, distance: 82.5
click at [232, 348] on div "[PERSON_NAME] X + Add Lead" at bounding box center [728, 388] width 1101 height 80
drag, startPoint x: 344, startPoint y: 371, endPoint x: 191, endPoint y: 332, distance: 157.9
click at [204, 348] on div "[PERSON_NAME] X + Add Lead" at bounding box center [728, 388] width 1101 height 80
type input "des"
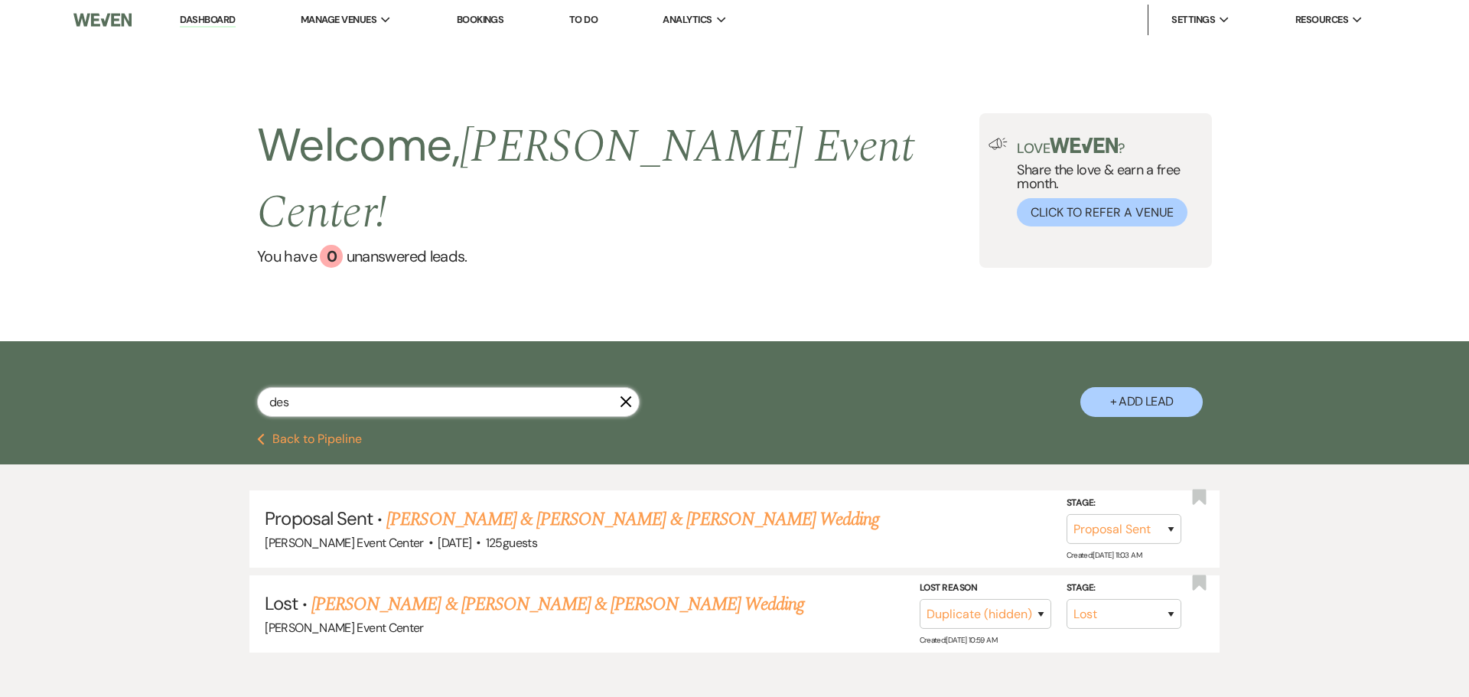
select select "2"
select select "4"
select select "5"
select select "2"
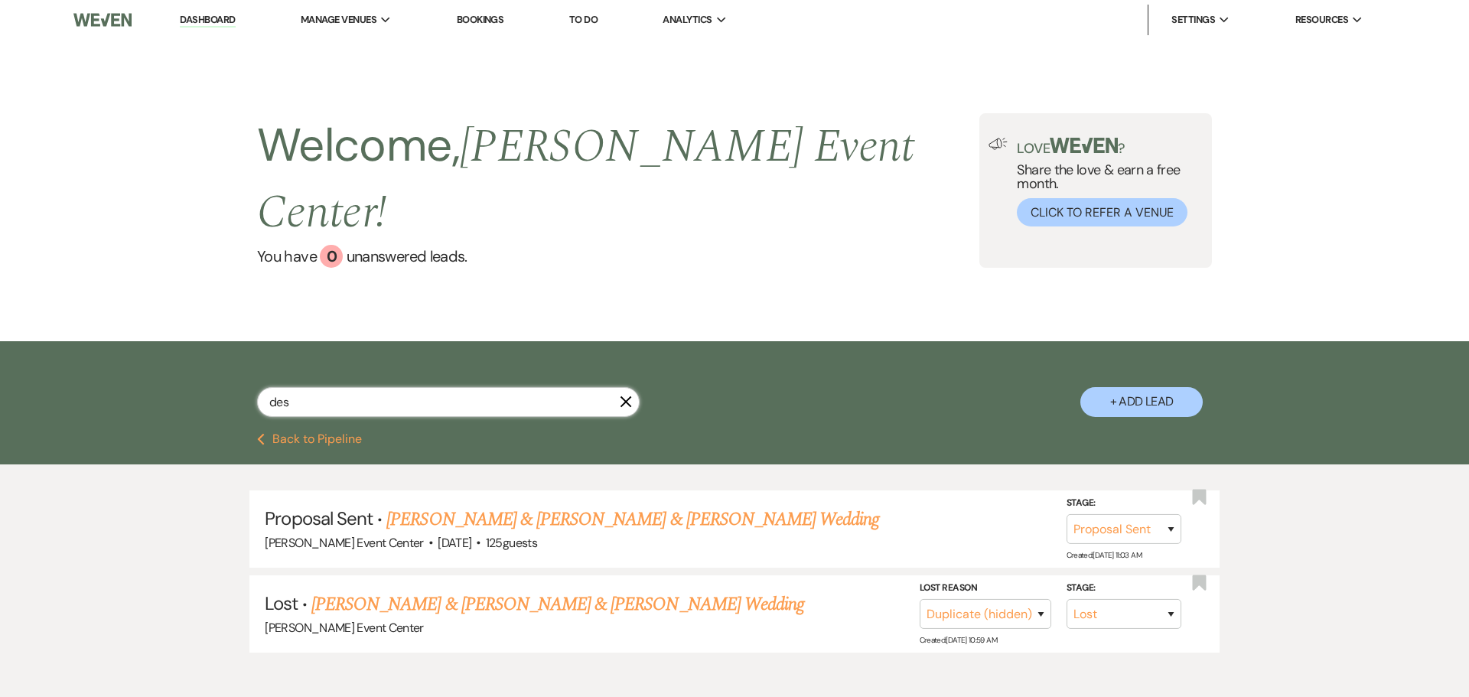
select select "8"
select select "1"
select select "8"
select select "4"
select select "8"
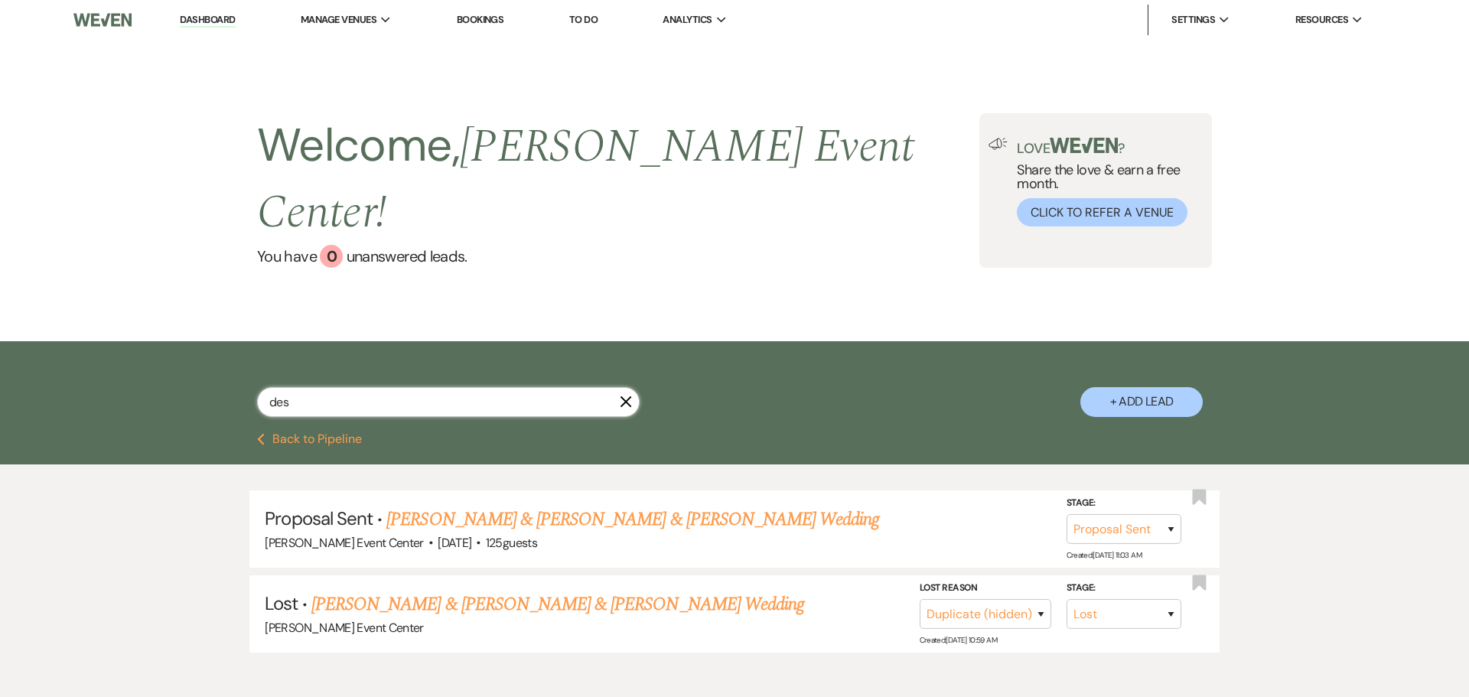
select select "6"
select select "8"
select select "1"
select select "8"
select select "7"
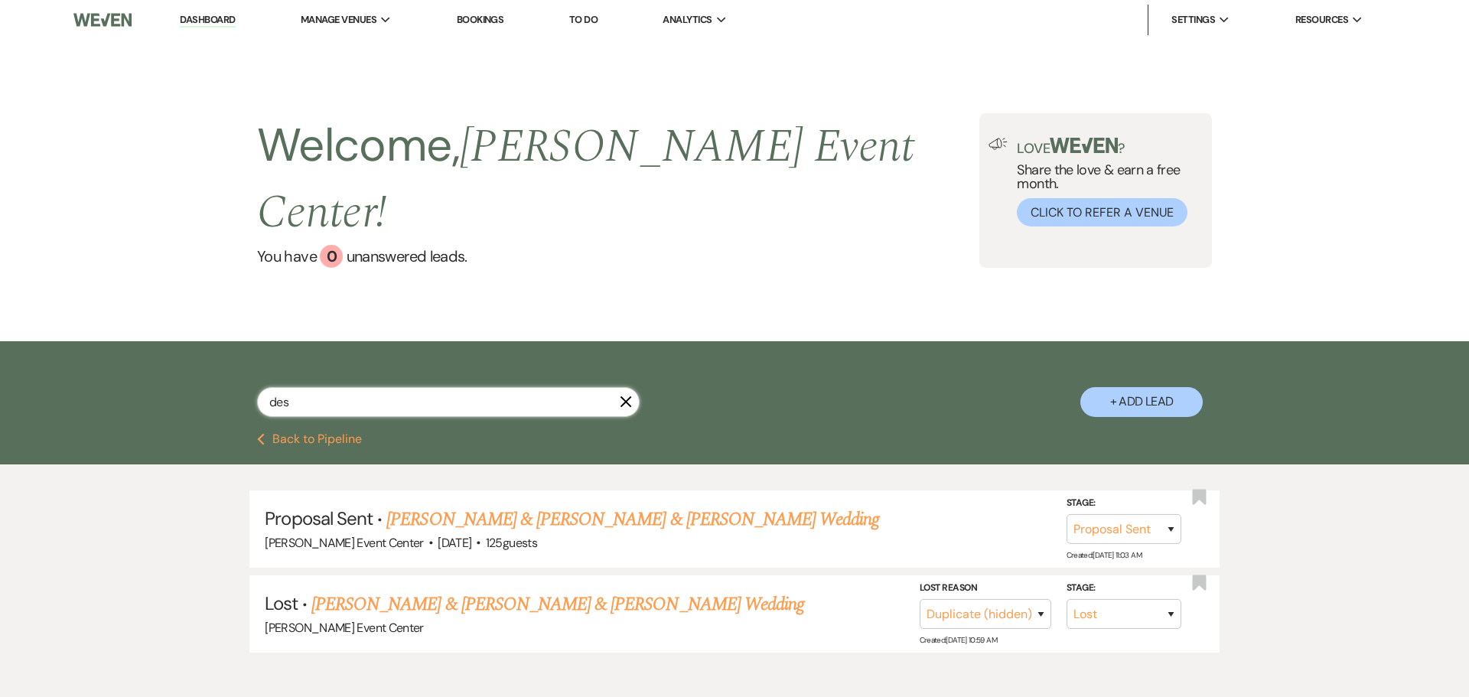
select select "4"
select select "8"
select select "2"
select select "5"
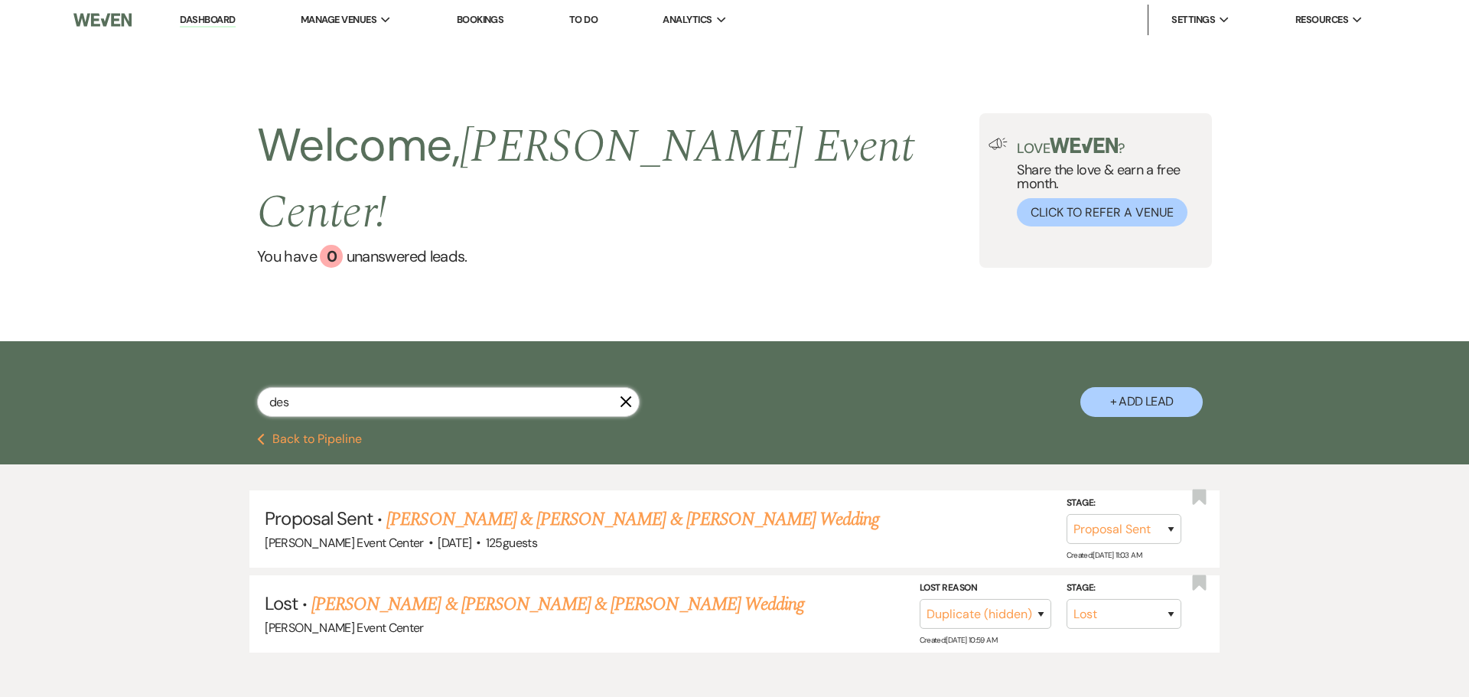
select select "5"
select select "8"
select select "4"
select select "8"
select select "4"
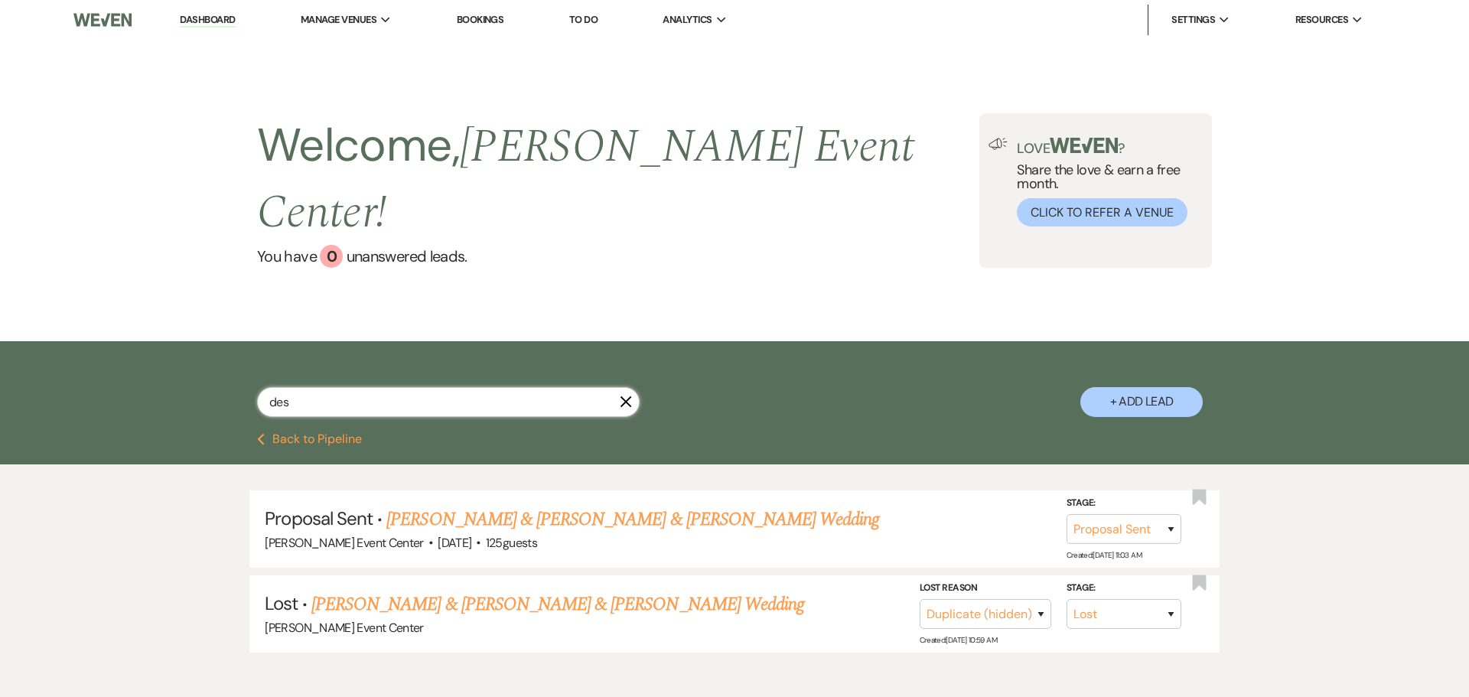
select select "2"
select select "8"
select select "5"
select select "8"
select select "1"
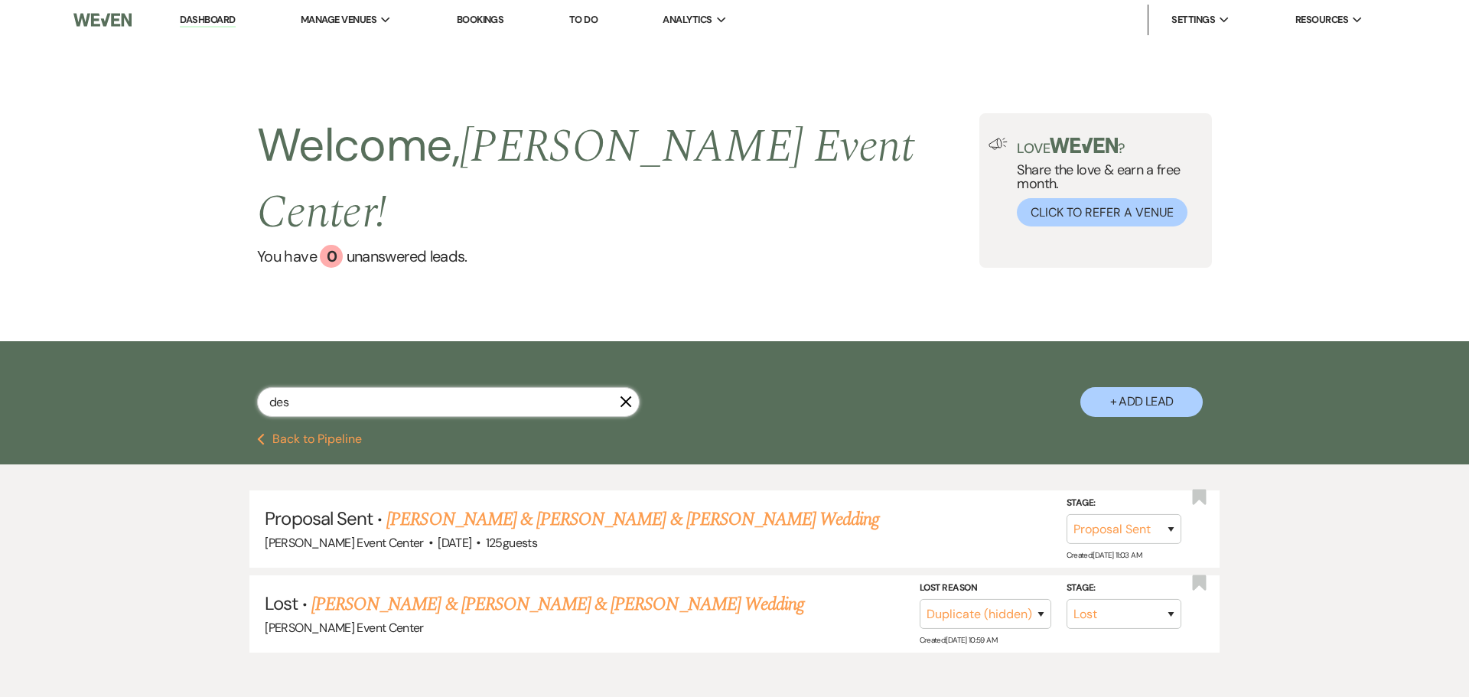
select select "8"
select select "1"
select select "4"
select select "6"
select select "8"
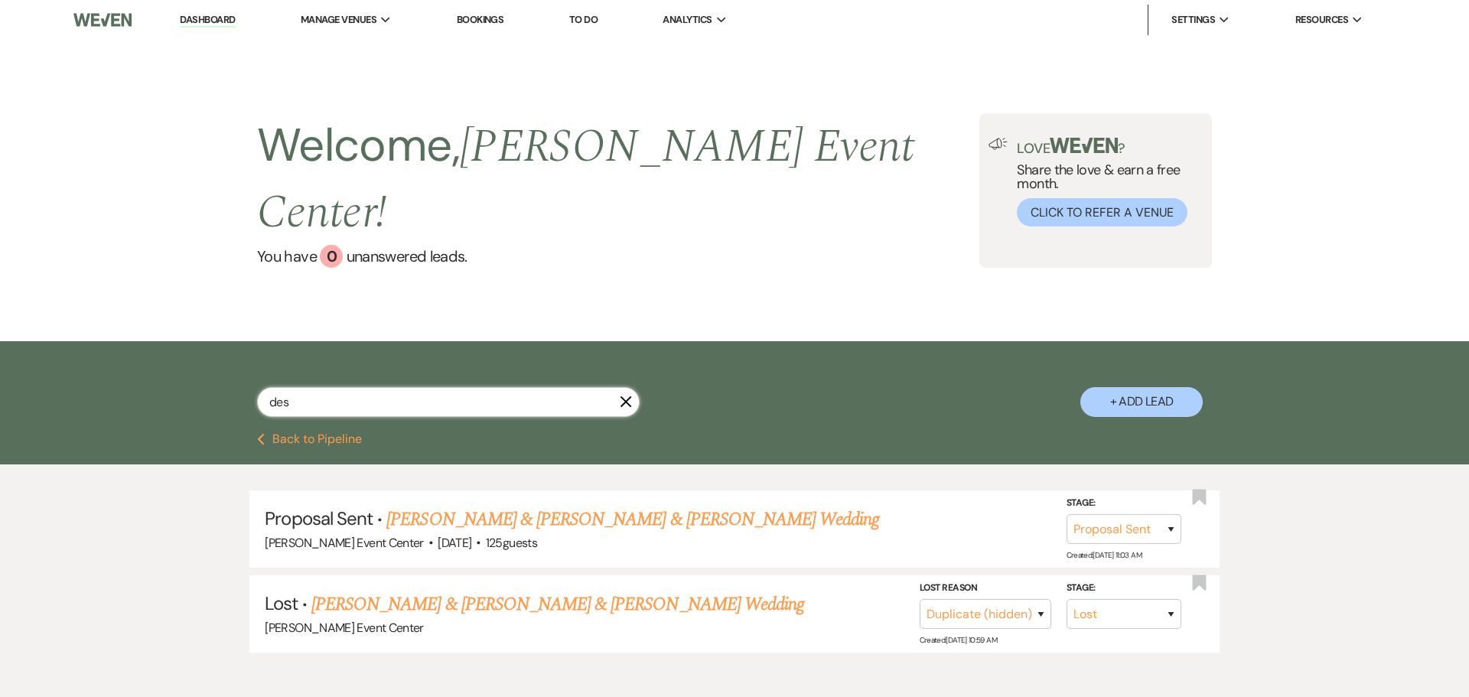
select select "4"
select select "8"
select select "4"
select select "5"
select select "4"
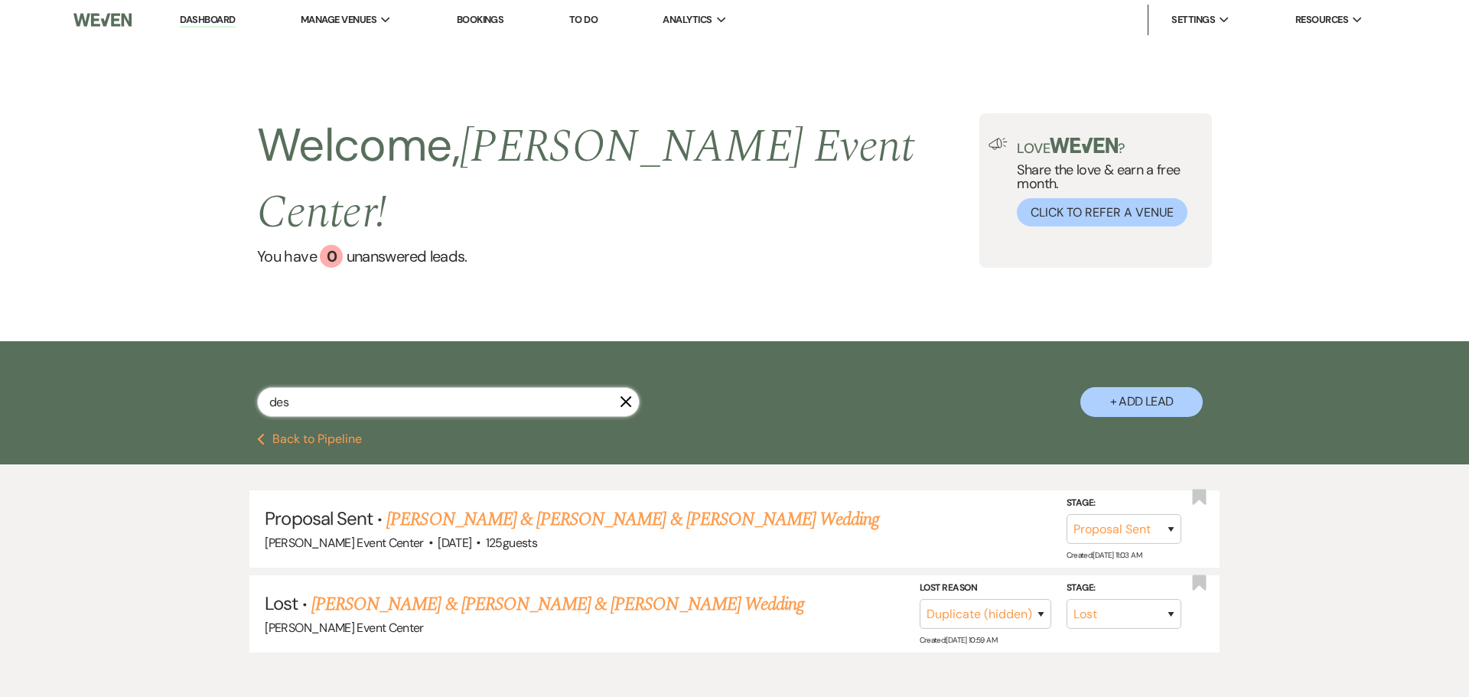
select select "8"
select select "1"
select select "8"
select select "5"
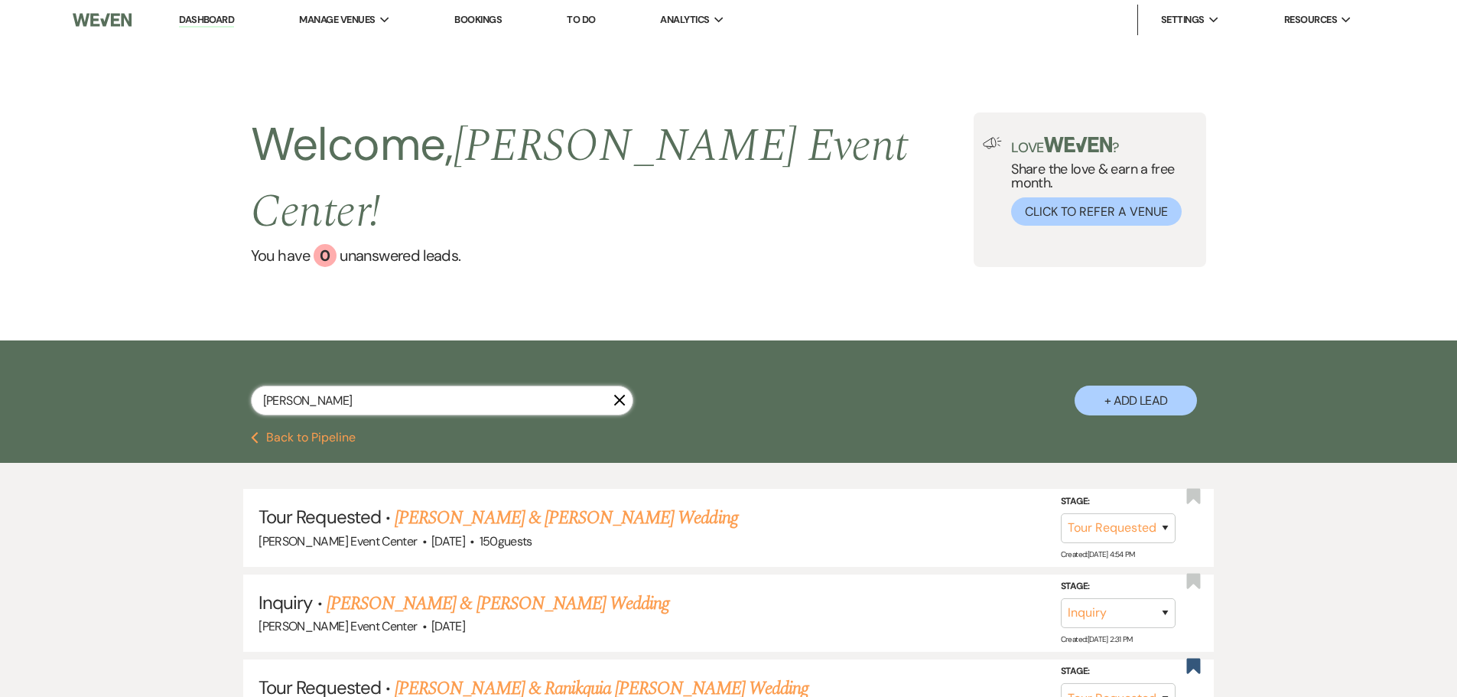
type input "[PERSON_NAME]"
select select "2"
select select "8"
select select "1"
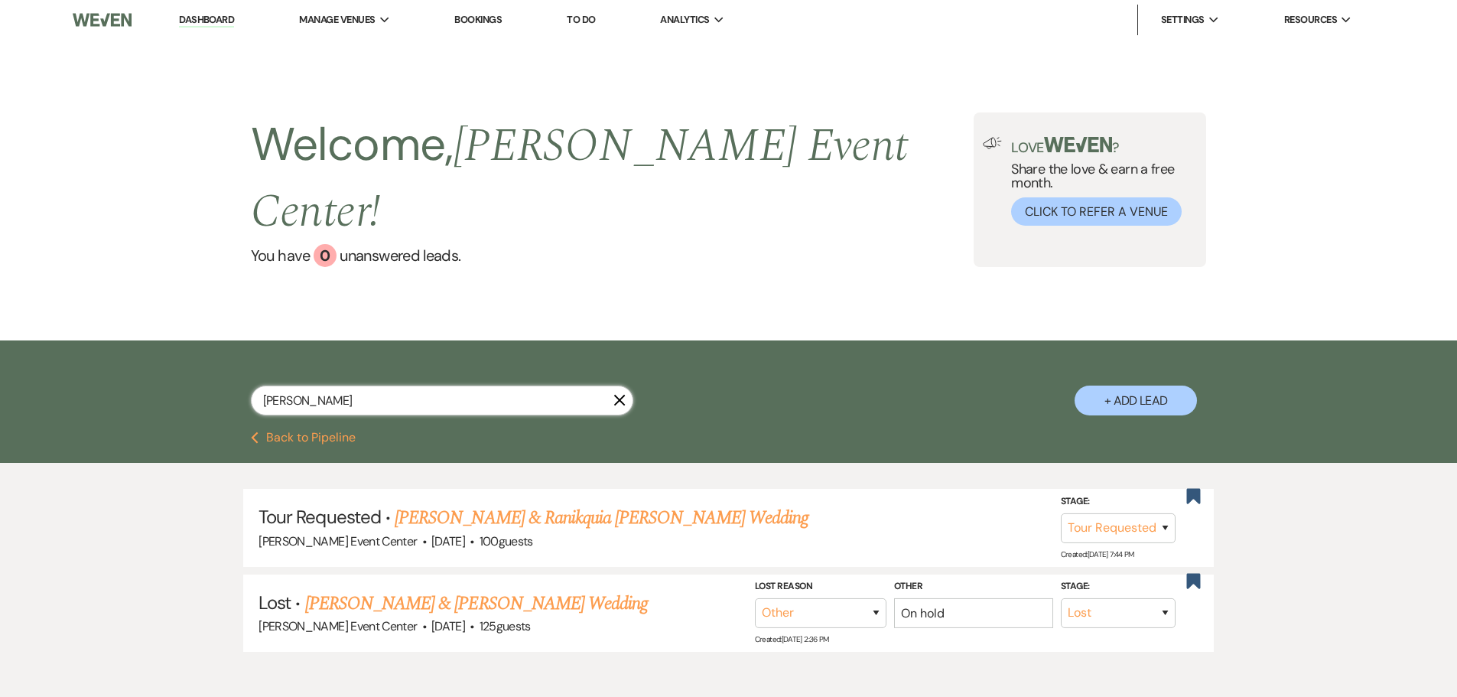
type input "[PERSON_NAME]"
drag, startPoint x: 317, startPoint y: 356, endPoint x: 0, endPoint y: 285, distance: 325.3
click at [0, 340] on div "[PERSON_NAME] + Add Lead" at bounding box center [728, 386] width 1457 height 92
